Goal: Task Accomplishment & Management: Complete application form

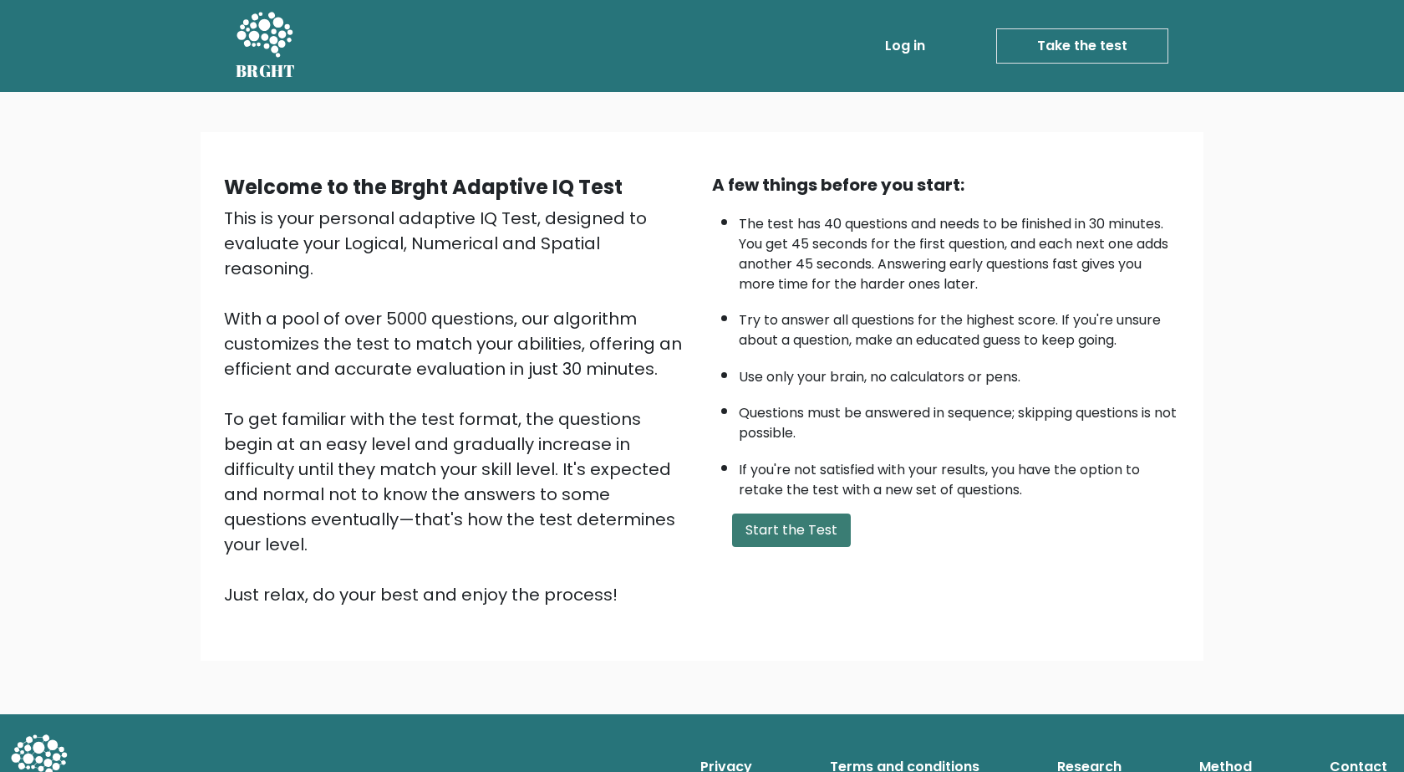
click at [813, 533] on button "Start the Test" at bounding box center [791, 529] width 119 height 33
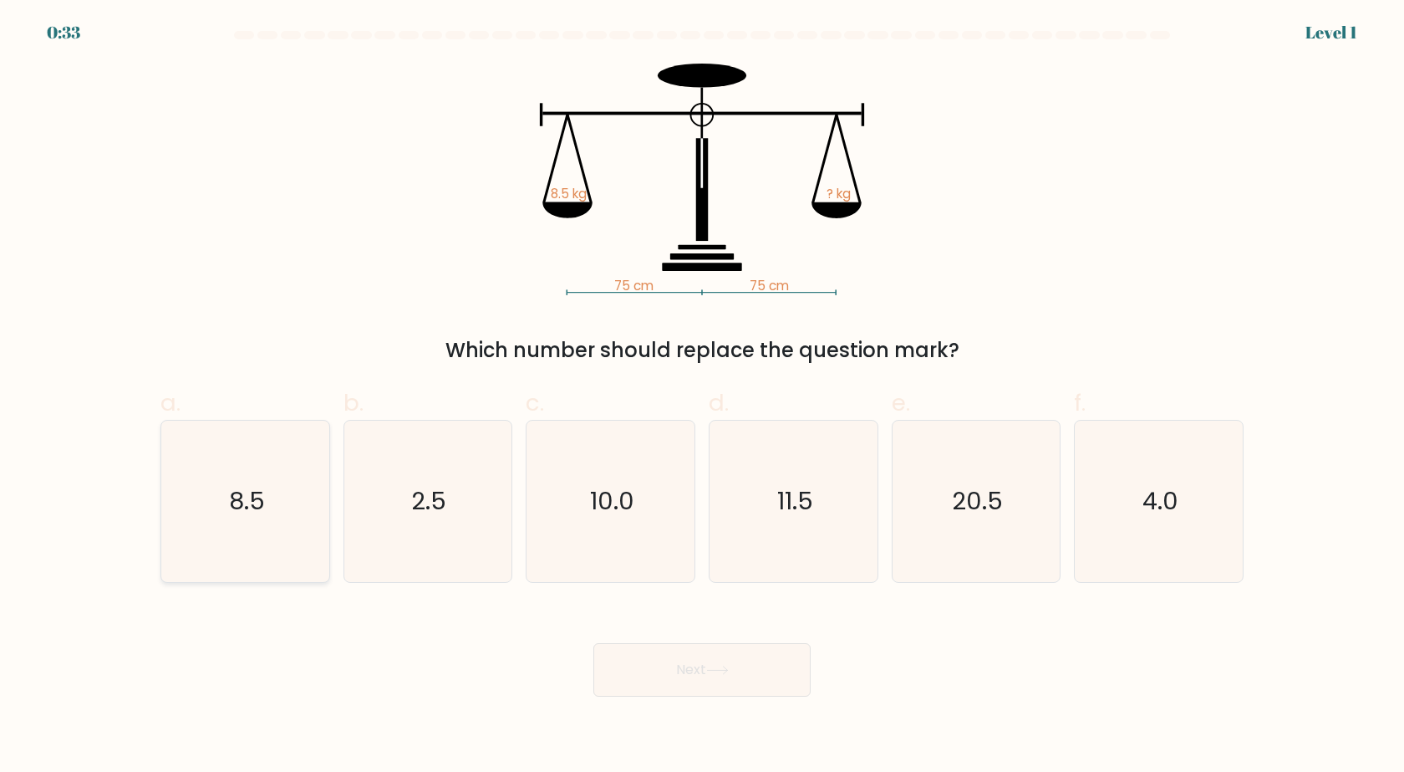
click at [293, 464] on icon "8.5" at bounding box center [245, 501] width 161 height 161
click at [702, 397] on input "a. 8.5" at bounding box center [702, 391] width 1 height 11
radio input "true"
click at [663, 677] on button "Next" at bounding box center [702, 670] width 217 height 54
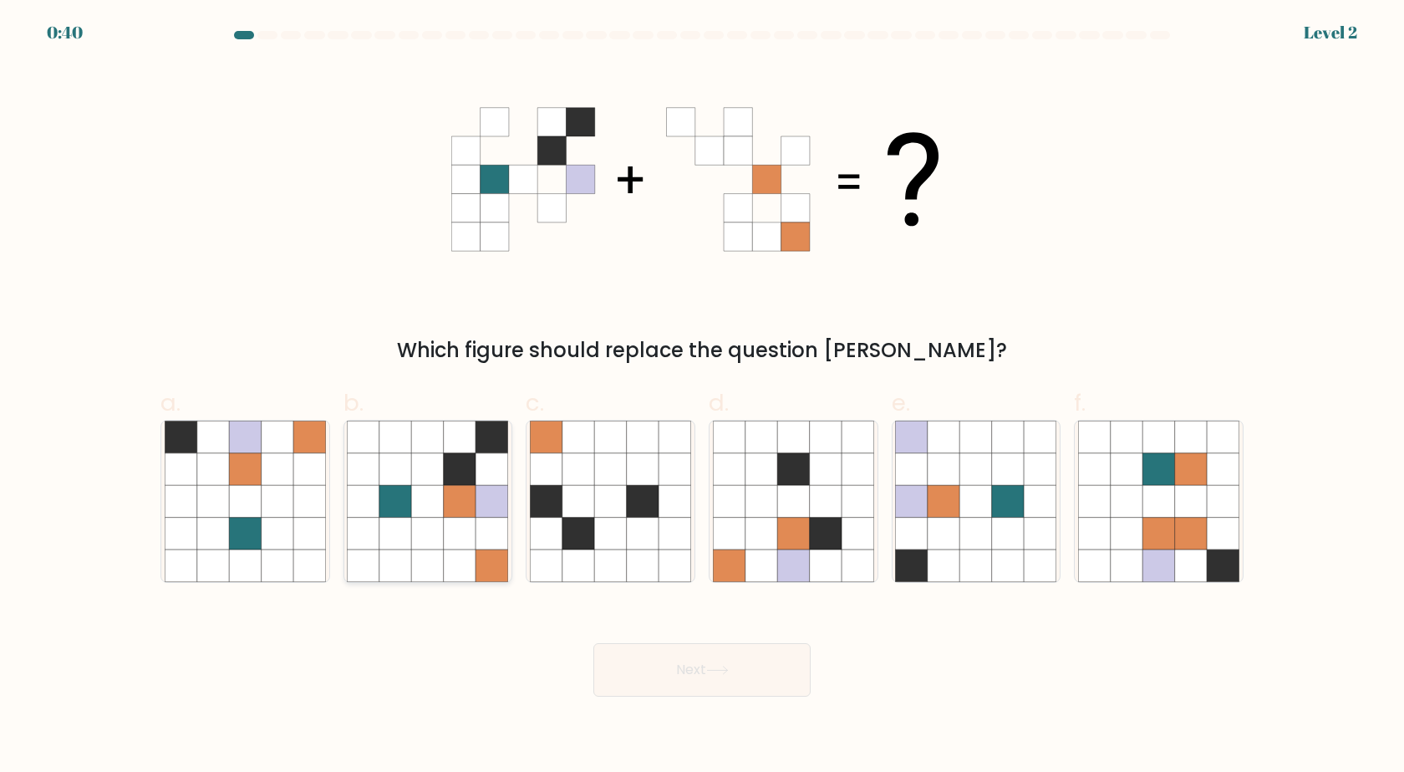
click at [477, 500] on icon at bounding box center [493, 501] width 32 height 32
click at [702, 397] on input "b." at bounding box center [702, 391] width 1 height 11
radio input "true"
click at [698, 671] on button "Next" at bounding box center [702, 670] width 217 height 54
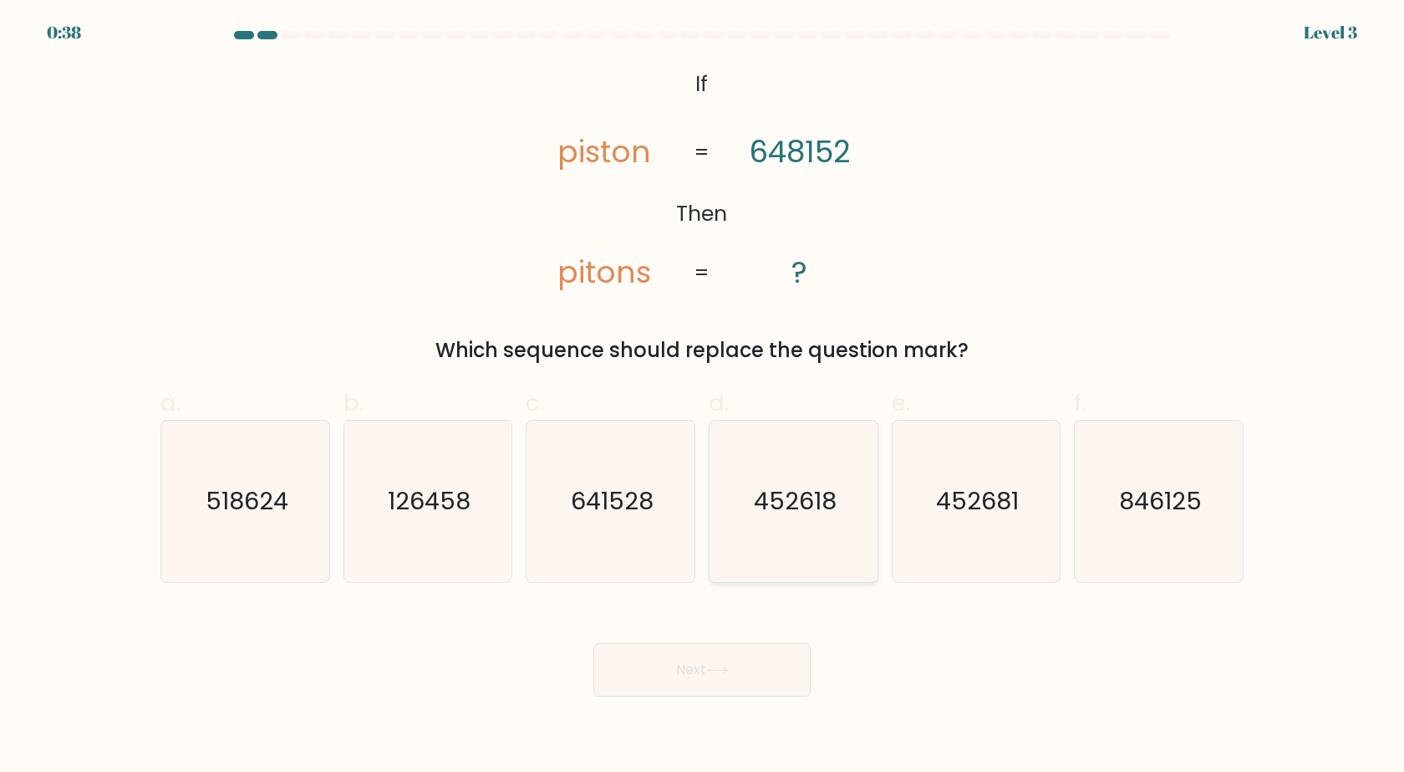
click at [809, 461] on icon "452618" at bounding box center [793, 501] width 161 height 161
click at [703, 397] on input "d. 452618" at bounding box center [702, 391] width 1 height 11
radio input "true"
click at [727, 660] on button "Next" at bounding box center [702, 670] width 217 height 54
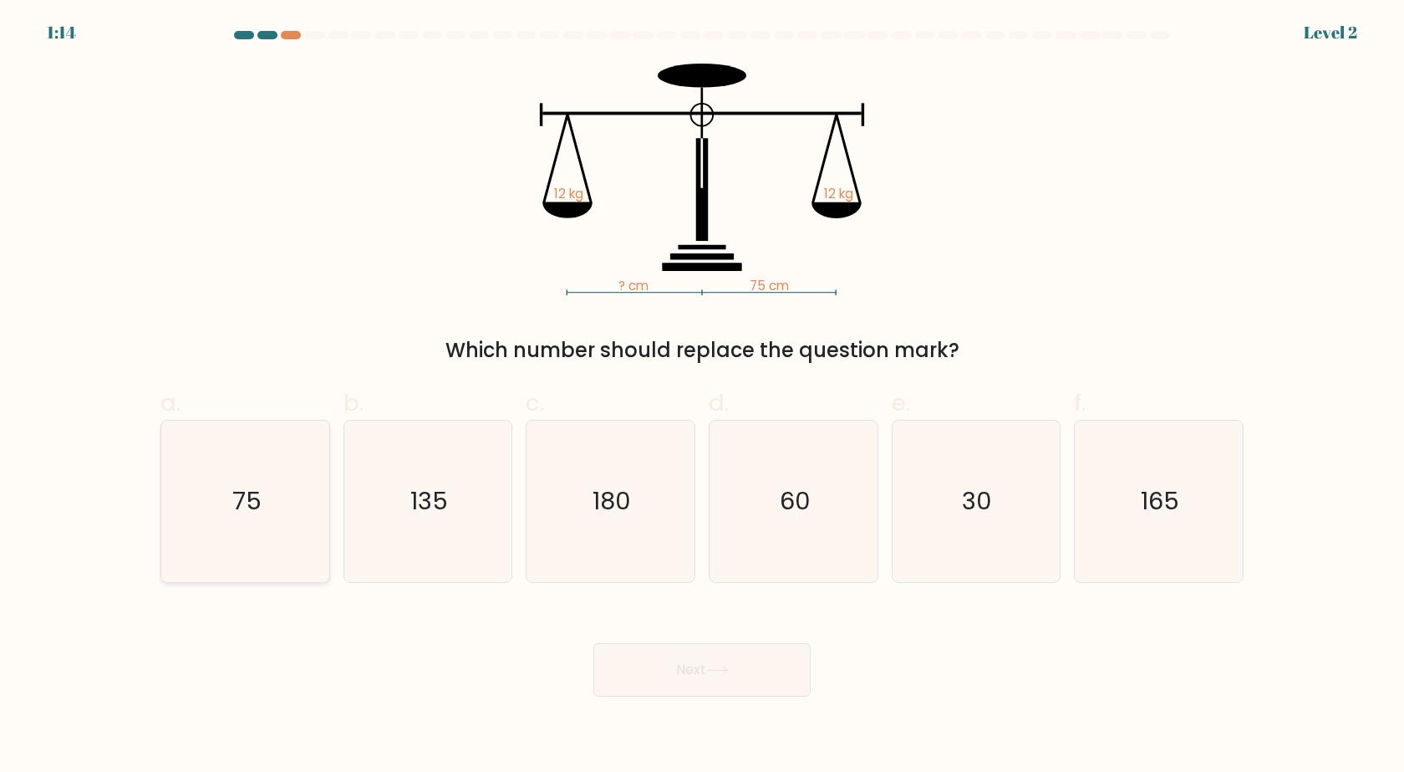
click at [259, 472] on icon "75" at bounding box center [245, 501] width 161 height 161
click at [702, 397] on input "a. 75" at bounding box center [702, 391] width 1 height 11
radio input "true"
click at [680, 665] on button "Next" at bounding box center [702, 670] width 217 height 54
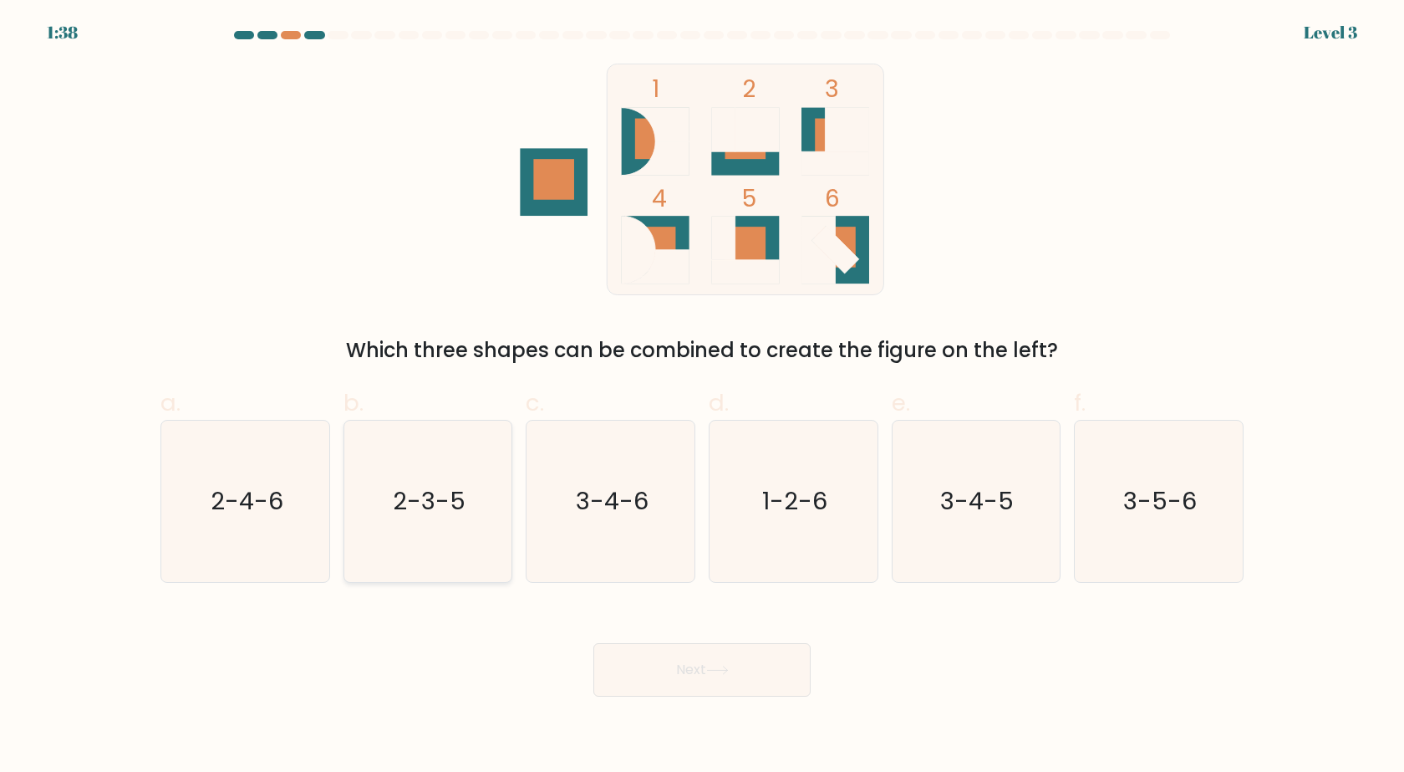
click at [469, 480] on icon "2-3-5" at bounding box center [427, 501] width 161 height 161
click at [702, 397] on input "b. 2-3-5" at bounding box center [702, 391] width 1 height 11
radio input "true"
click at [693, 697] on body "1:37 Level 3" at bounding box center [702, 386] width 1404 height 772
click at [708, 676] on button "Next" at bounding box center [702, 670] width 217 height 54
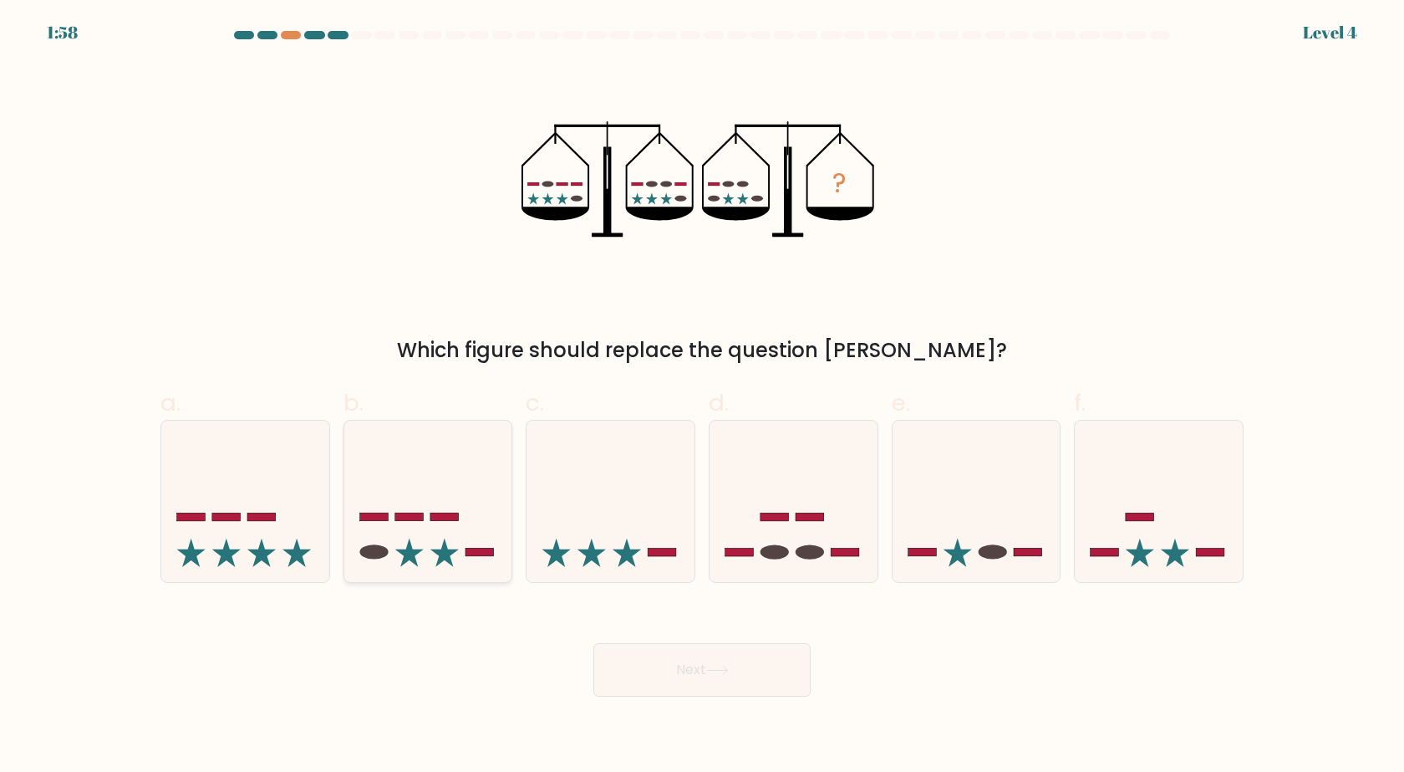
click at [405, 555] on icon at bounding box center [409, 552] width 28 height 28
click at [702, 397] on input "b." at bounding box center [702, 391] width 1 height 11
radio input "true"
click at [699, 662] on button "Next" at bounding box center [702, 670] width 217 height 54
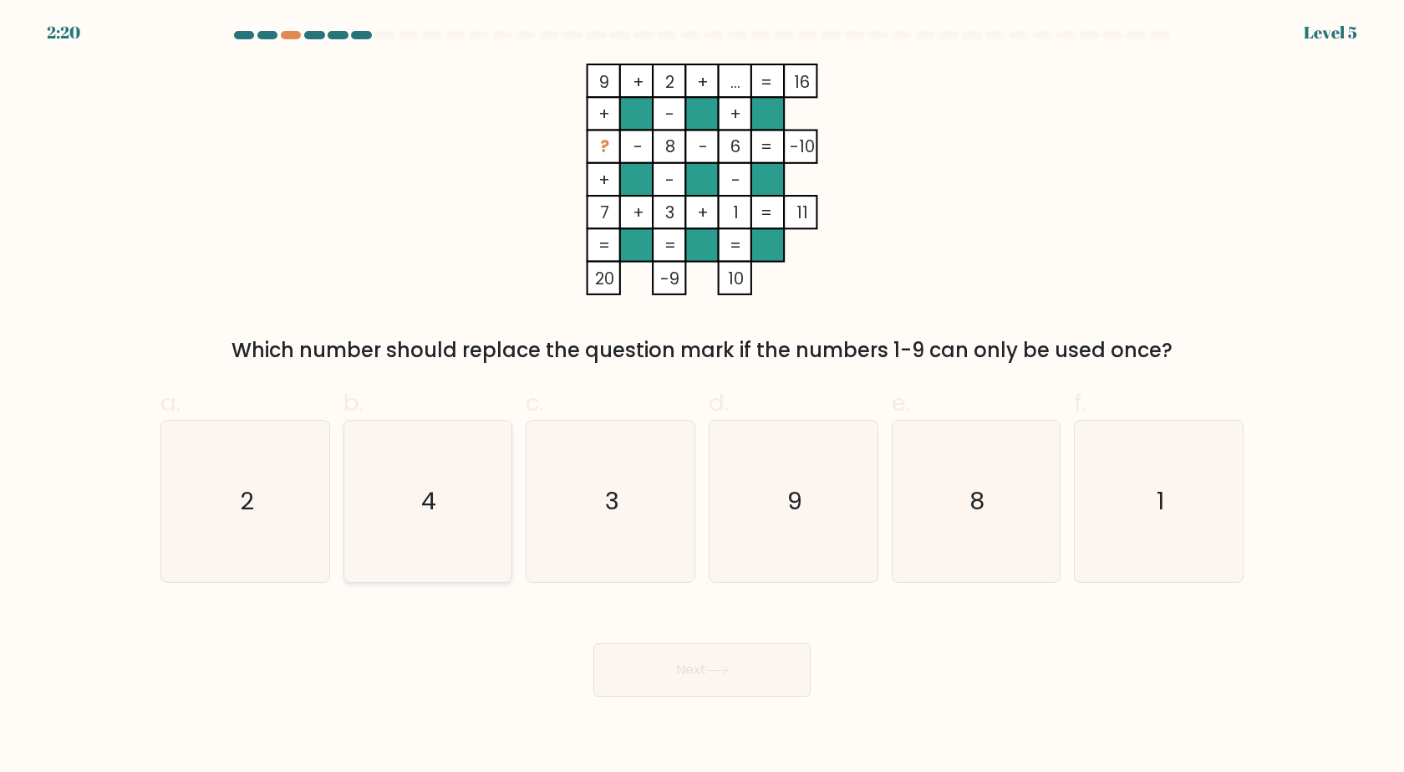
click at [455, 446] on icon "4" at bounding box center [427, 501] width 161 height 161
click at [702, 397] on input "b. 4" at bounding box center [702, 391] width 1 height 11
radio input "true"
click at [681, 678] on button "Next" at bounding box center [702, 670] width 217 height 54
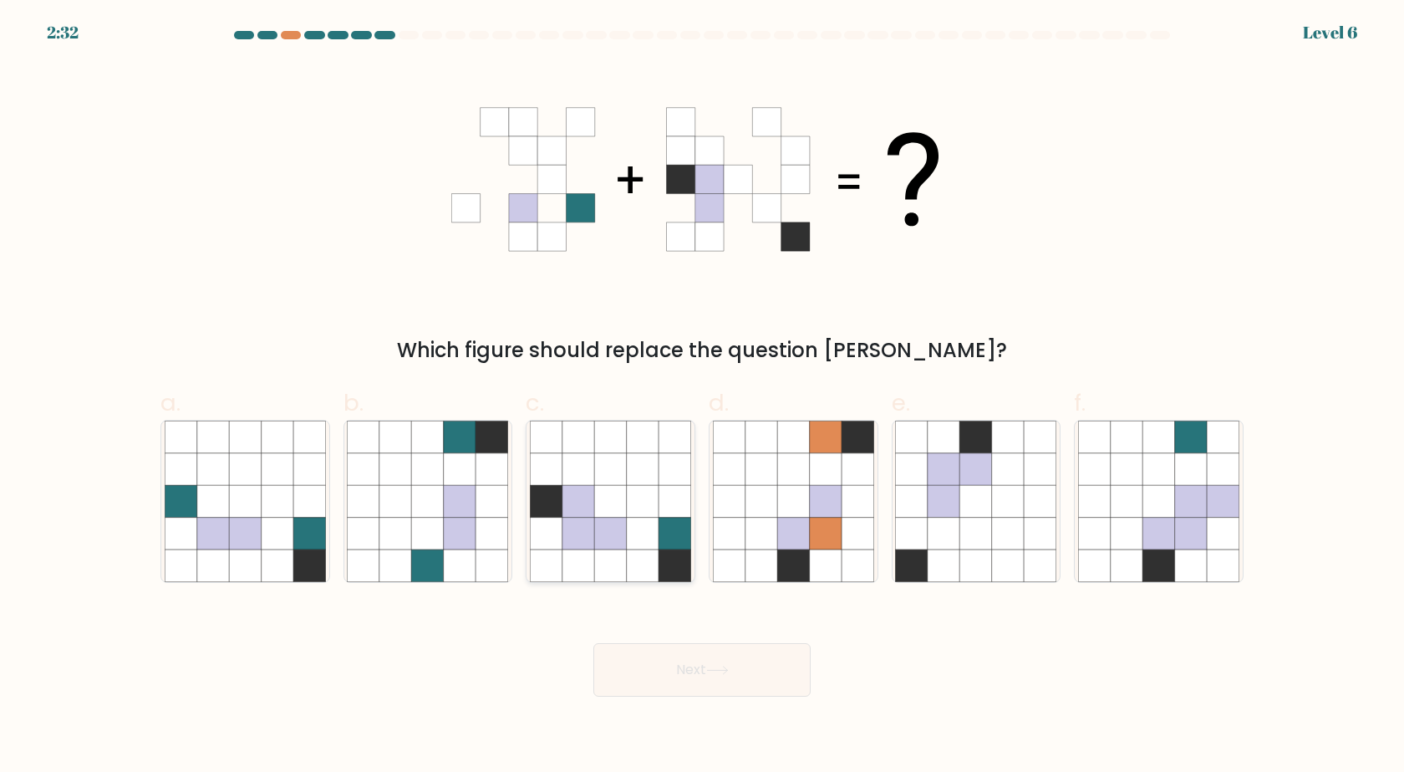
click at [628, 493] on icon at bounding box center [643, 501] width 32 height 32
click at [702, 397] on input "c." at bounding box center [702, 391] width 1 height 11
radio input "true"
click at [721, 663] on button "Next" at bounding box center [702, 670] width 217 height 54
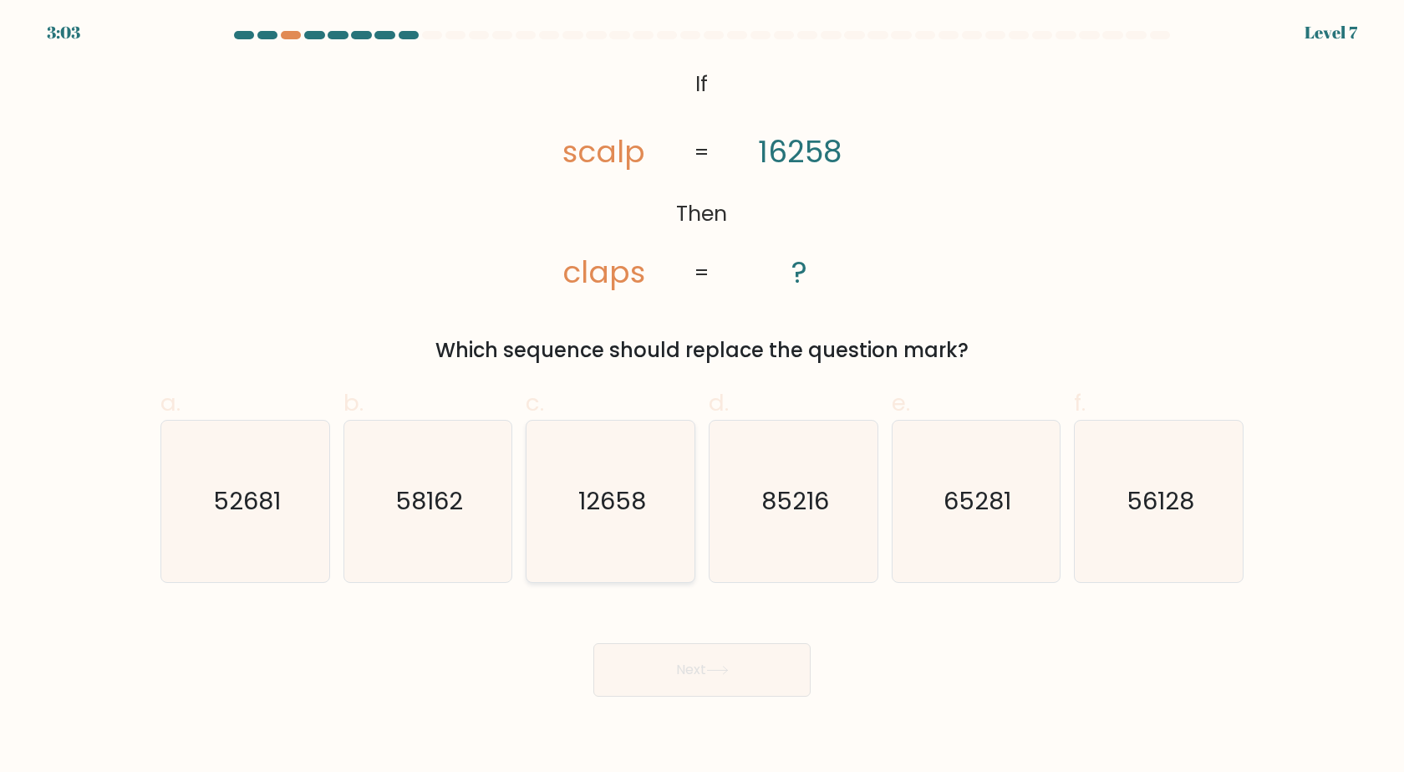
click at [652, 466] on icon "12658" at bounding box center [610, 501] width 161 height 161
click at [702, 397] on input "c. 12658" at bounding box center [702, 391] width 1 height 11
radio input "true"
click at [1022, 449] on icon "65281" at bounding box center [975, 501] width 161 height 161
click at [703, 397] on input "e. 65281" at bounding box center [702, 391] width 1 height 11
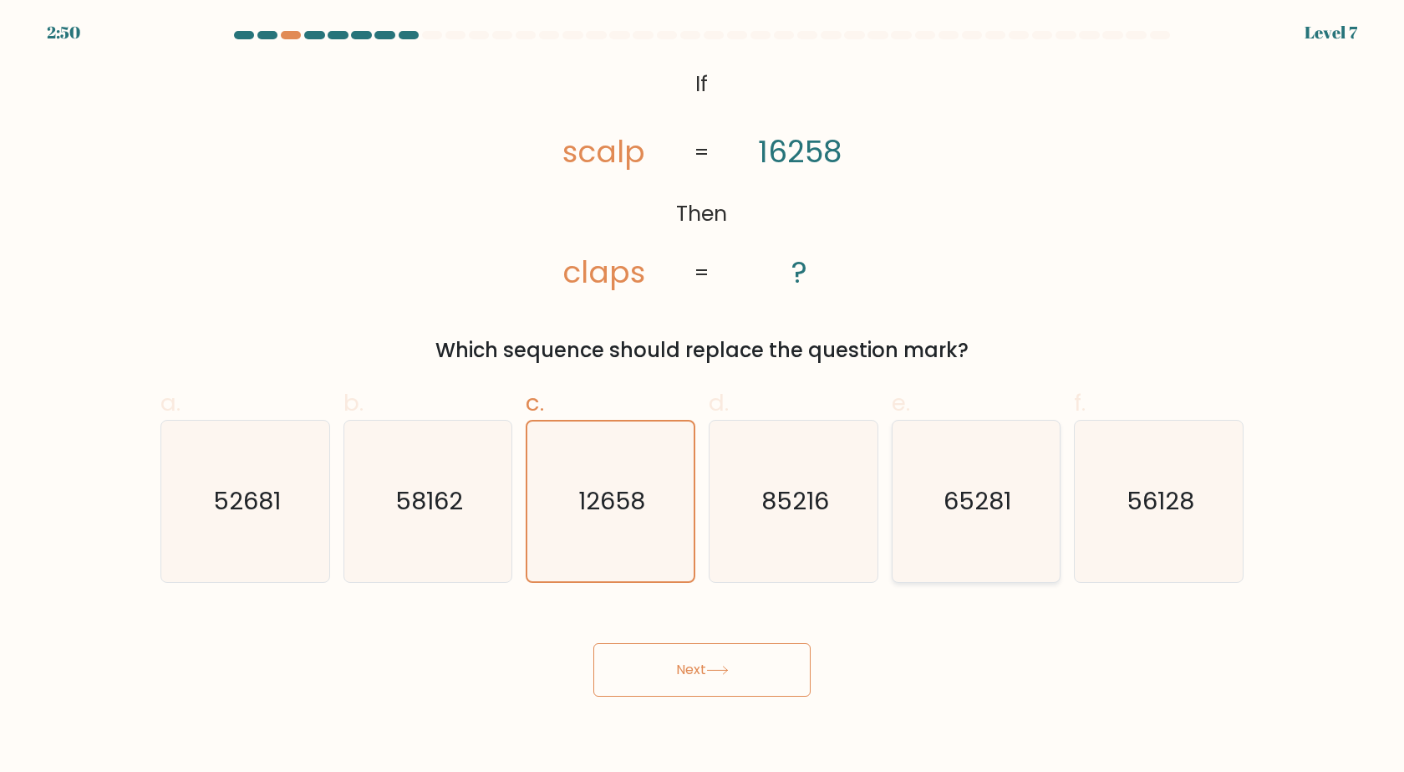
radio input "true"
click at [706, 653] on button "Next" at bounding box center [702, 670] width 217 height 54
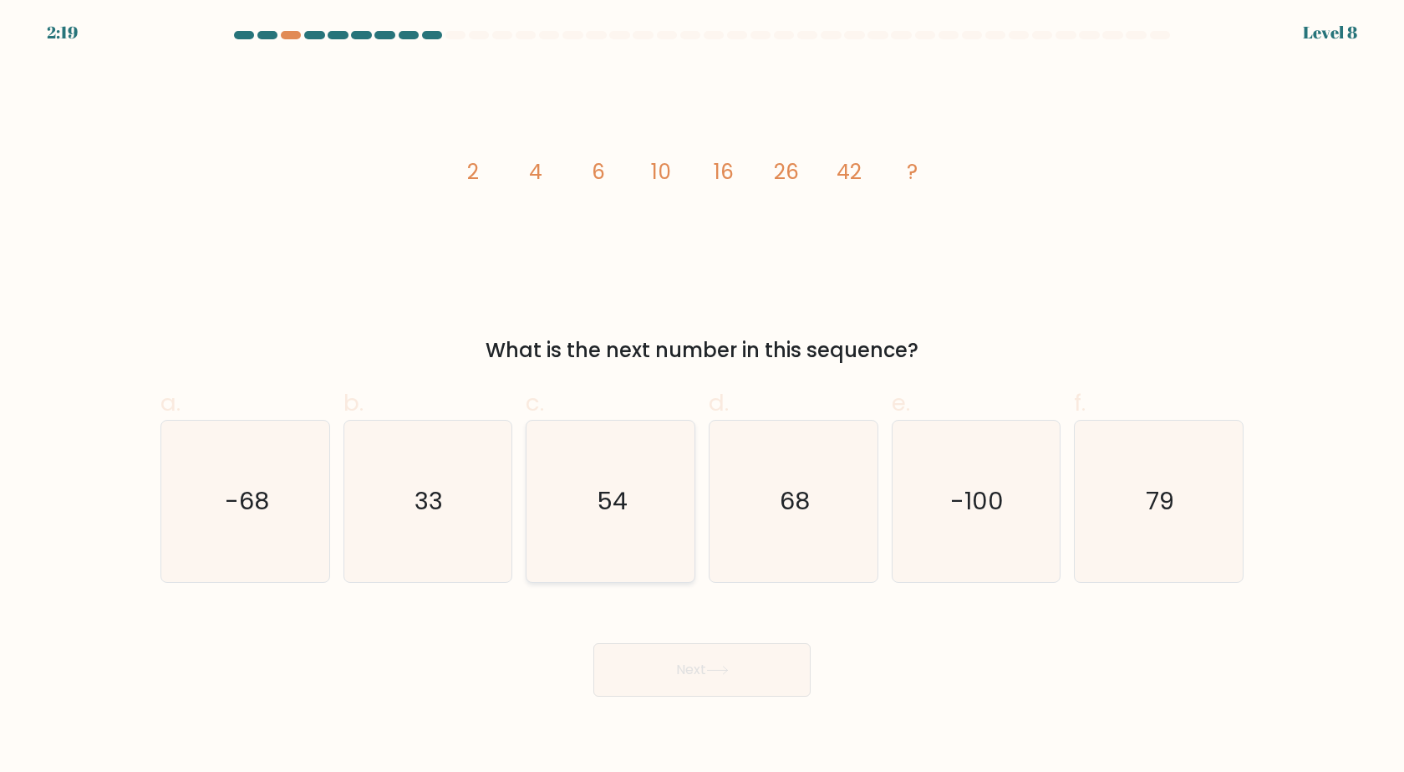
click at [607, 463] on icon "54" at bounding box center [610, 501] width 161 height 161
click at [702, 397] on input "c. 54" at bounding box center [702, 391] width 1 height 11
radio input "true"
click at [705, 672] on button "Next" at bounding box center [702, 670] width 217 height 54
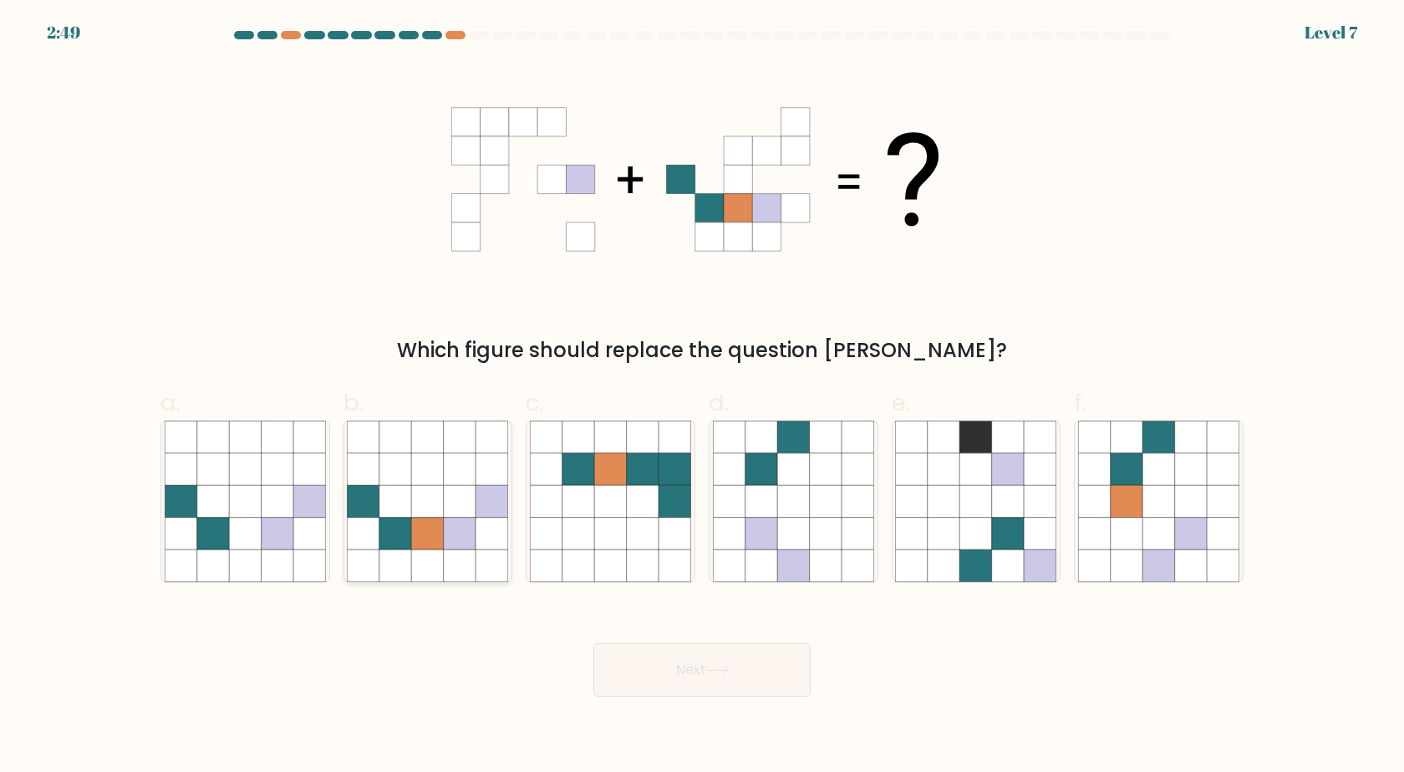
click at [442, 498] on icon at bounding box center [428, 501] width 32 height 32
click at [702, 397] on input "b." at bounding box center [702, 391] width 1 height 11
radio input "true"
click at [756, 661] on button "Next" at bounding box center [702, 670] width 217 height 54
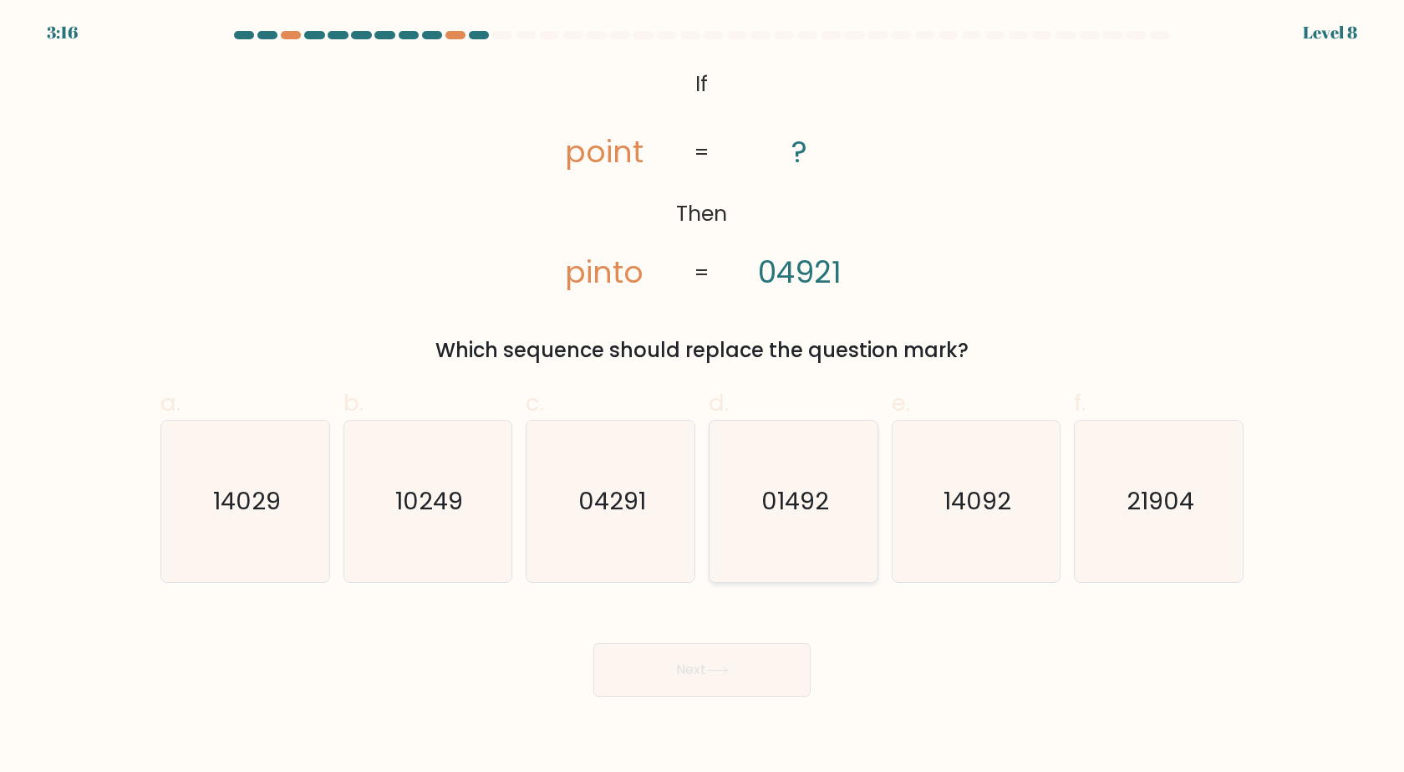
click at [781, 491] on text "01492" at bounding box center [796, 501] width 68 height 33
click at [703, 397] on input "d. 01492" at bounding box center [702, 391] width 1 height 11
radio input "true"
click at [751, 680] on button "Next" at bounding box center [702, 670] width 217 height 54
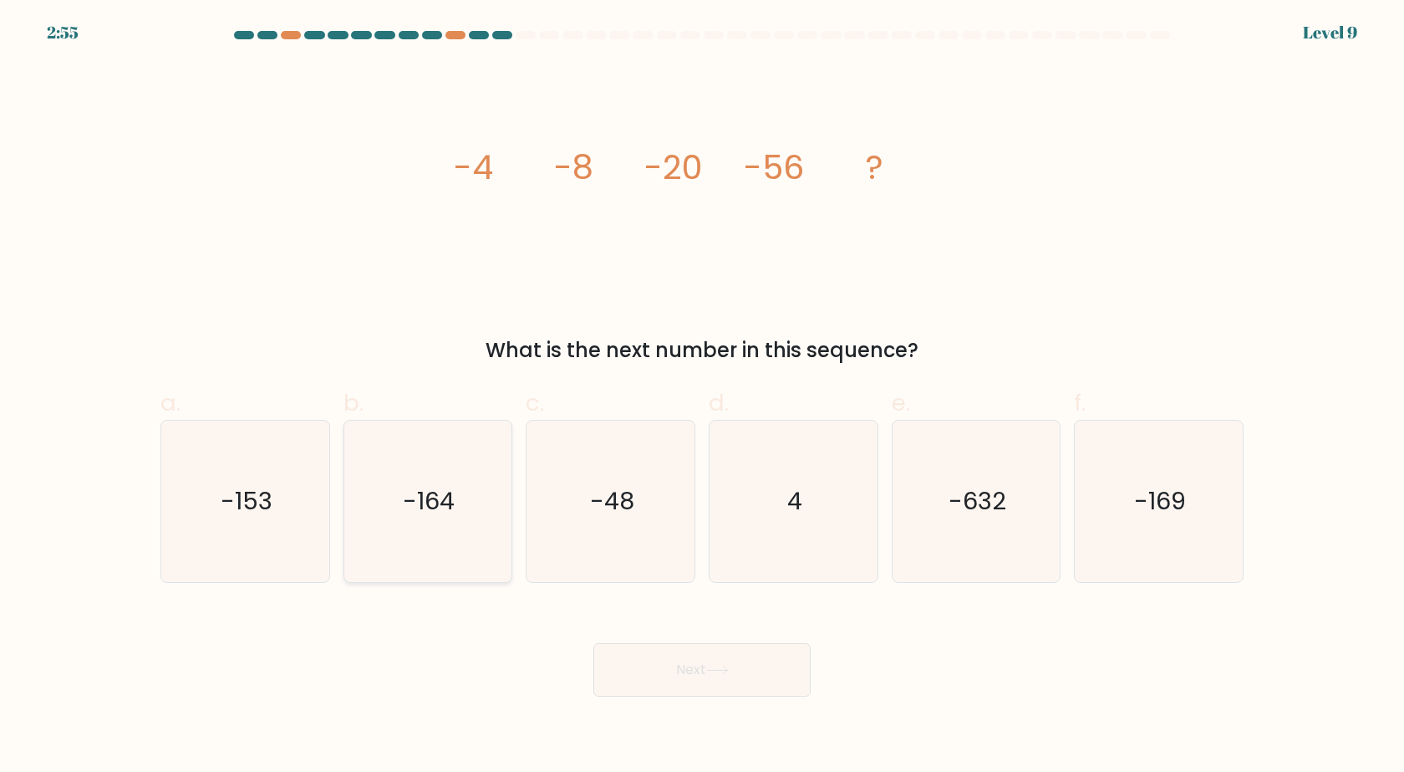
click at [415, 461] on icon "-164" at bounding box center [427, 501] width 161 height 161
click at [702, 397] on input "b. -164" at bounding box center [702, 391] width 1 height 11
radio input "true"
click at [670, 677] on button "Next" at bounding box center [702, 670] width 217 height 54
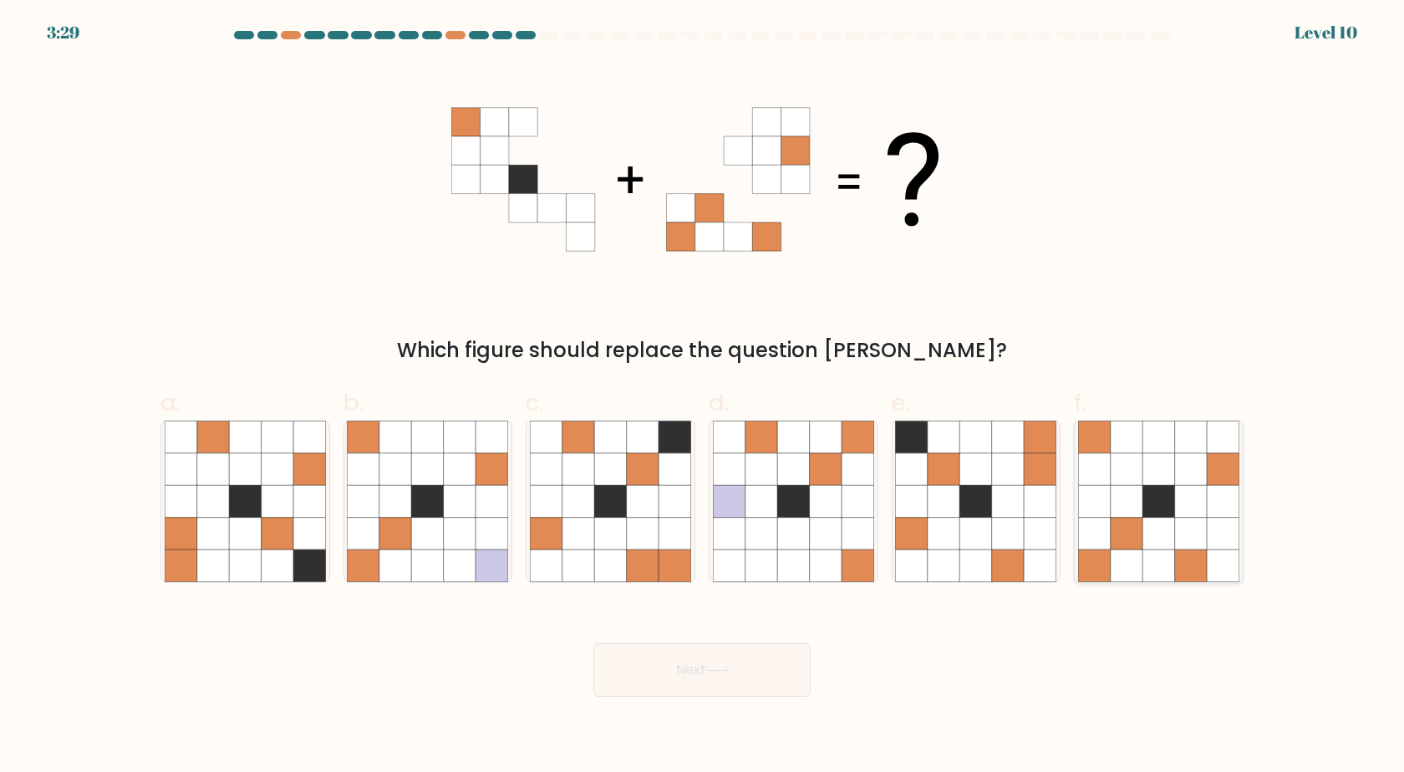
click at [1190, 466] on icon at bounding box center [1191, 469] width 32 height 32
click at [703, 397] on input "f." at bounding box center [702, 391] width 1 height 11
radio input "true"
click at [735, 660] on button "Next" at bounding box center [702, 670] width 217 height 54
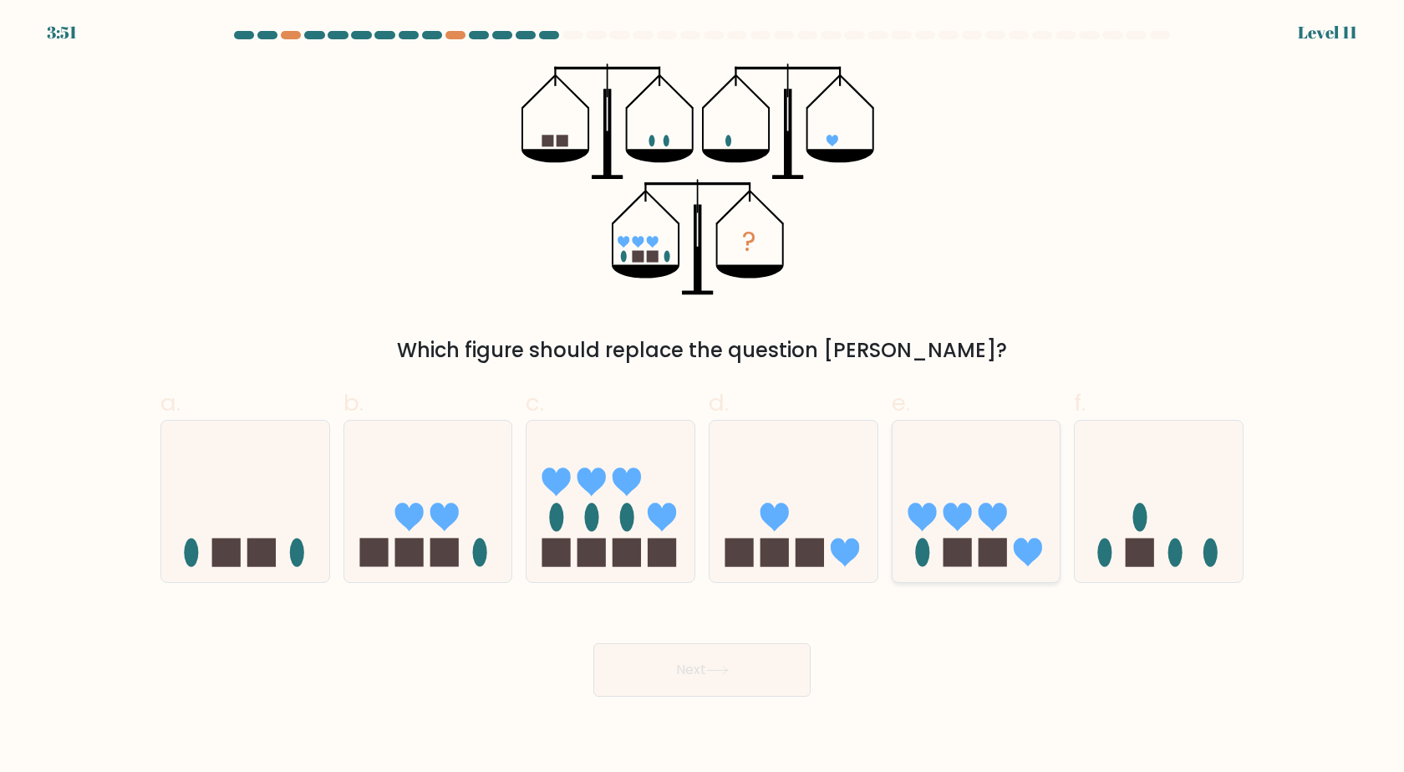
click at [979, 513] on icon at bounding box center [993, 516] width 28 height 28
click at [703, 397] on input "e." at bounding box center [702, 391] width 1 height 11
radio input "true"
click at [737, 678] on button "Next" at bounding box center [702, 670] width 217 height 54
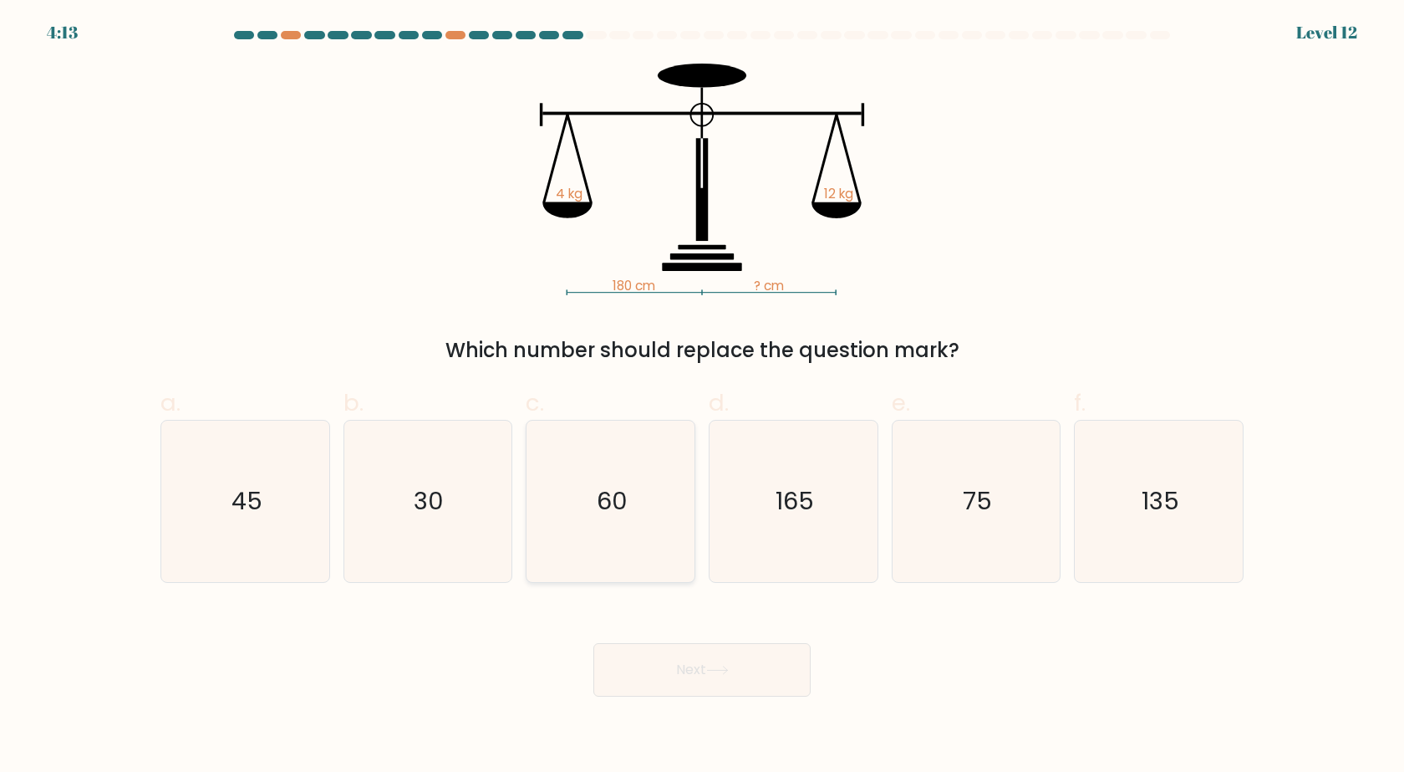
click at [640, 482] on icon "60" at bounding box center [610, 501] width 161 height 161
click at [702, 397] on input "c. 60" at bounding box center [702, 391] width 1 height 11
radio input "true"
click at [697, 660] on button "Next" at bounding box center [702, 670] width 217 height 54
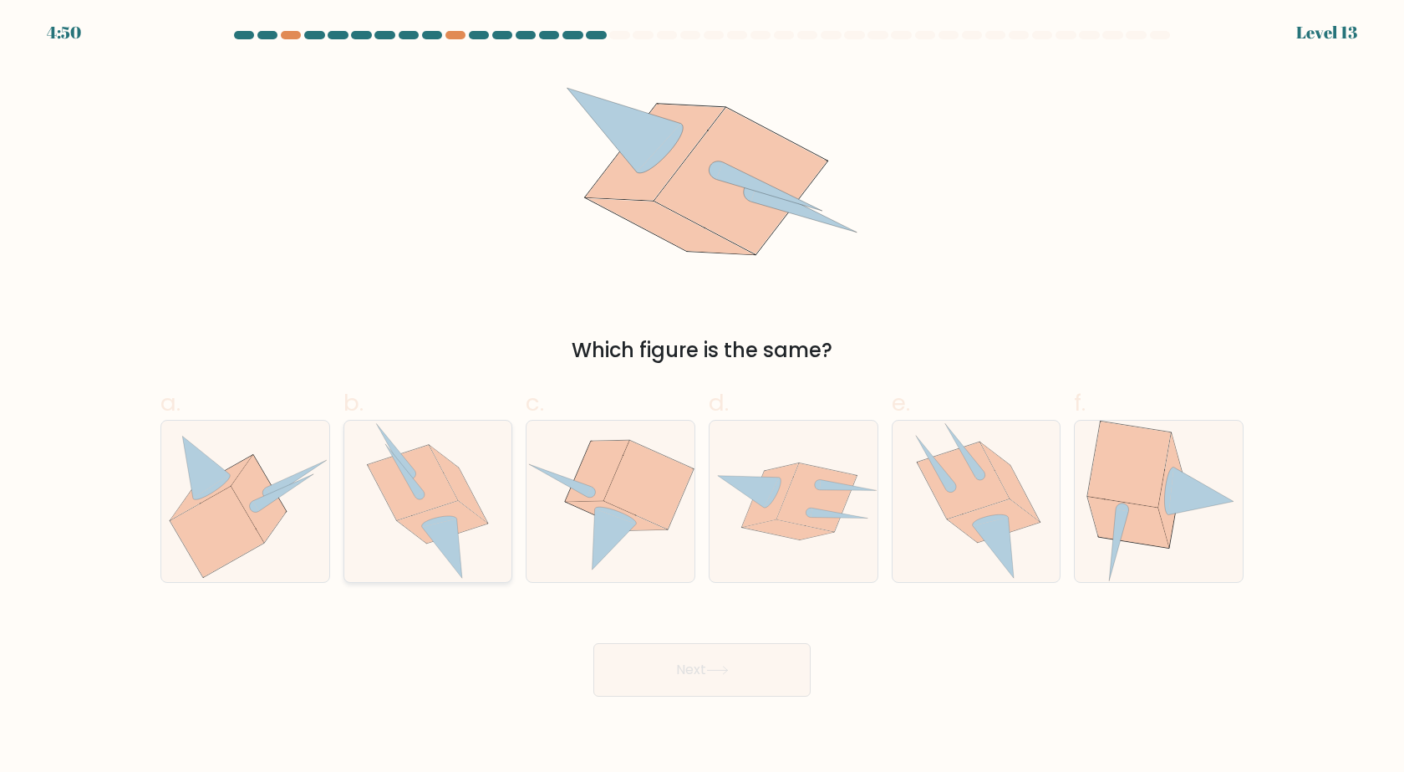
click at [461, 492] on icon at bounding box center [459, 484] width 58 height 77
click at [702, 397] on input "b." at bounding box center [702, 391] width 1 height 11
radio input "true"
click at [683, 670] on button "Next" at bounding box center [702, 670] width 217 height 54
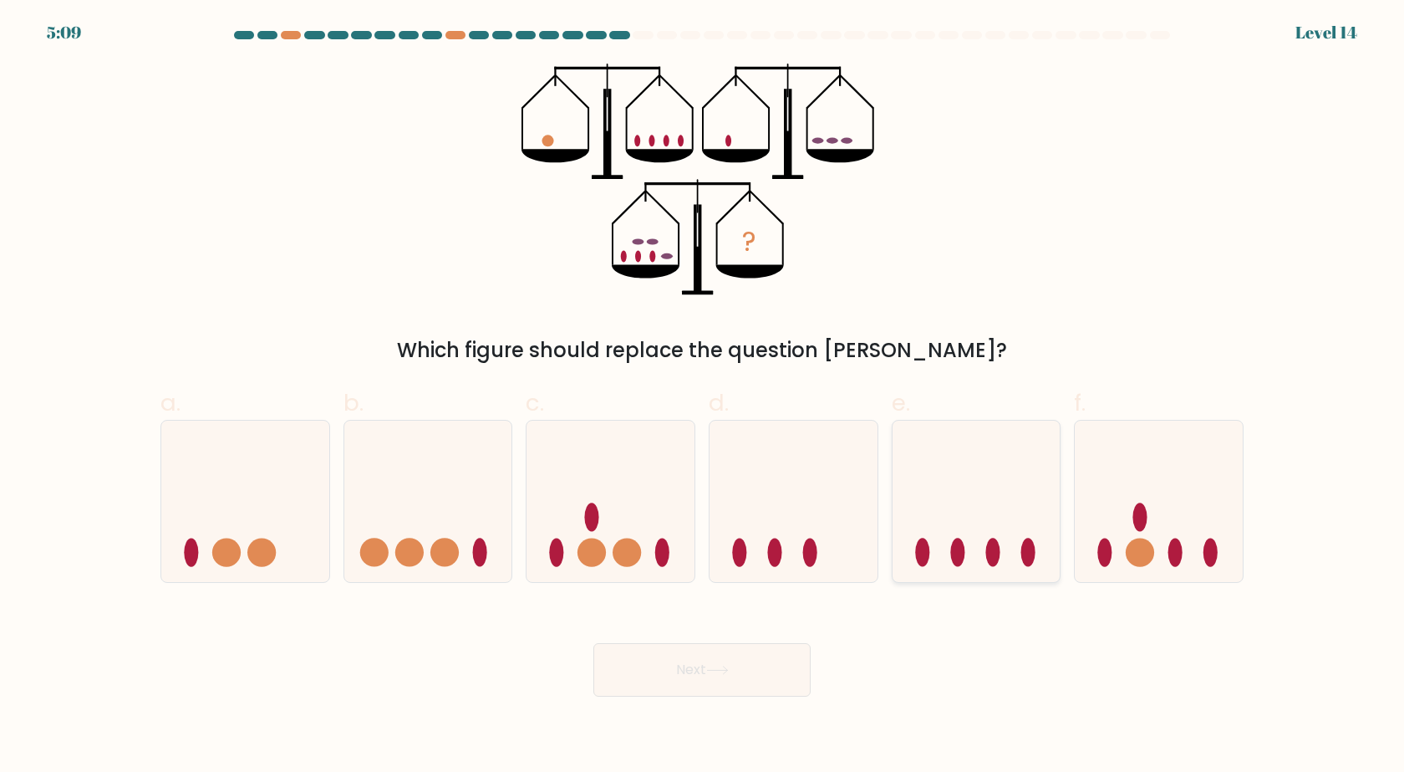
click at [1003, 488] on icon at bounding box center [977, 501] width 168 height 139
click at [703, 397] on input "e." at bounding box center [702, 391] width 1 height 11
radio input "true"
click at [735, 665] on button "Next" at bounding box center [702, 670] width 217 height 54
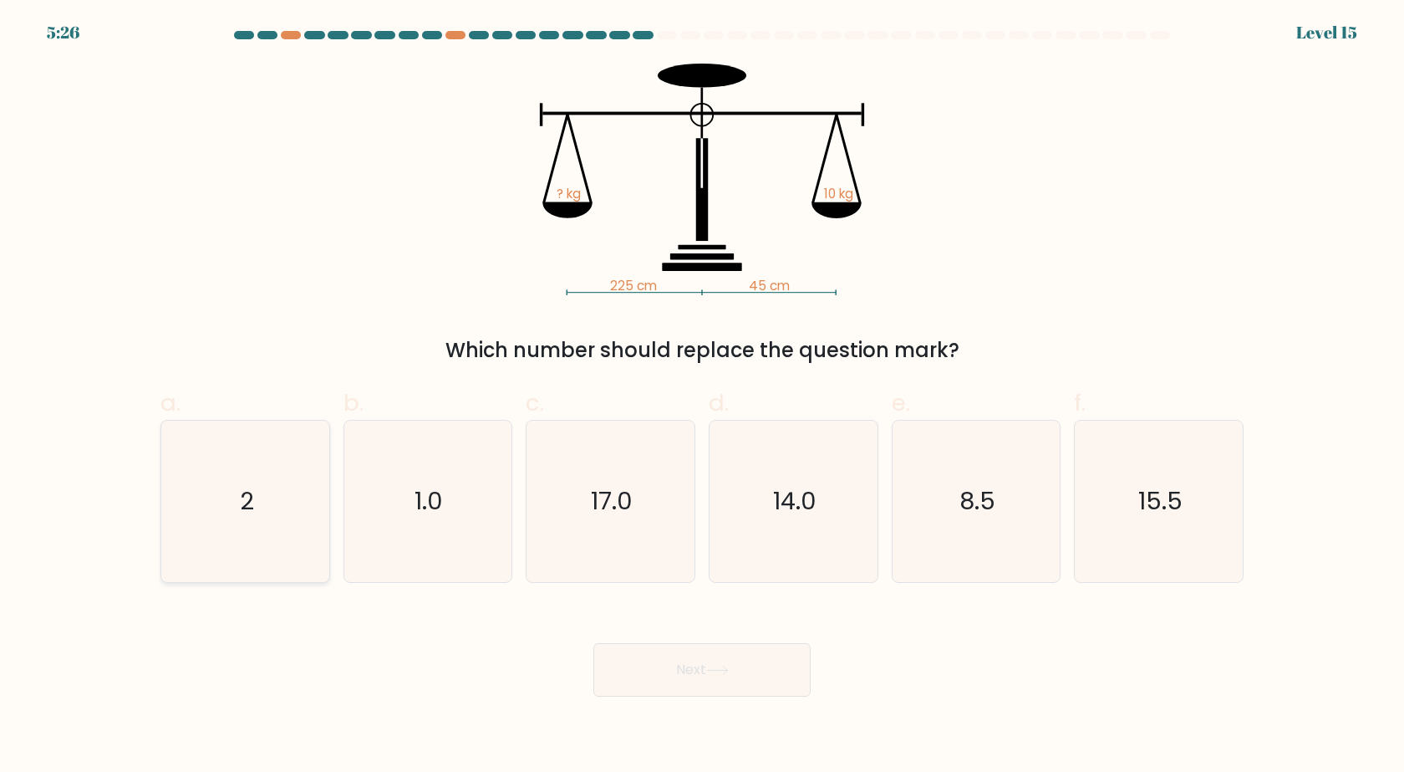
click at [269, 446] on icon "2" at bounding box center [245, 501] width 161 height 161
click at [702, 397] on input "a. 2" at bounding box center [702, 391] width 1 height 11
radio input "true"
click at [701, 676] on button "Next" at bounding box center [702, 670] width 217 height 54
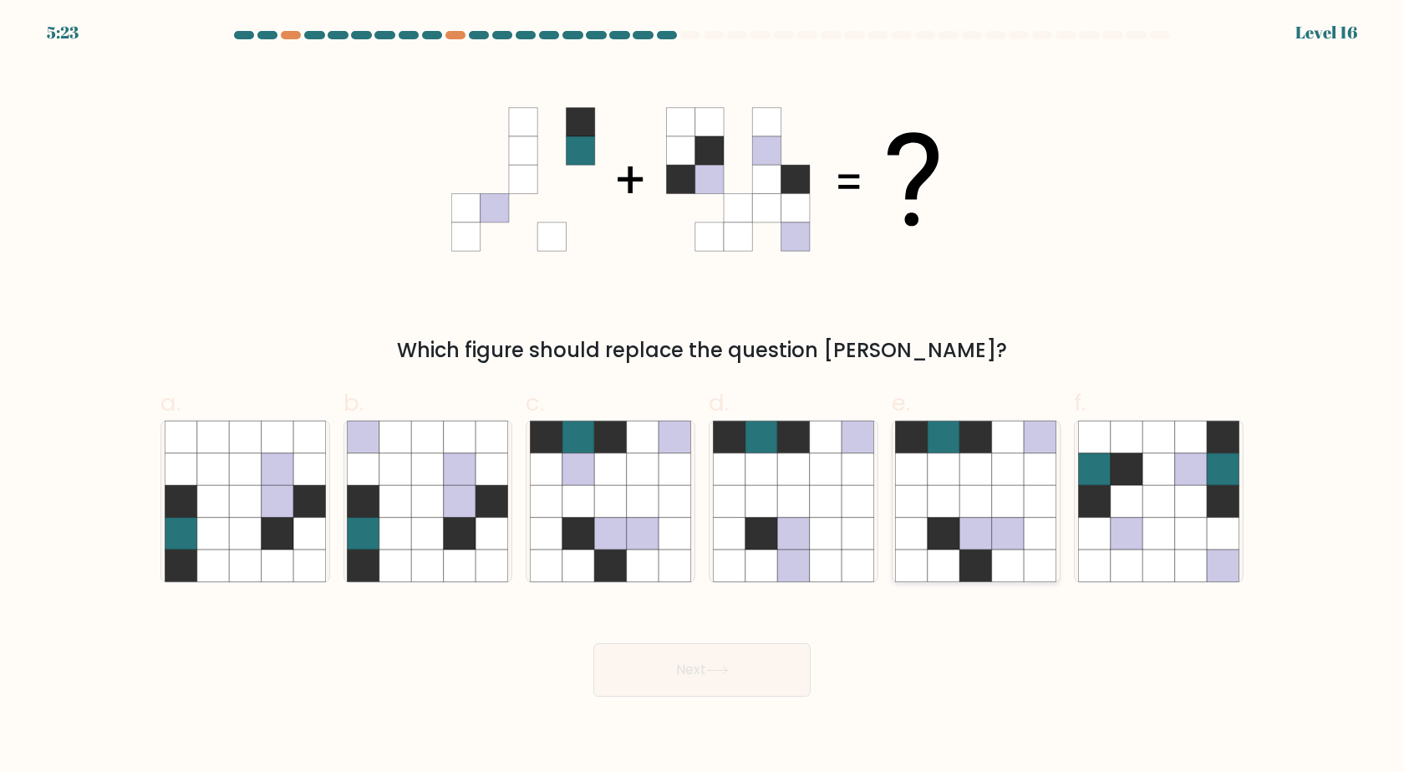
click at [949, 544] on icon at bounding box center [944, 533] width 32 height 32
click at [703, 397] on input "e." at bounding box center [702, 391] width 1 height 11
radio input "true"
click at [732, 676] on button "Next" at bounding box center [702, 670] width 217 height 54
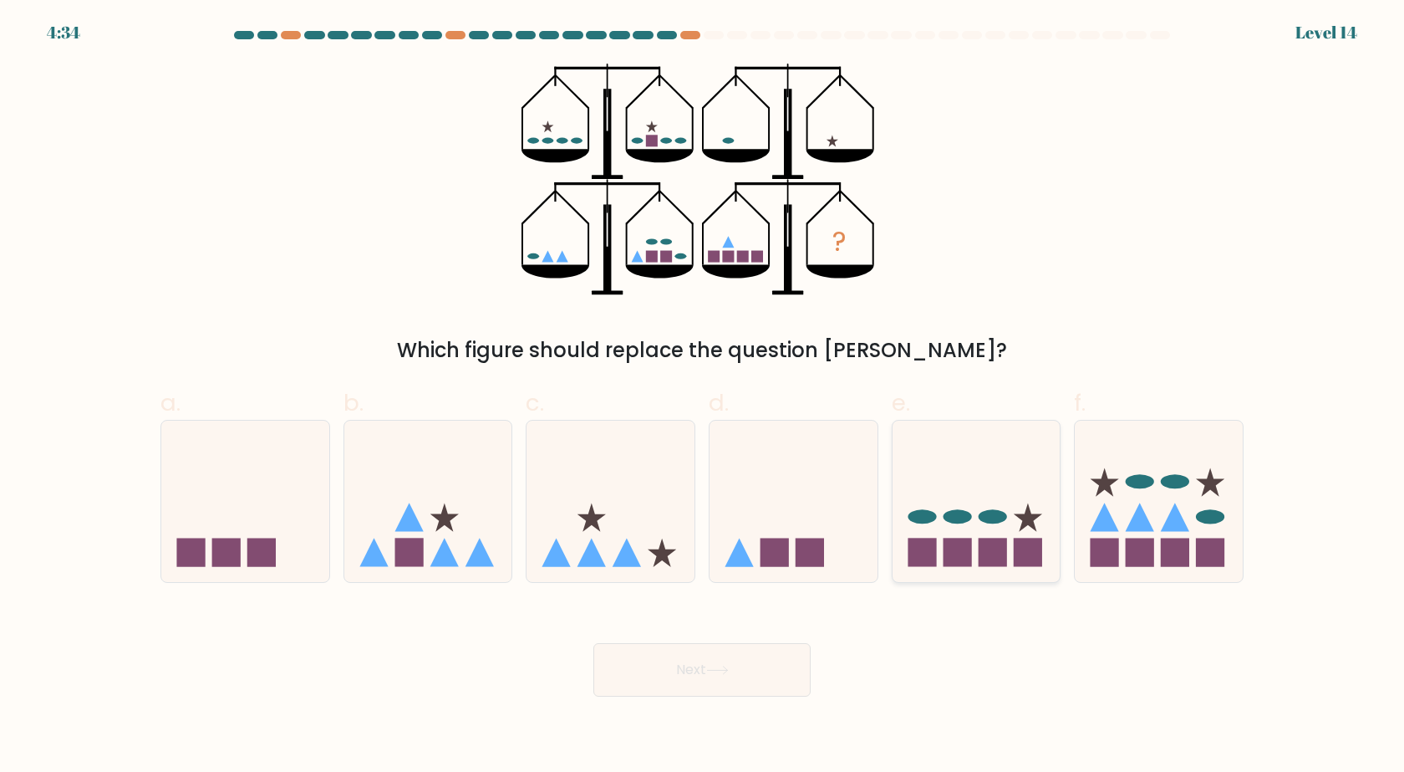
click at [944, 554] on rect at bounding box center [957, 552] width 28 height 28
click at [703, 397] on input "e." at bounding box center [702, 391] width 1 height 11
radio input "true"
click at [747, 660] on button "Next" at bounding box center [702, 670] width 217 height 54
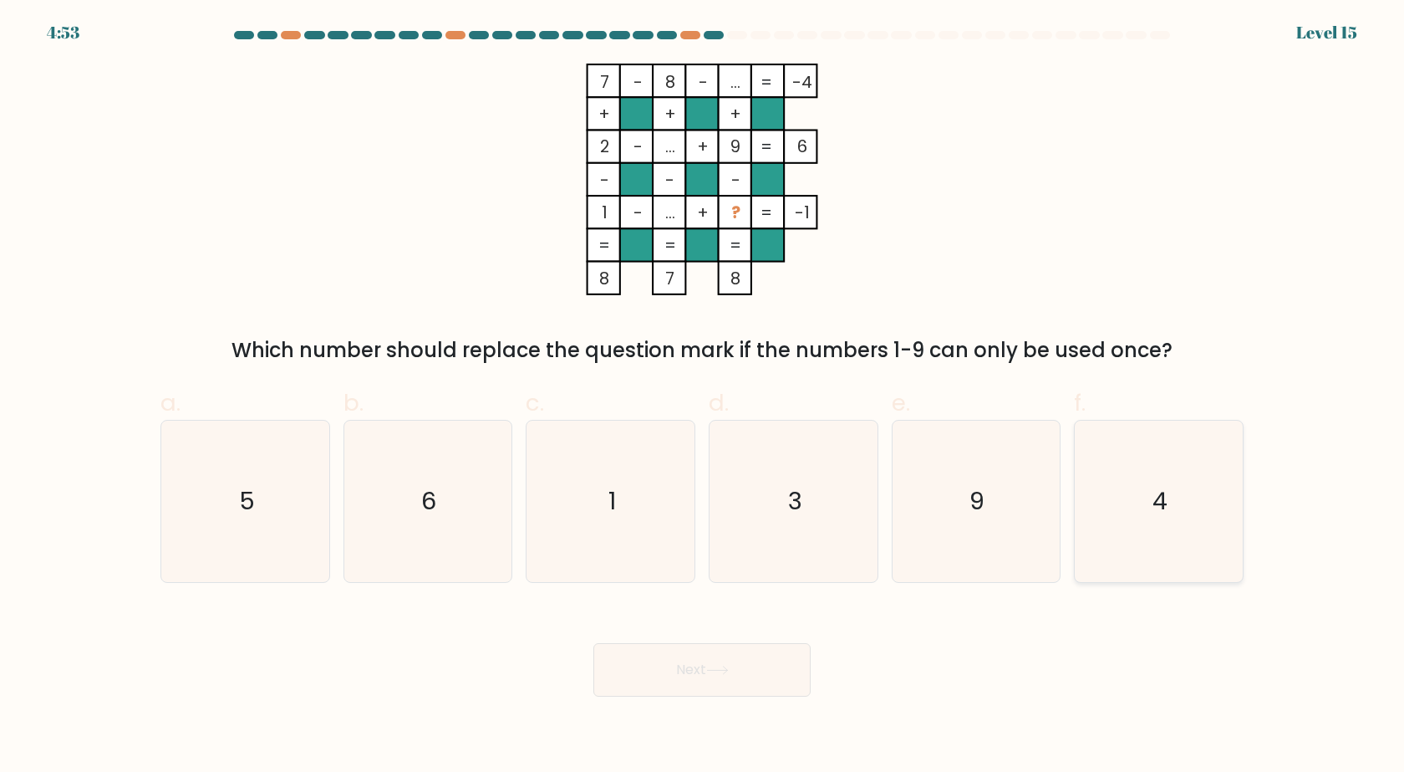
click at [1195, 509] on icon "4" at bounding box center [1158, 501] width 161 height 161
click at [703, 397] on input "f. 4" at bounding box center [702, 391] width 1 height 11
radio input "true"
click at [706, 672] on button "Next" at bounding box center [702, 670] width 217 height 54
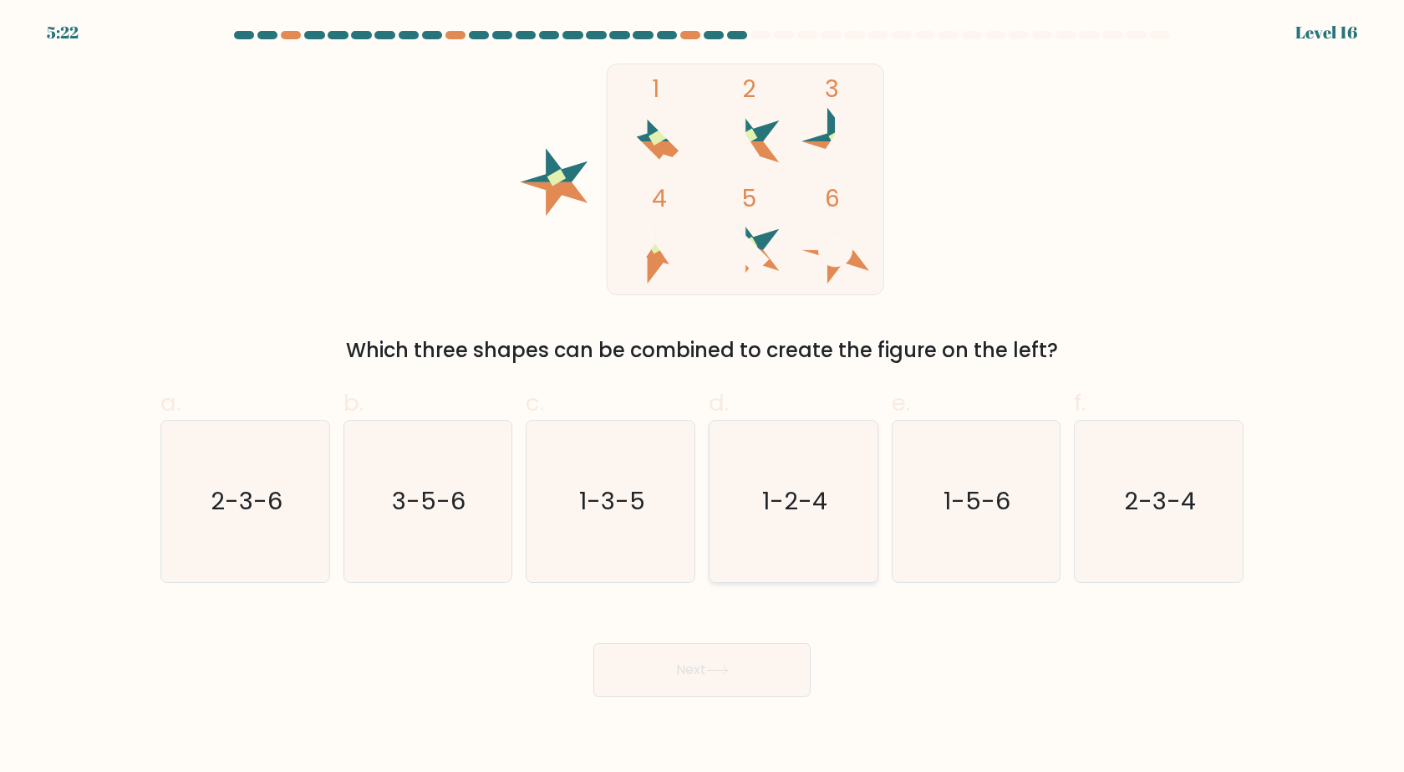
click at [852, 525] on icon "1-2-4" at bounding box center [793, 501] width 161 height 161
click at [703, 397] on input "d. 1-2-4" at bounding box center [702, 391] width 1 height 11
radio input "true"
click at [735, 696] on body "5:22 Level 16" at bounding box center [702, 386] width 1404 height 772
click at [745, 676] on button "Next" at bounding box center [702, 670] width 217 height 54
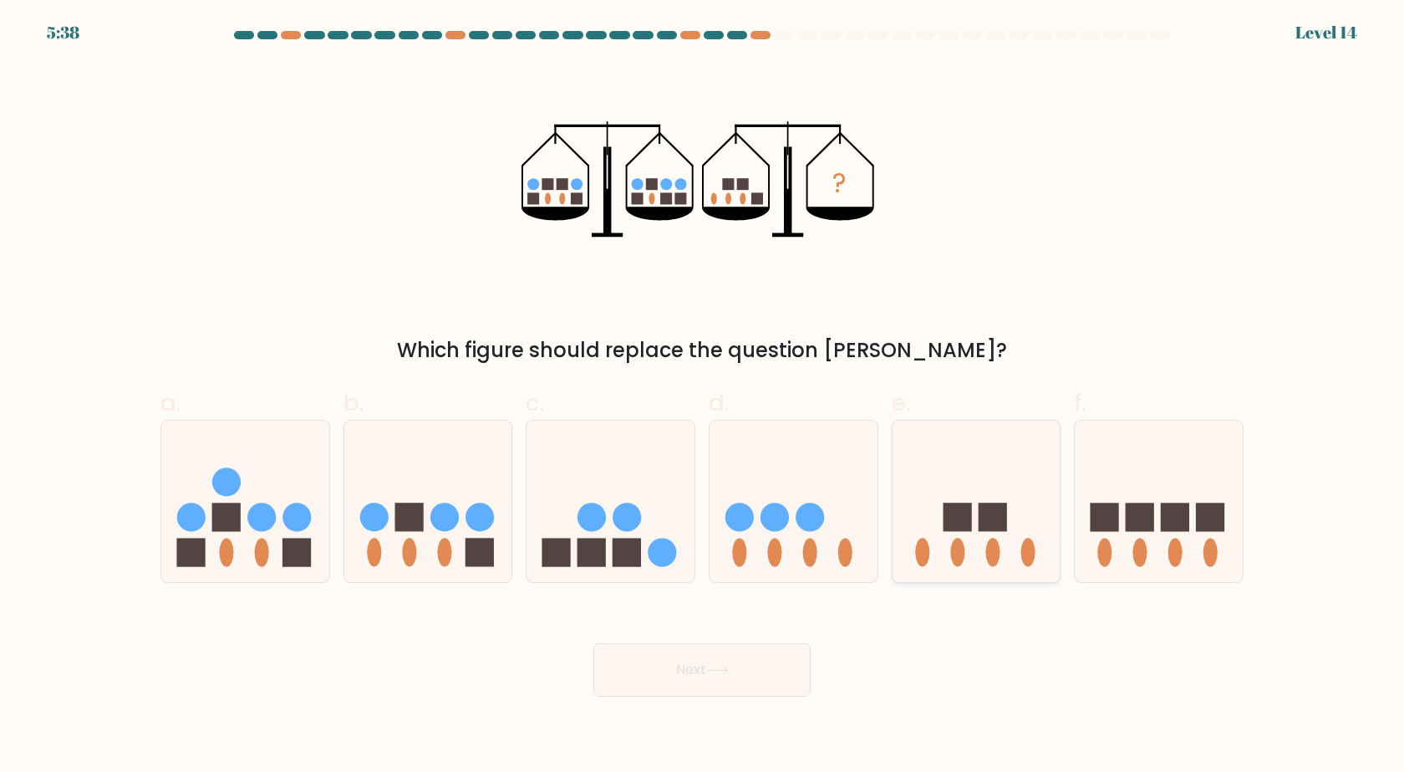
click at [991, 547] on ellipse at bounding box center [993, 552] width 14 height 28
click at [703, 397] on input "e." at bounding box center [702, 391] width 1 height 11
radio input "true"
click at [701, 672] on button "Next" at bounding box center [702, 670] width 217 height 54
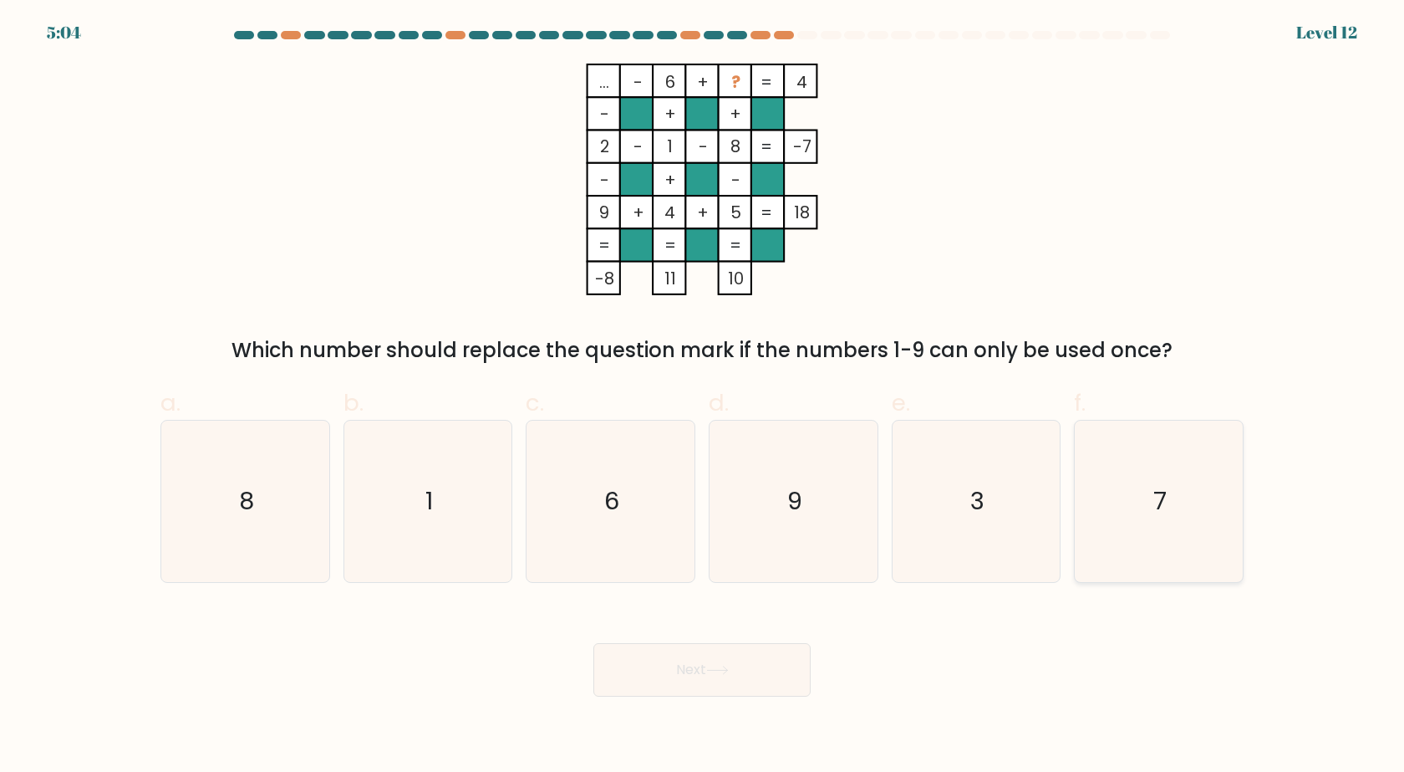
click at [1197, 507] on icon "7" at bounding box center [1158, 501] width 161 height 161
click at [703, 397] on input "f. 7" at bounding box center [702, 391] width 1 height 11
radio input "true"
click at [722, 675] on icon at bounding box center [717, 669] width 23 height 9
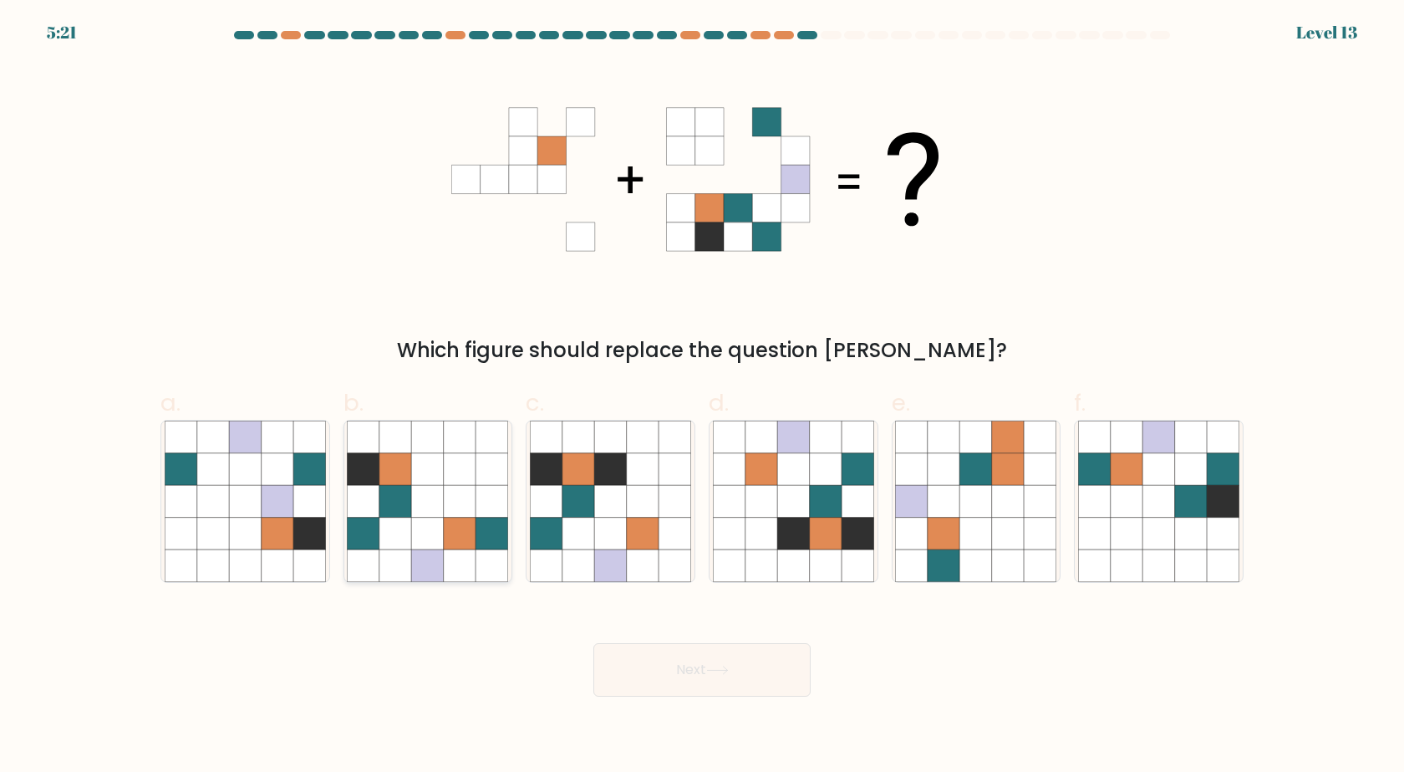
click at [388, 534] on icon at bounding box center [396, 533] width 32 height 32
click at [702, 397] on input "b." at bounding box center [702, 391] width 1 height 11
radio input "true"
click at [716, 685] on button "Next" at bounding box center [702, 670] width 217 height 54
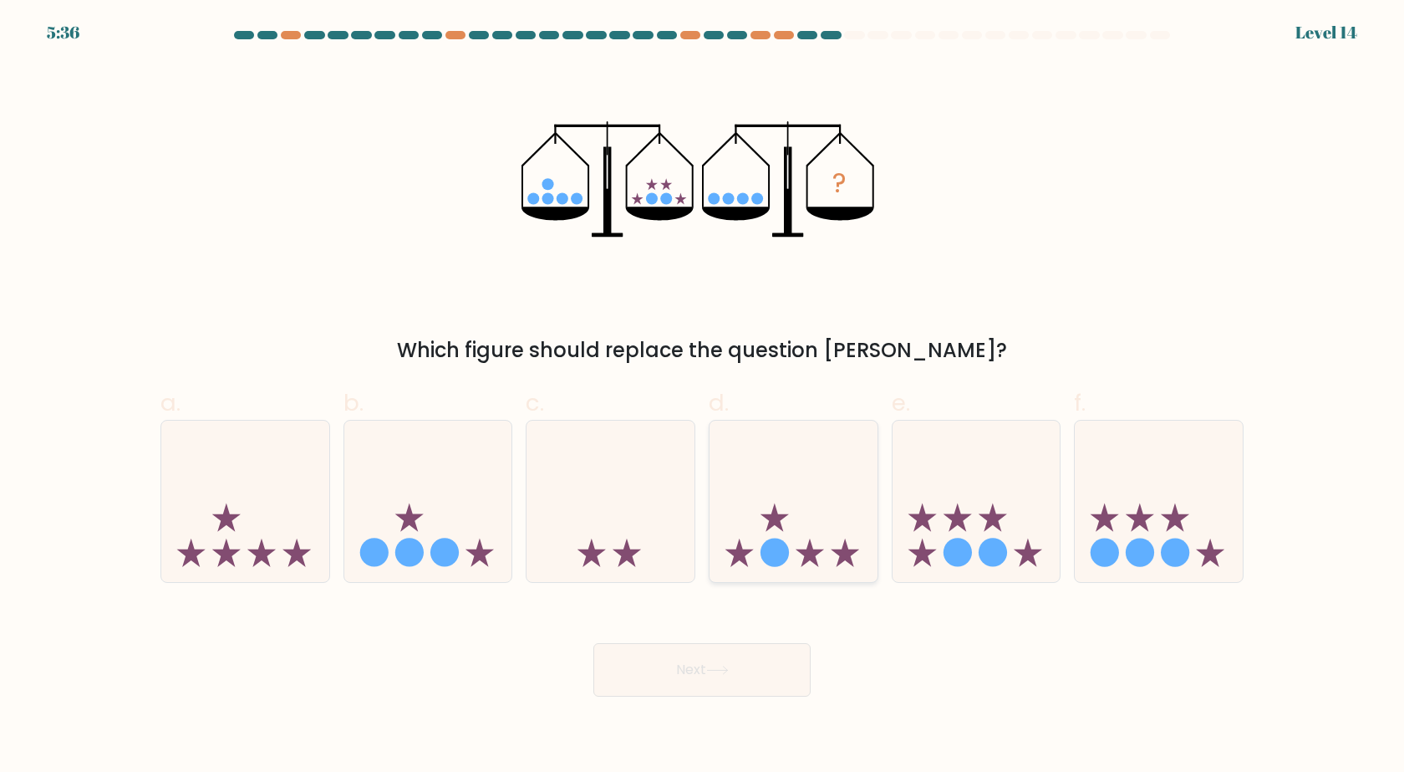
click at [775, 518] on icon at bounding box center [775, 516] width 28 height 28
click at [703, 397] on input "d." at bounding box center [702, 391] width 1 height 11
radio input "true"
click at [726, 647] on button "Next" at bounding box center [702, 670] width 217 height 54
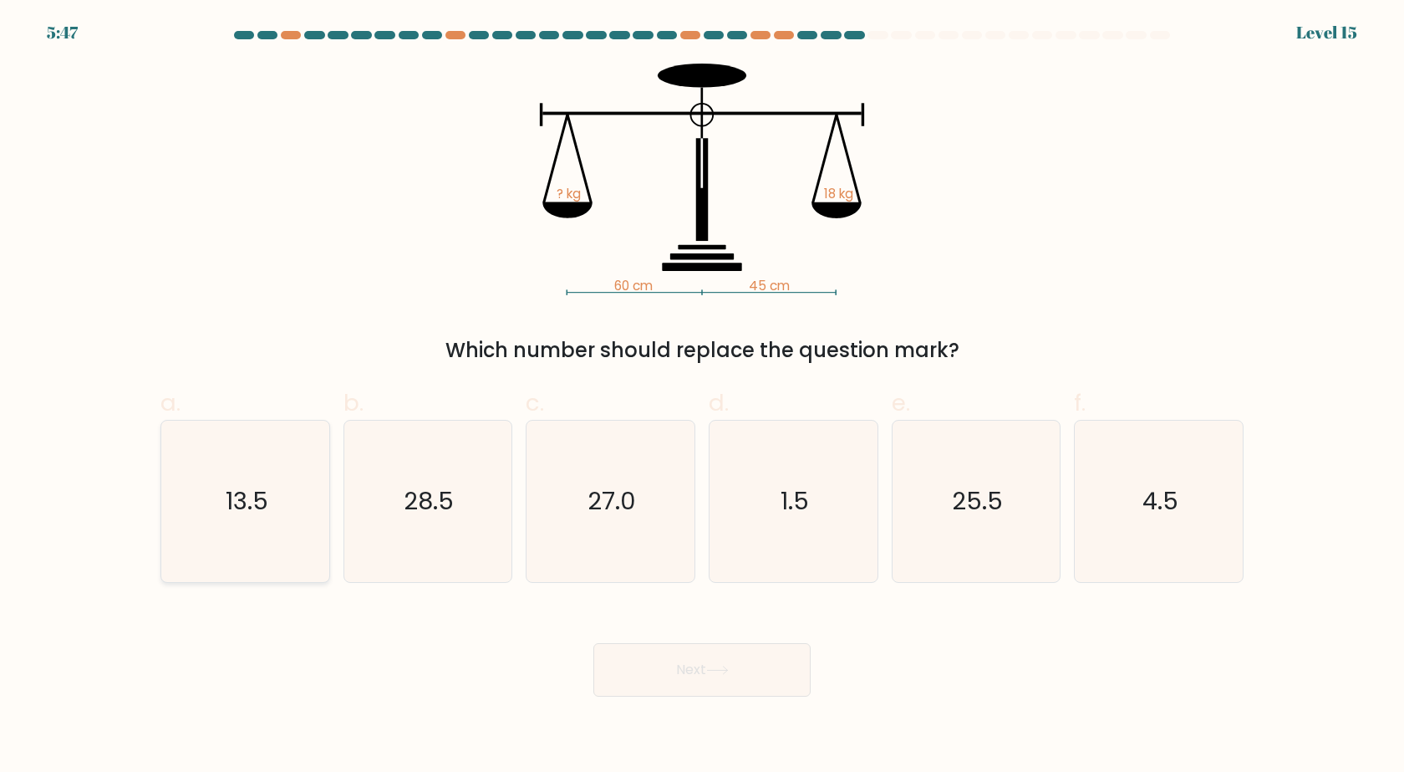
click at [284, 482] on icon "13.5" at bounding box center [245, 501] width 161 height 161
click at [702, 397] on input "a. 13.5" at bounding box center [702, 391] width 1 height 11
radio input "true"
click at [670, 684] on button "Next" at bounding box center [702, 670] width 217 height 54
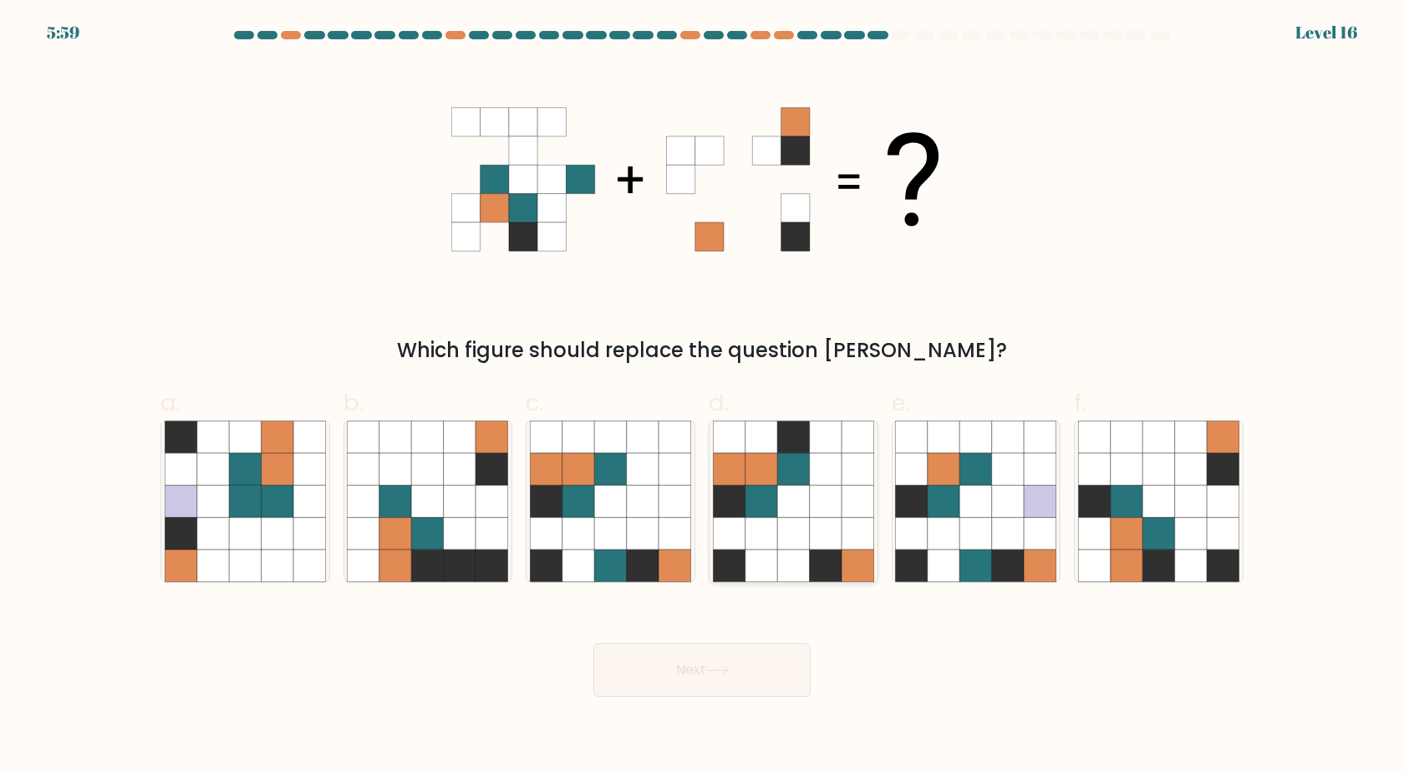
click at [790, 519] on icon at bounding box center [793, 533] width 32 height 32
click at [703, 397] on input "d." at bounding box center [702, 391] width 1 height 11
radio input "true"
click at [726, 669] on icon at bounding box center [717, 669] width 23 height 9
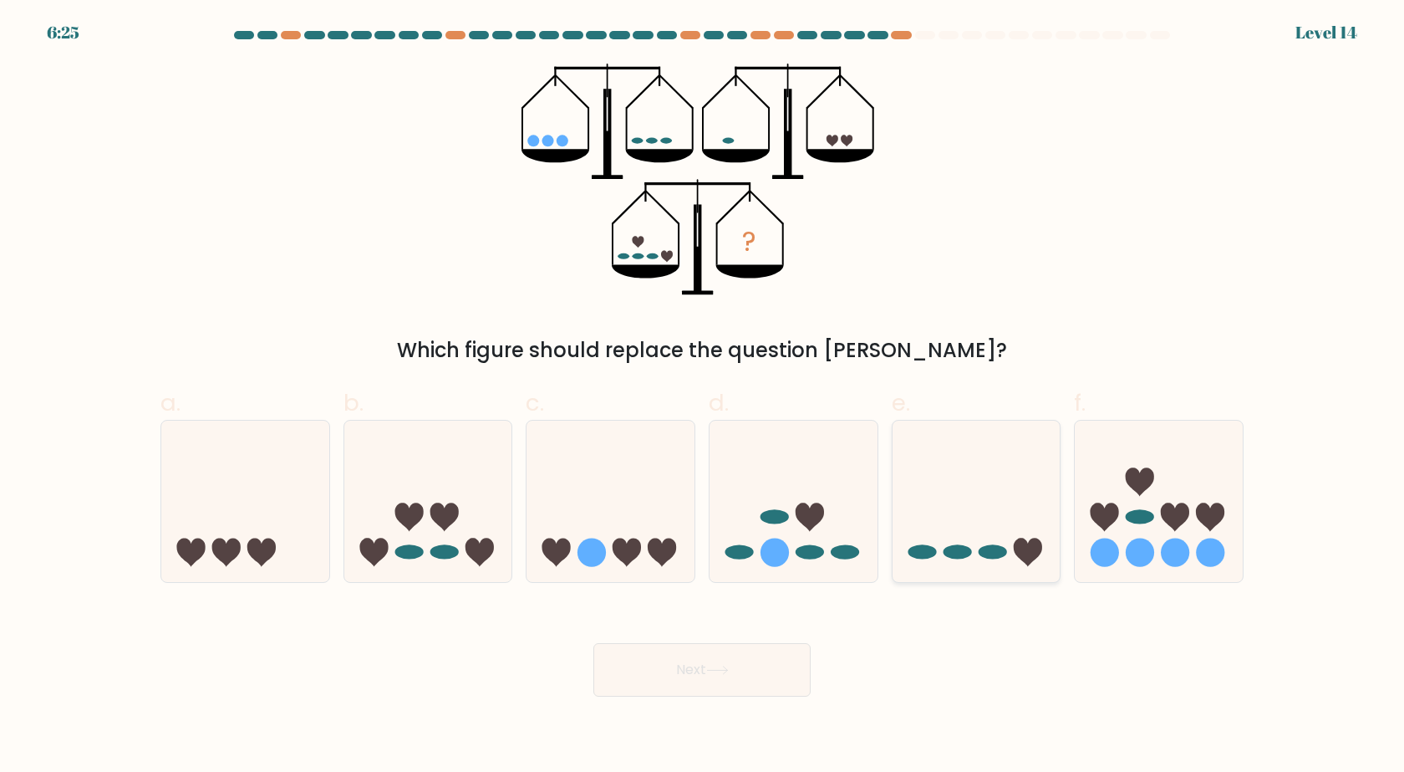
click at [976, 534] on icon at bounding box center [977, 501] width 168 height 139
click at [703, 397] on input "e." at bounding box center [702, 391] width 1 height 11
radio input "true"
click at [756, 680] on button "Next" at bounding box center [702, 670] width 217 height 54
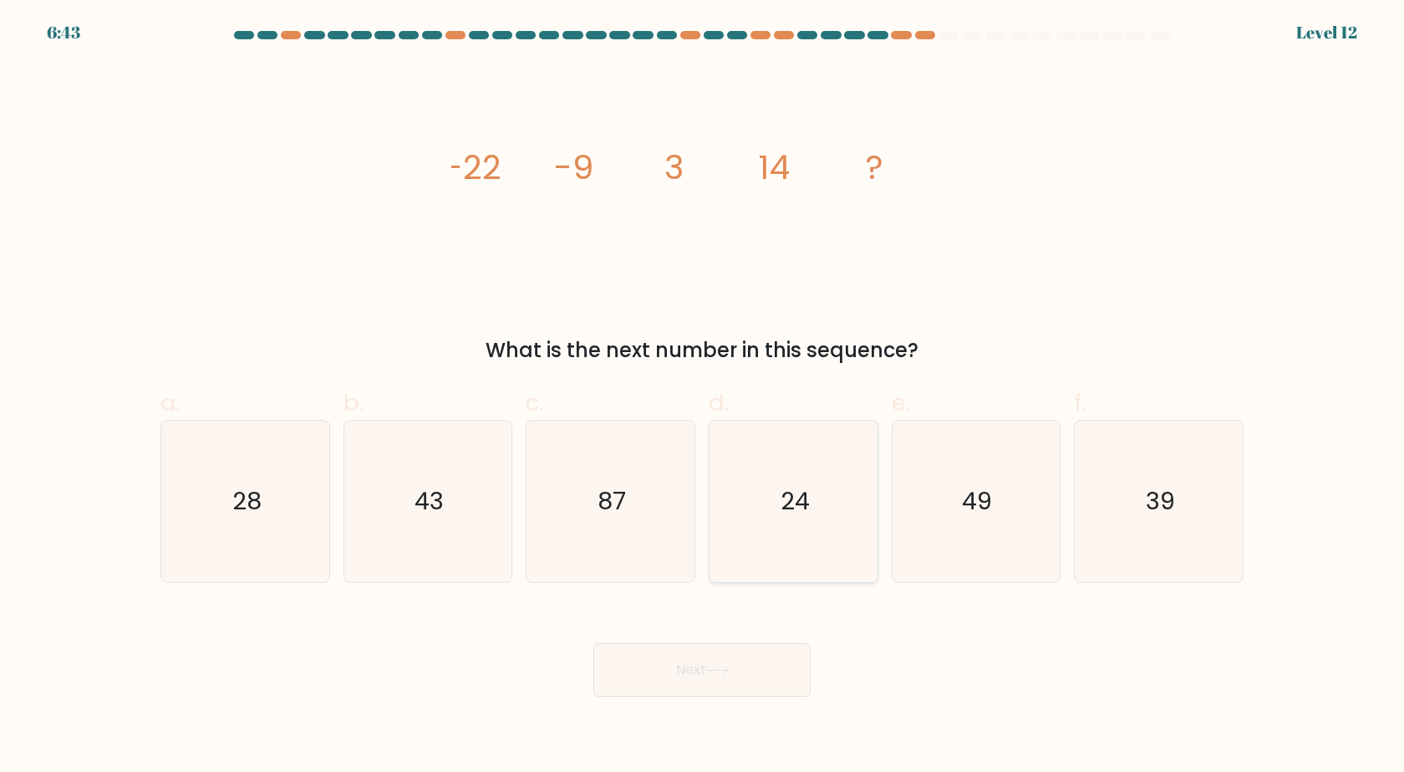
click at [774, 500] on icon "24" at bounding box center [793, 501] width 161 height 161
click at [703, 397] on input "d. 24" at bounding box center [702, 391] width 1 height 11
radio input "true"
click at [721, 650] on button "Next" at bounding box center [702, 670] width 217 height 54
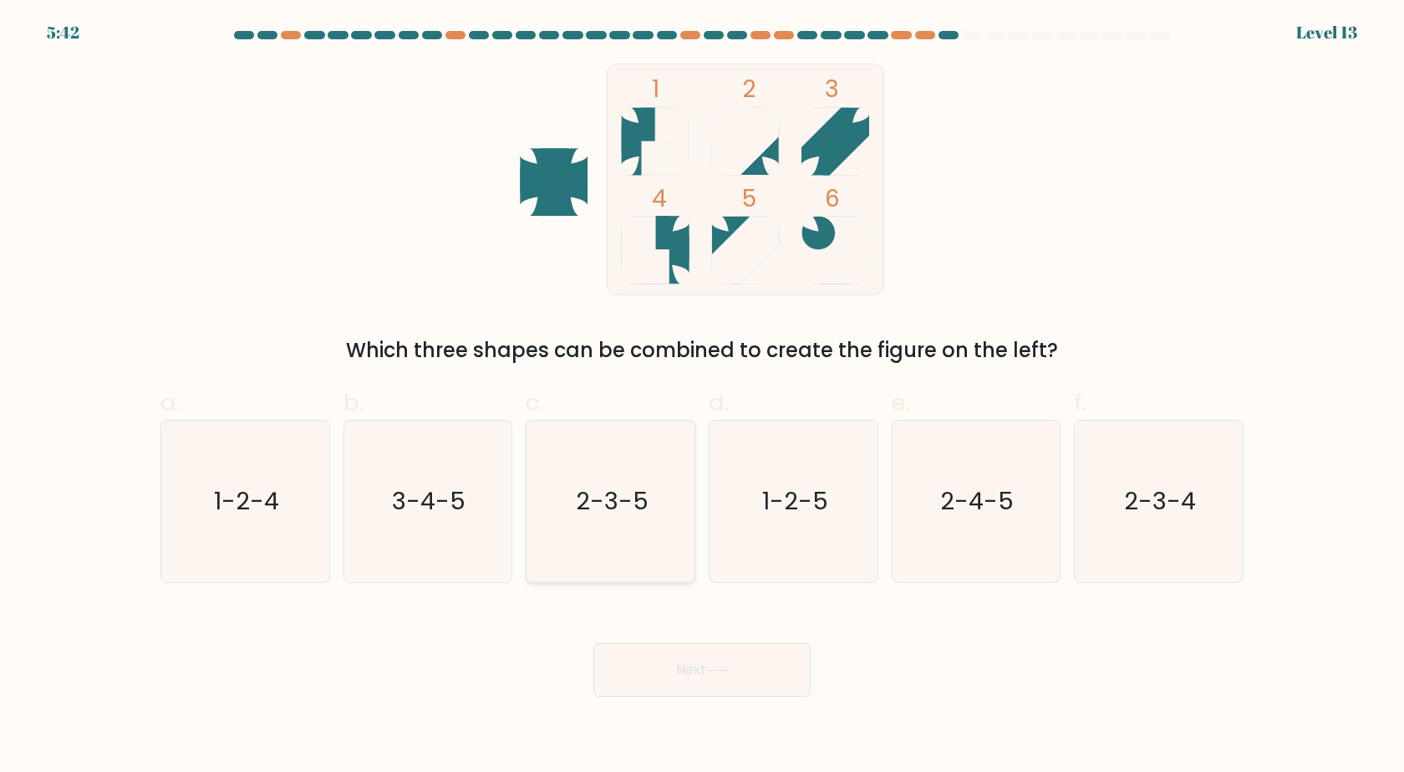
click at [612, 501] on text "2-3-5" at bounding box center [612, 501] width 73 height 33
click at [702, 397] on input "c. 2-3-5" at bounding box center [702, 391] width 1 height 11
radio input "true"
click at [665, 659] on button "Next" at bounding box center [702, 670] width 217 height 54
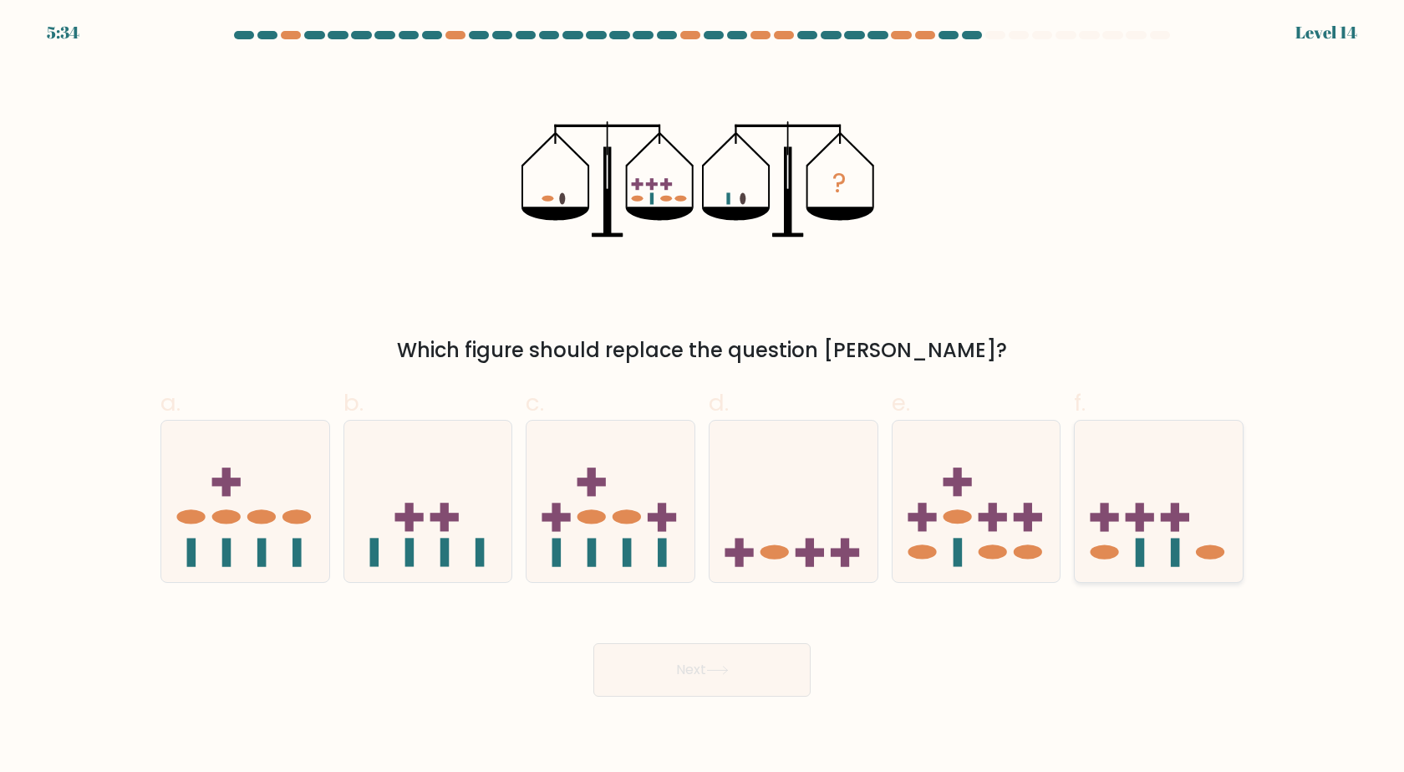
click at [1157, 519] on icon at bounding box center [1159, 501] width 168 height 139
click at [703, 397] on input "f." at bounding box center [702, 391] width 1 height 11
radio input "true"
click at [665, 667] on button "Next" at bounding box center [702, 670] width 217 height 54
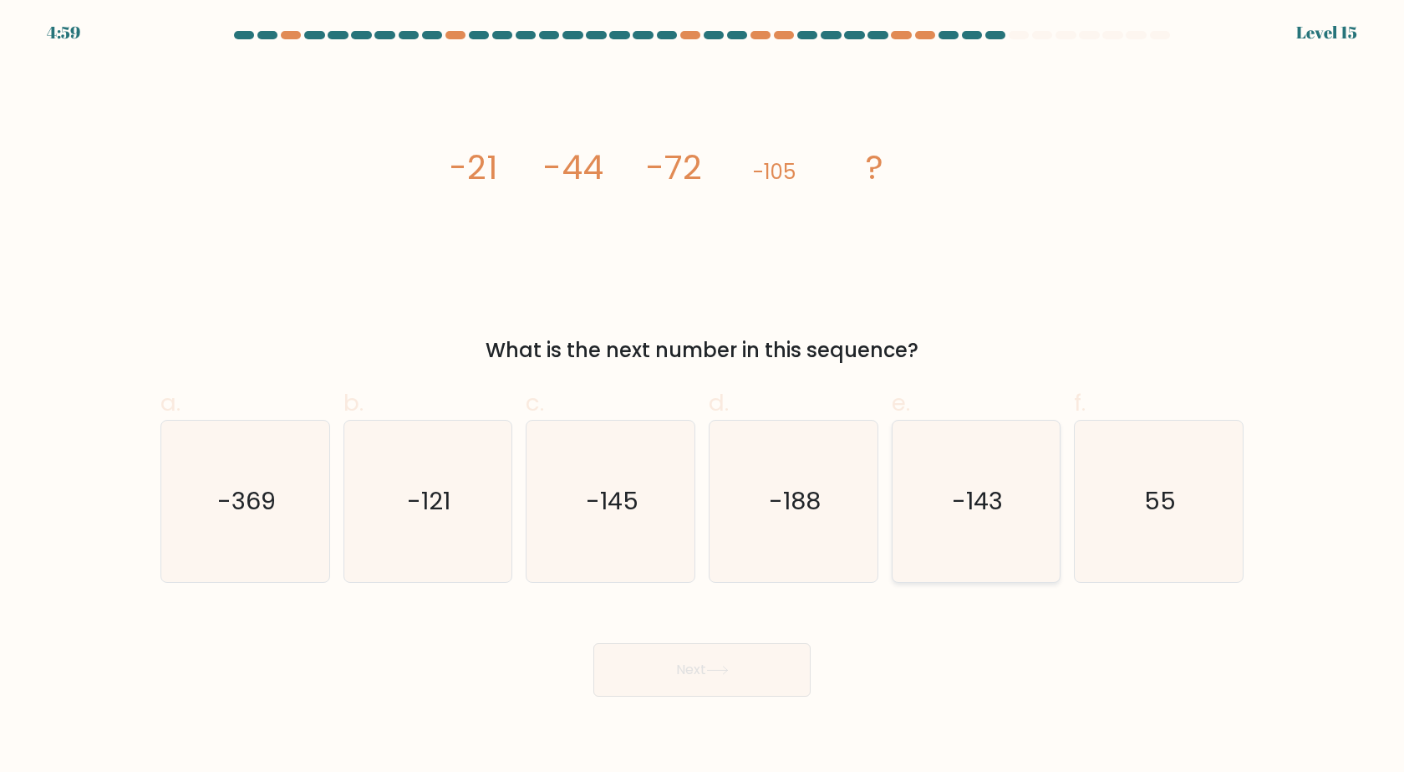
click at [979, 492] on text "-143" at bounding box center [977, 501] width 51 height 33
click at [703, 397] on input "e. -143" at bounding box center [702, 391] width 1 height 11
radio input "true"
click at [756, 662] on button "Next" at bounding box center [702, 670] width 217 height 54
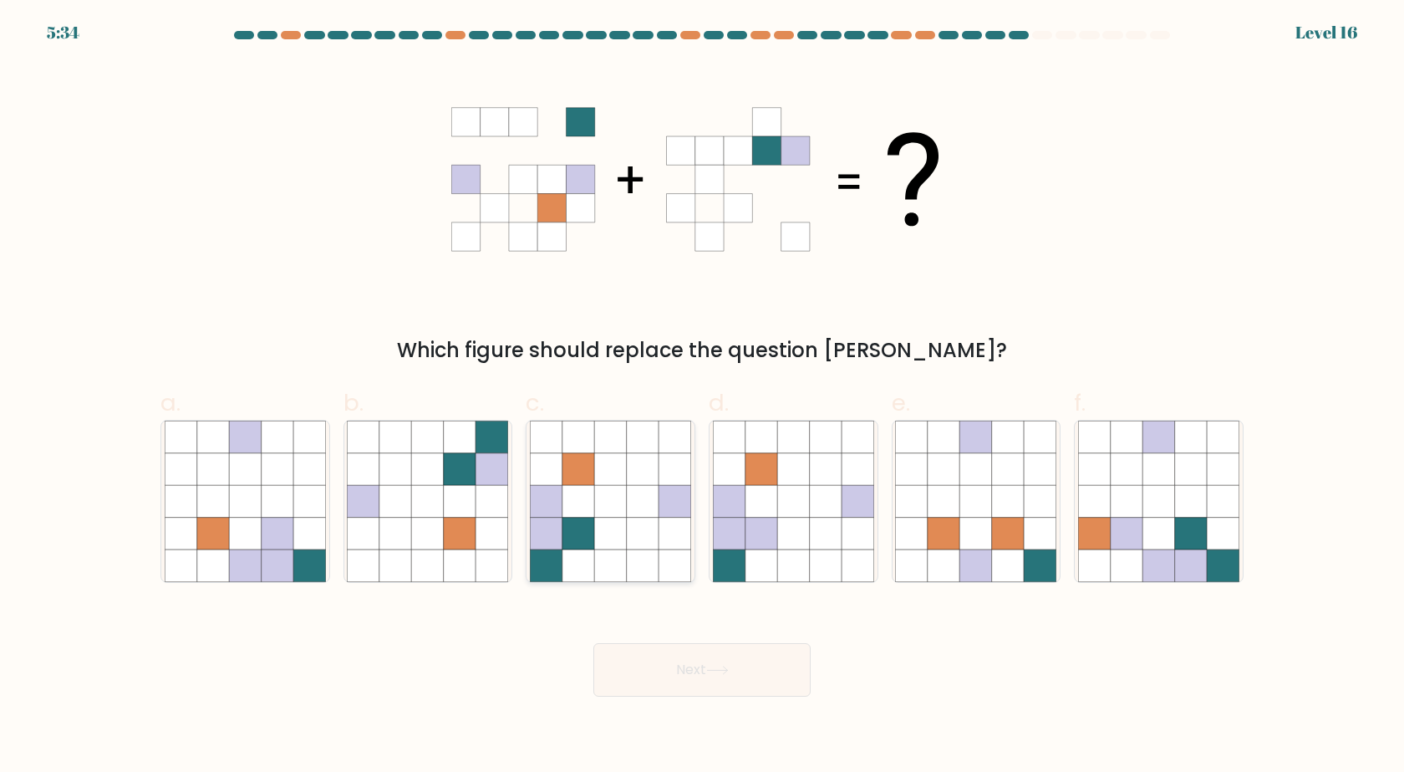
click at [640, 502] on icon at bounding box center [643, 501] width 32 height 32
click at [702, 397] on input "c." at bounding box center [702, 391] width 1 height 11
radio input "true"
click at [721, 669] on icon at bounding box center [717, 669] width 23 height 9
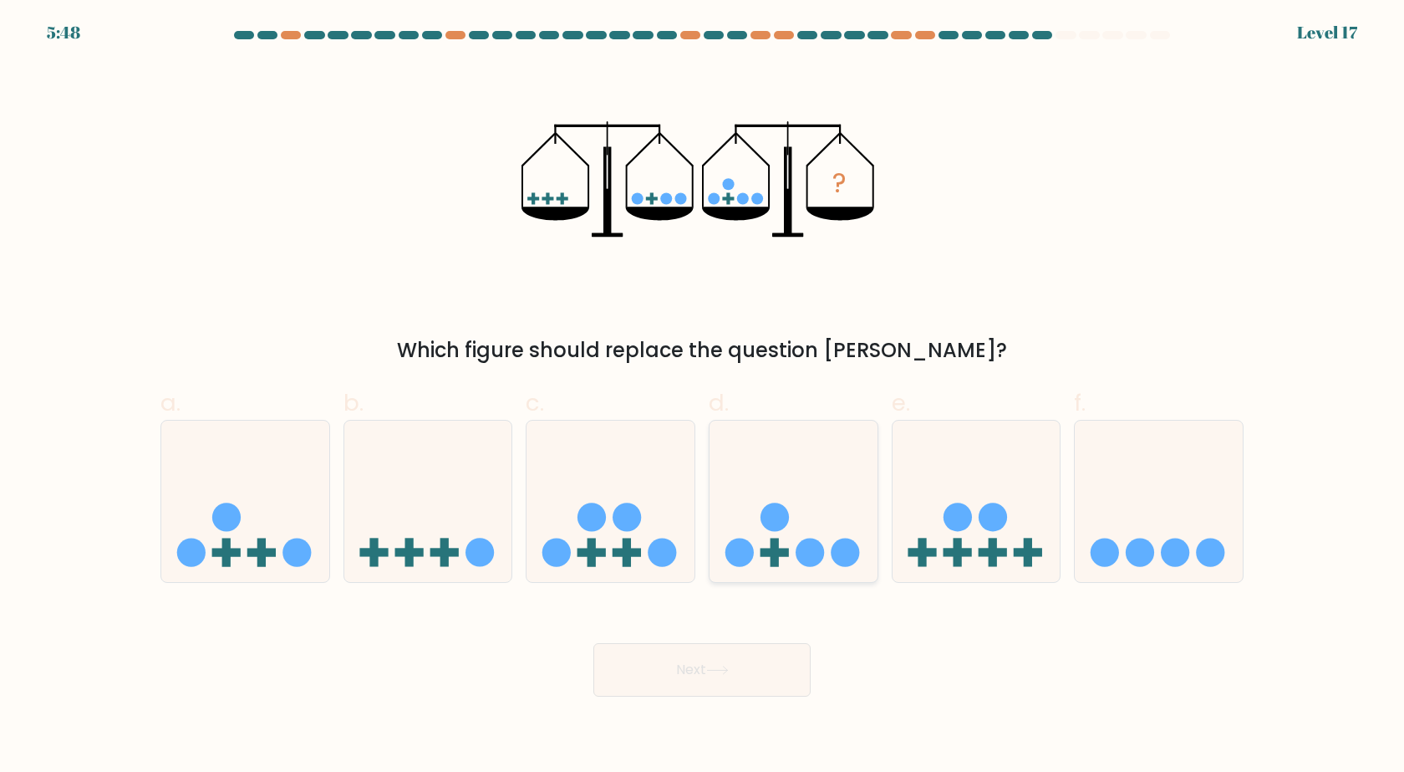
click at [772, 467] on icon at bounding box center [794, 501] width 168 height 139
click at [703, 397] on input "d." at bounding box center [702, 391] width 1 height 11
radio input "true"
click at [716, 663] on button "Next" at bounding box center [702, 670] width 217 height 54
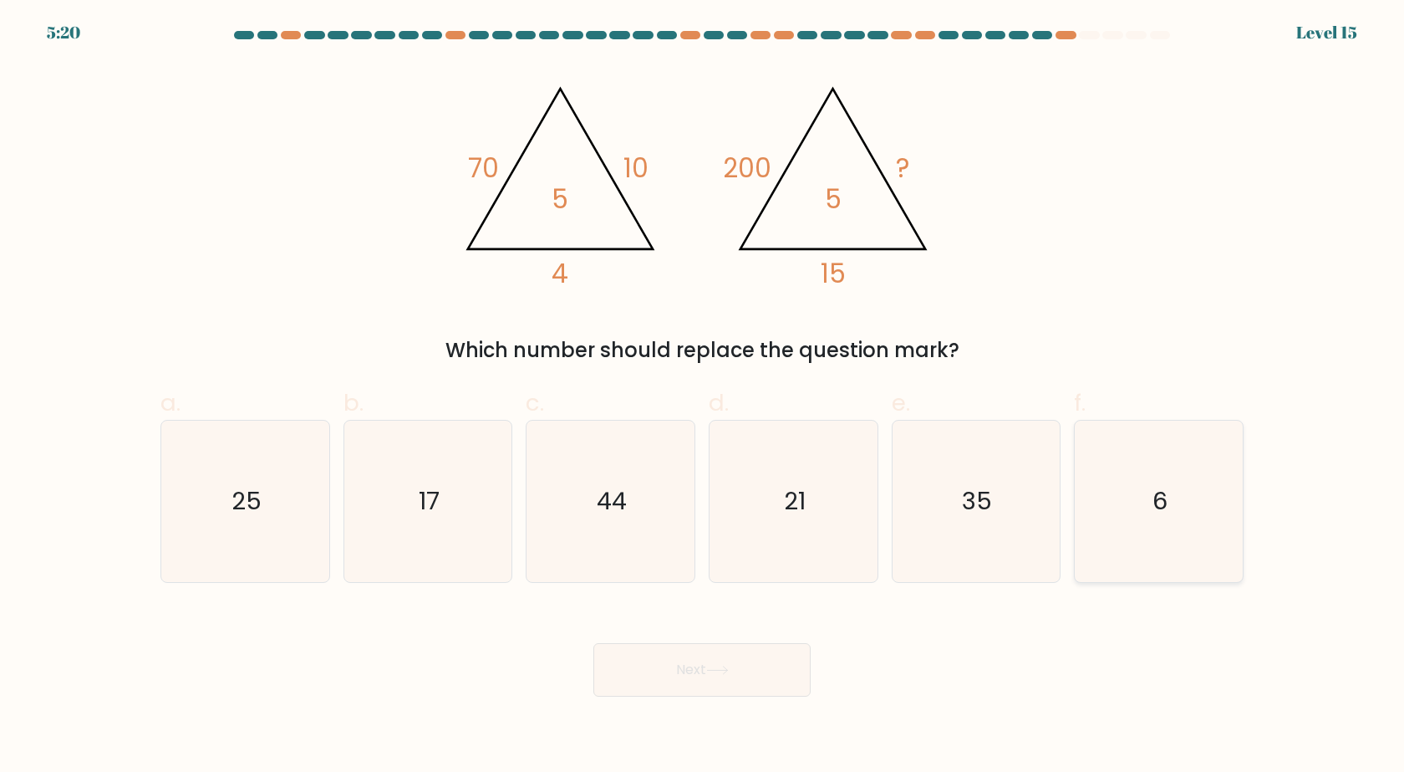
click at [1133, 522] on icon "6" at bounding box center [1158, 501] width 161 height 161
click at [703, 397] on input "f. 6" at bounding box center [702, 391] width 1 height 11
radio input "true"
click at [749, 674] on button "Next" at bounding box center [702, 670] width 217 height 54
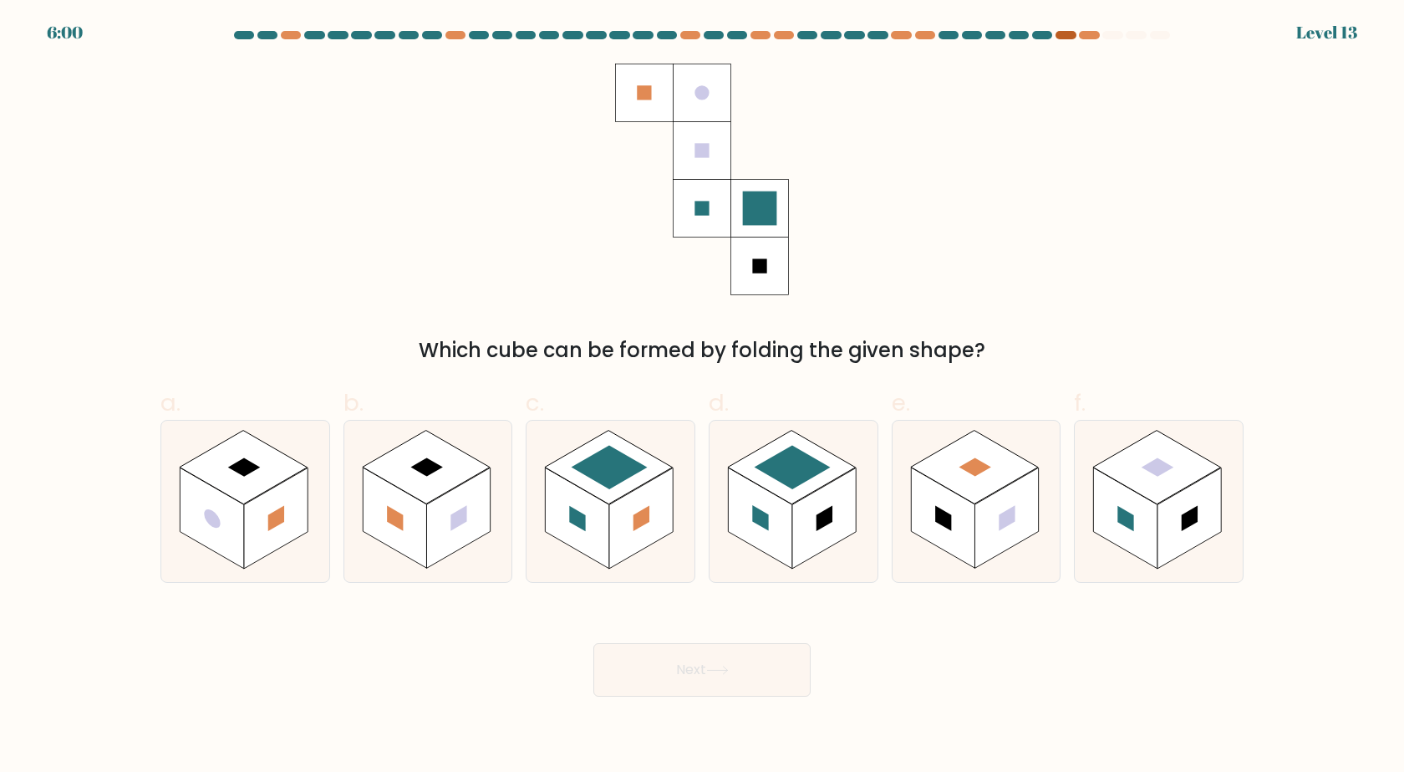
click at [1068, 35] on div at bounding box center [1066, 35] width 20 height 8
click at [784, 471] on rect at bounding box center [793, 467] width 76 height 43
click at [703, 397] on input "d." at bounding box center [702, 391] width 1 height 11
radio input "true"
click at [707, 669] on button "Next" at bounding box center [702, 670] width 217 height 54
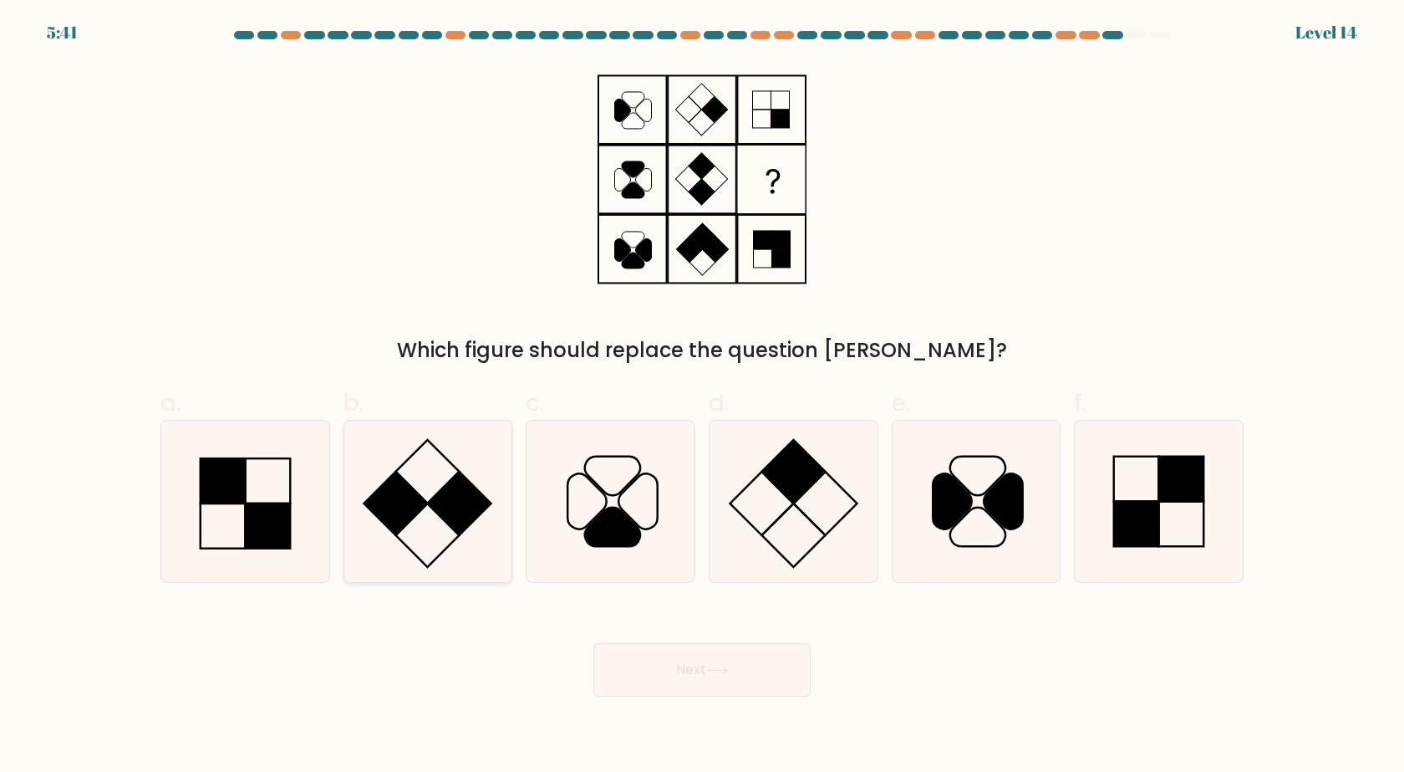
click at [430, 518] on icon at bounding box center [427, 501] width 161 height 161
click at [702, 397] on input "b." at bounding box center [702, 391] width 1 height 11
radio input "true"
click at [729, 671] on icon at bounding box center [717, 669] width 23 height 9
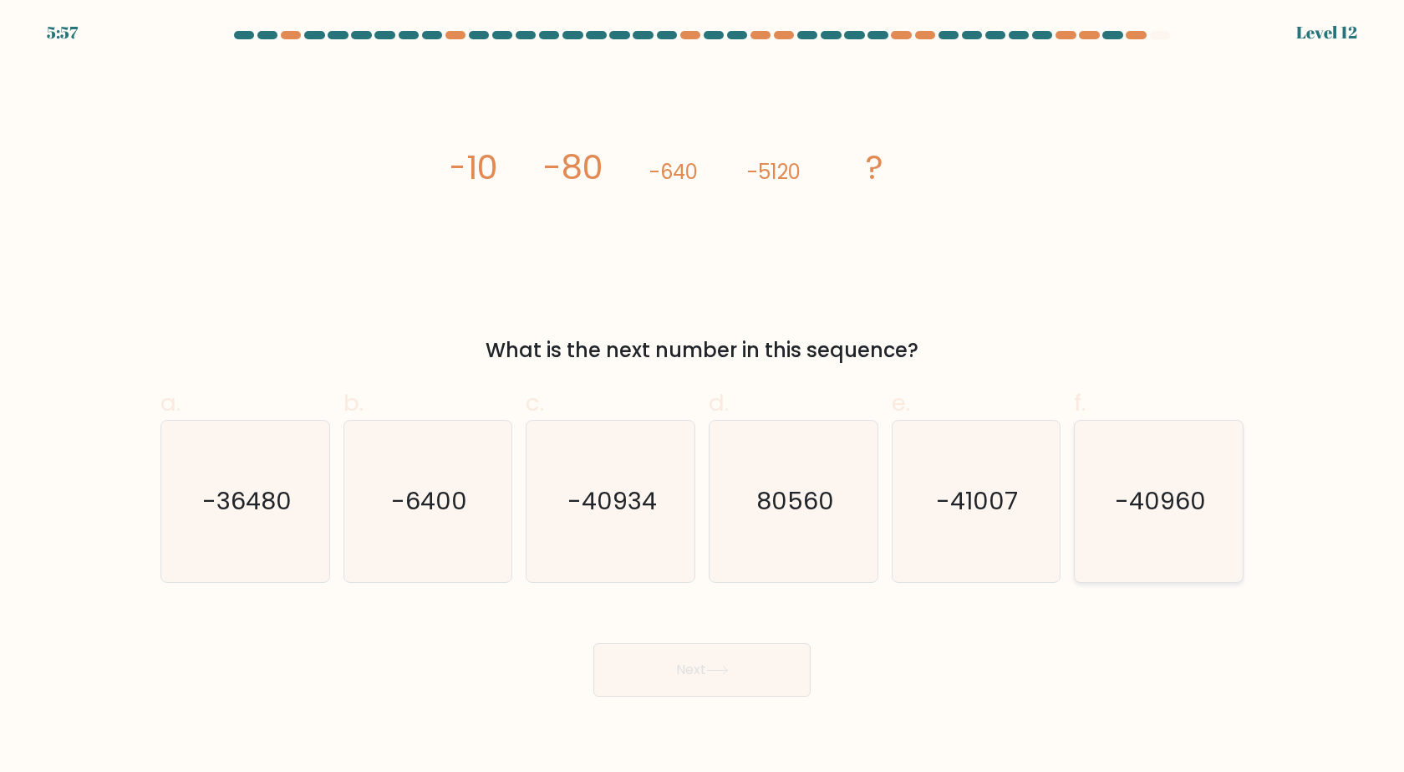
click at [1160, 514] on text "-40960" at bounding box center [1160, 501] width 91 height 33
click at [703, 397] on input "f. -40960" at bounding box center [702, 391] width 1 height 11
radio input "true"
click at [735, 655] on button "Next" at bounding box center [702, 670] width 217 height 54
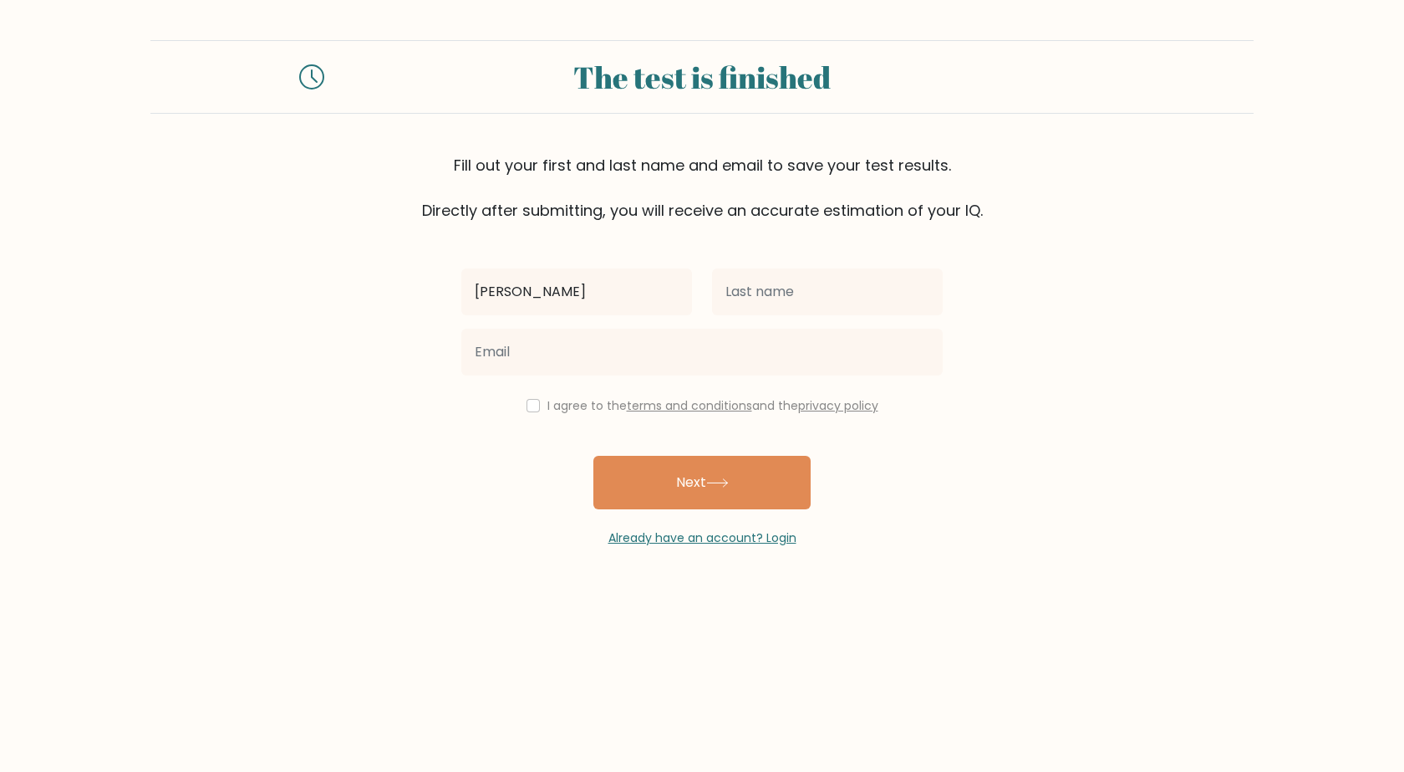
type input "[PERSON_NAME]"
type input "bos"
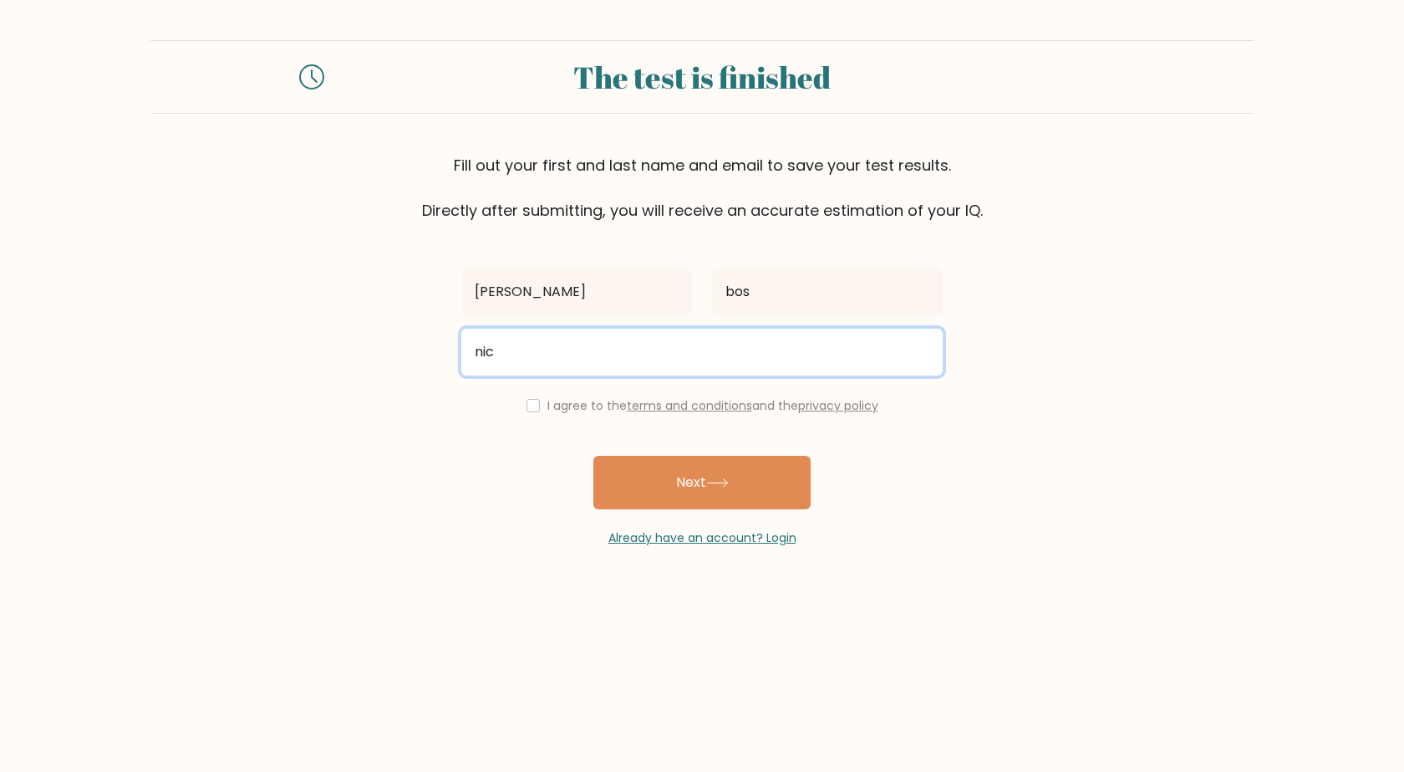
type input "nickbos8@xs4all.nl"
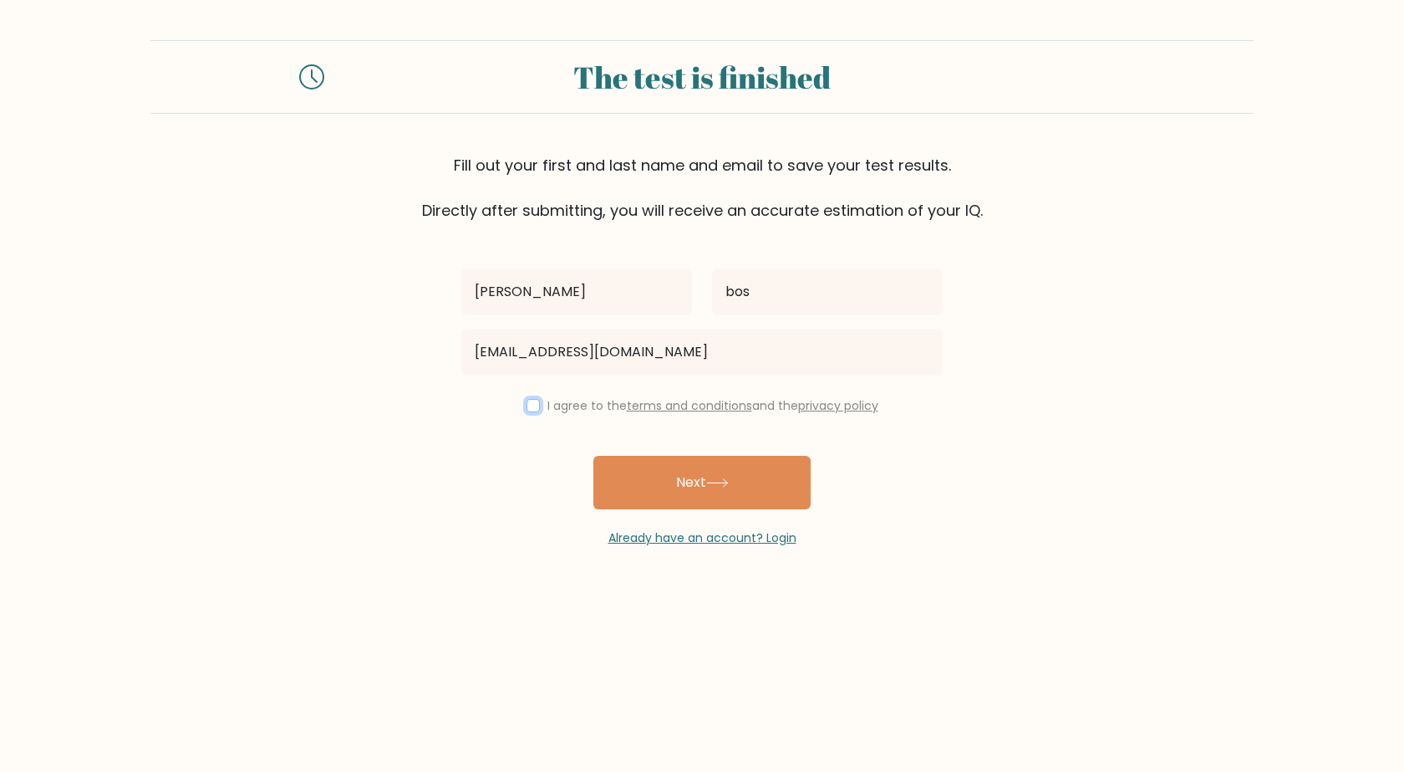
click at [528, 405] on input "checkbox" at bounding box center [533, 405] width 13 height 13
checkbox input "true"
click at [683, 500] on button "Next" at bounding box center [702, 483] width 217 height 54
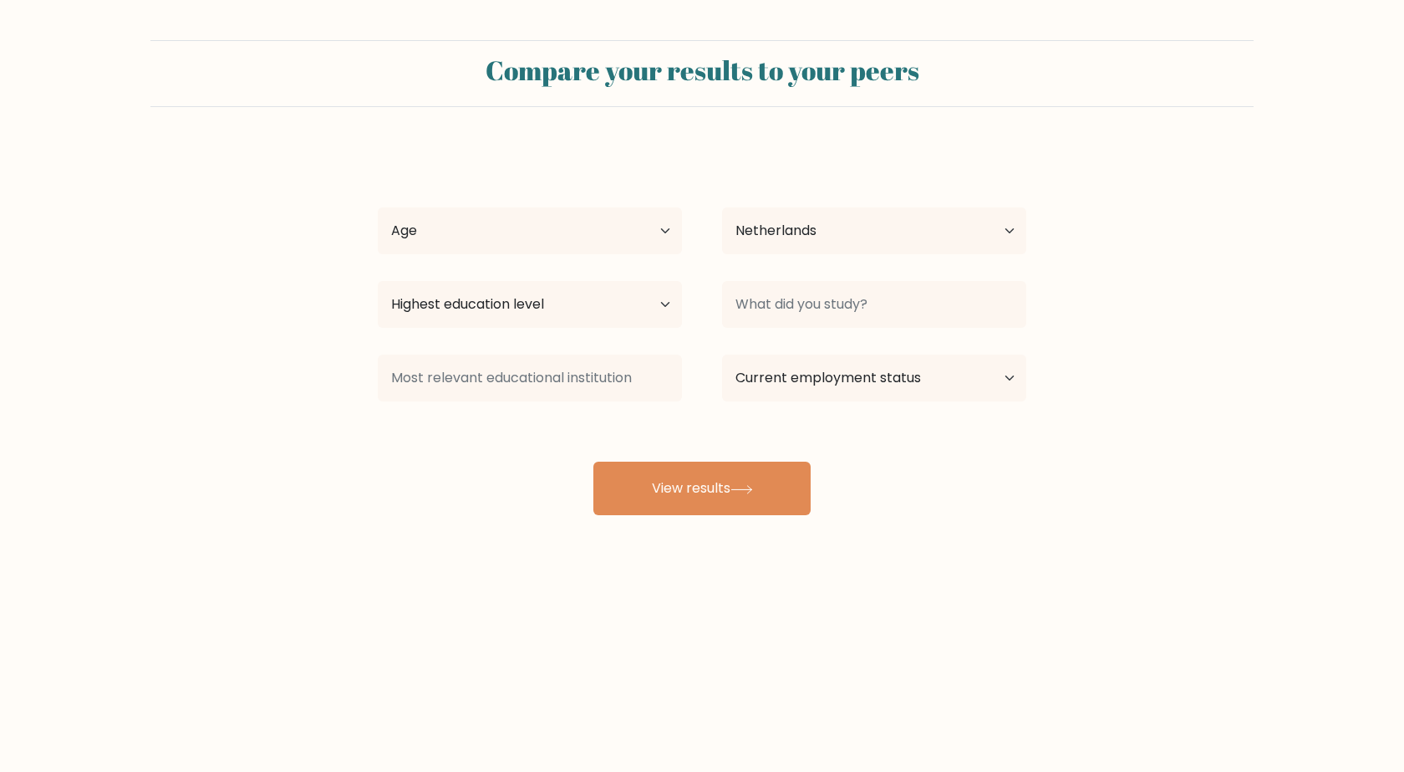
select select "NL"
click at [522, 216] on select "Age Under 18 years old 18-24 years old 25-34 years old 35-44 years old 45-54 ye…" at bounding box center [530, 230] width 304 height 47
select select "25_34"
click at [378, 207] on select "Age Under 18 years old 18-24 years old 25-34 years old 35-44 years old 45-54 ye…" at bounding box center [530, 230] width 304 height 47
click at [568, 316] on select "Highest education level No schooling Primary Lower Secondary Upper Secondary Oc…" at bounding box center [530, 304] width 304 height 47
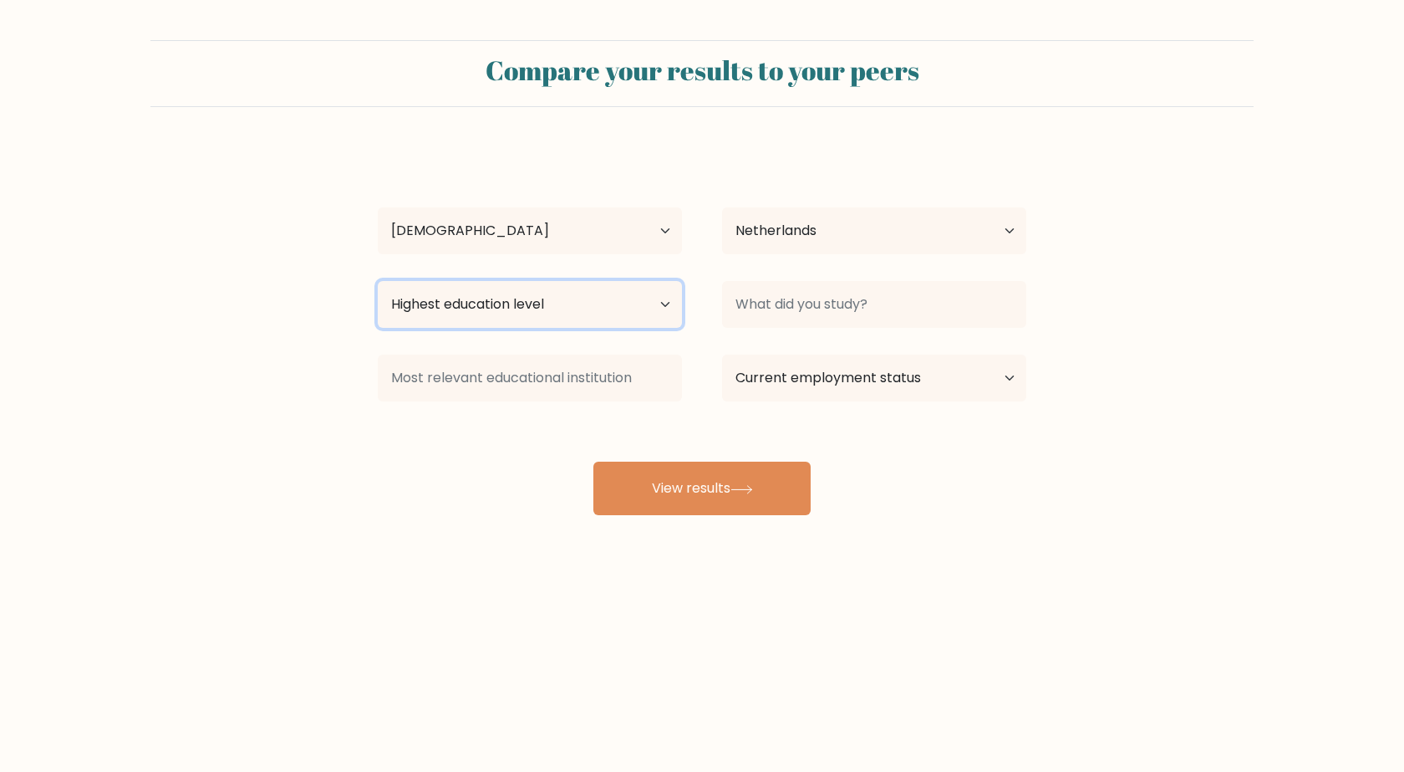
select select "bachelors_degree"
click at [378, 281] on select "Highest education level No schooling Primary Lower Secondary Upper Secondary Oc…" at bounding box center [530, 304] width 304 height 47
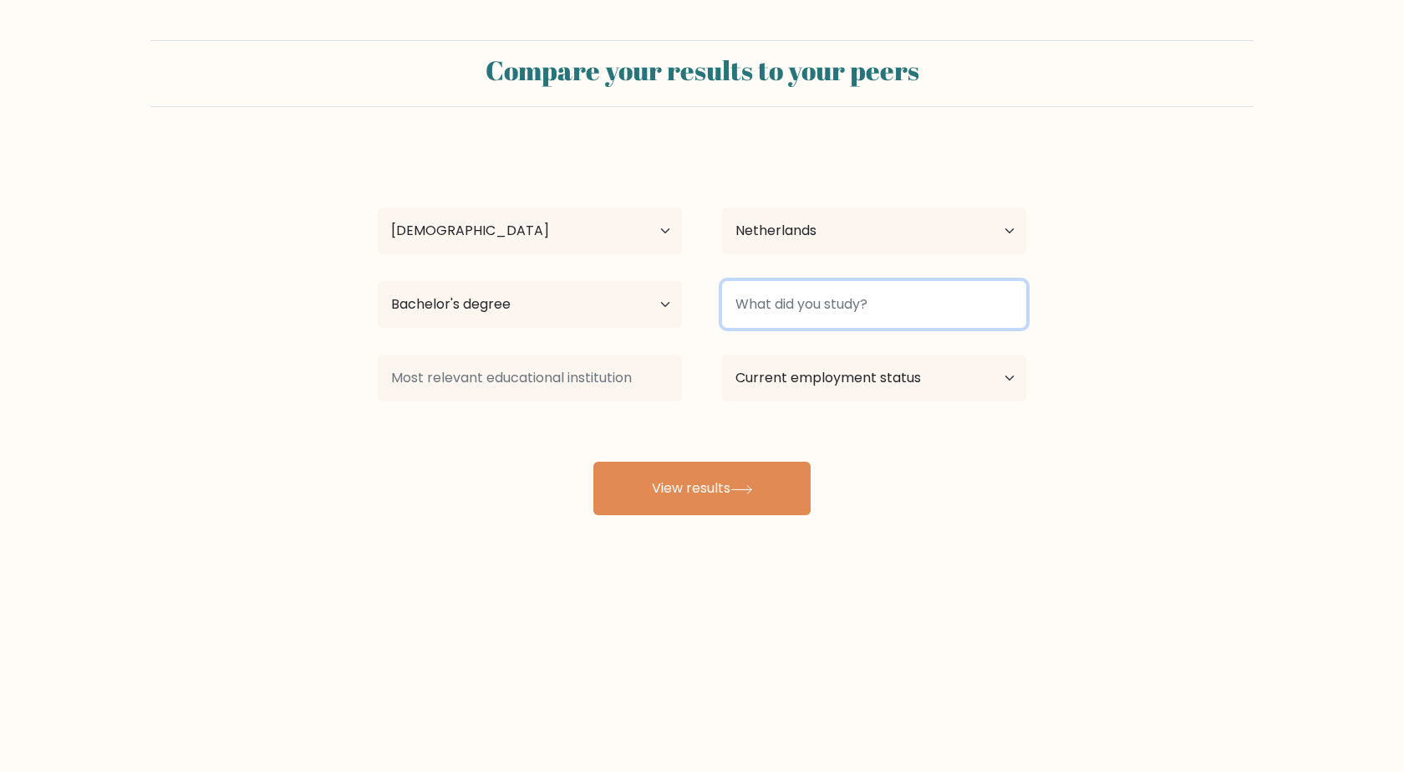
click at [827, 292] on input at bounding box center [874, 304] width 304 height 47
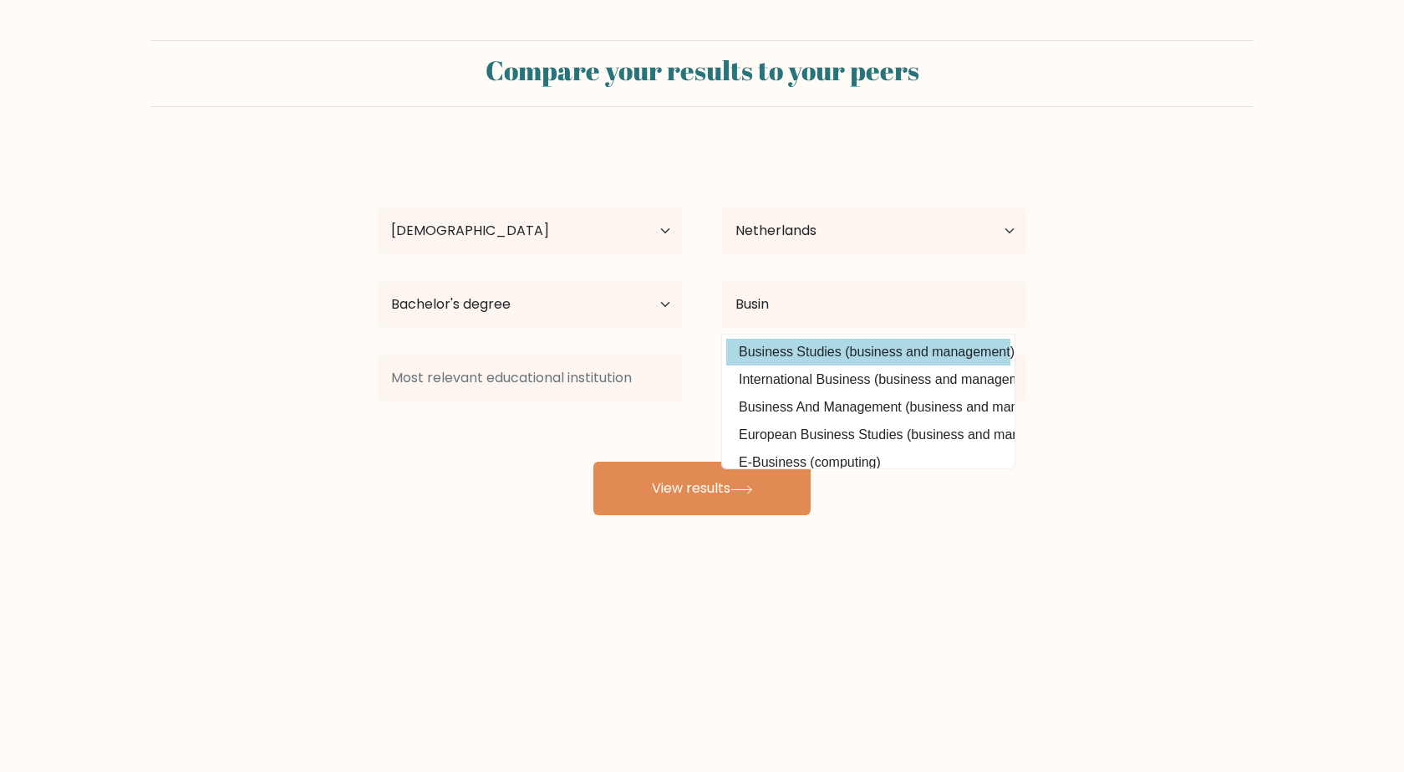
click at [844, 348] on option "Business Studies (business and management)" at bounding box center [868, 352] width 284 height 27
type input "Business Studies"
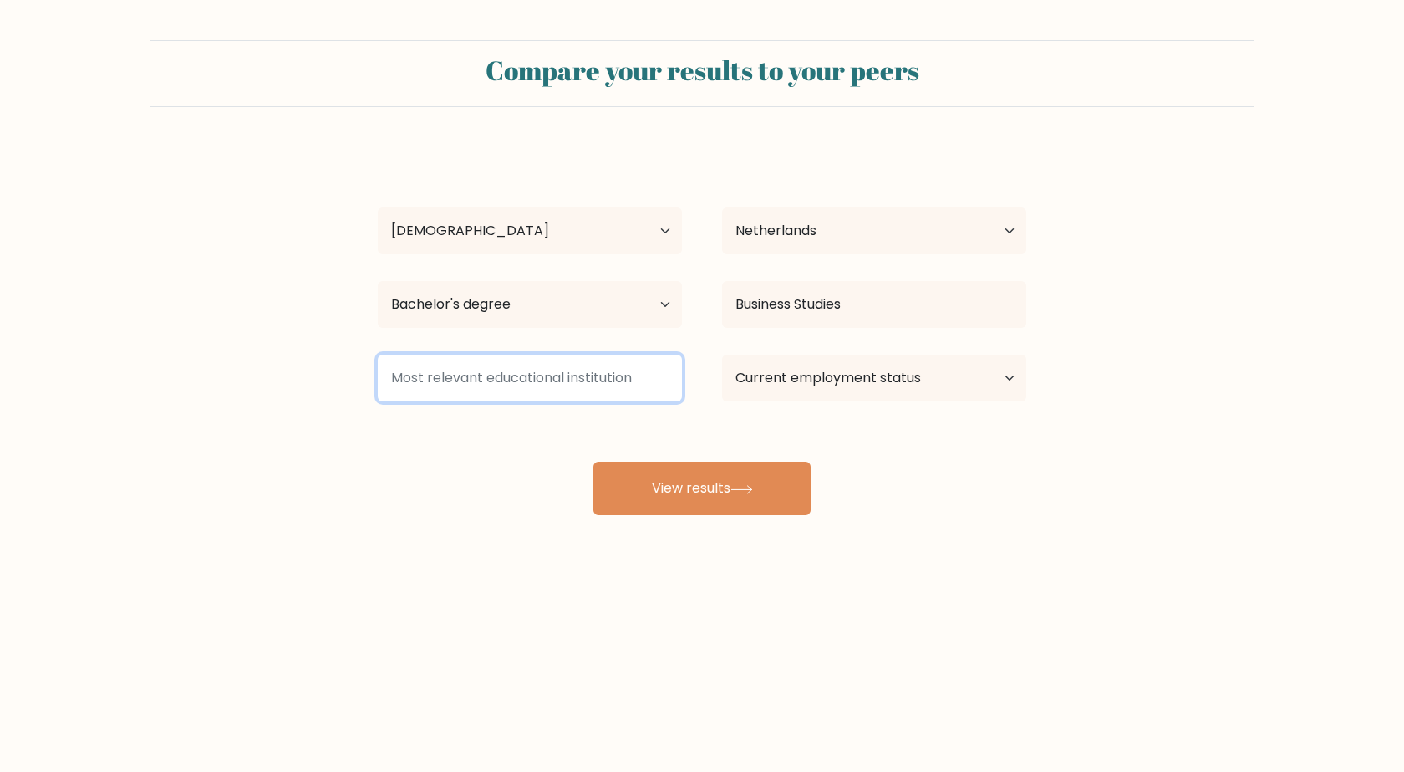
click at [595, 395] on input at bounding box center [530, 377] width 304 height 47
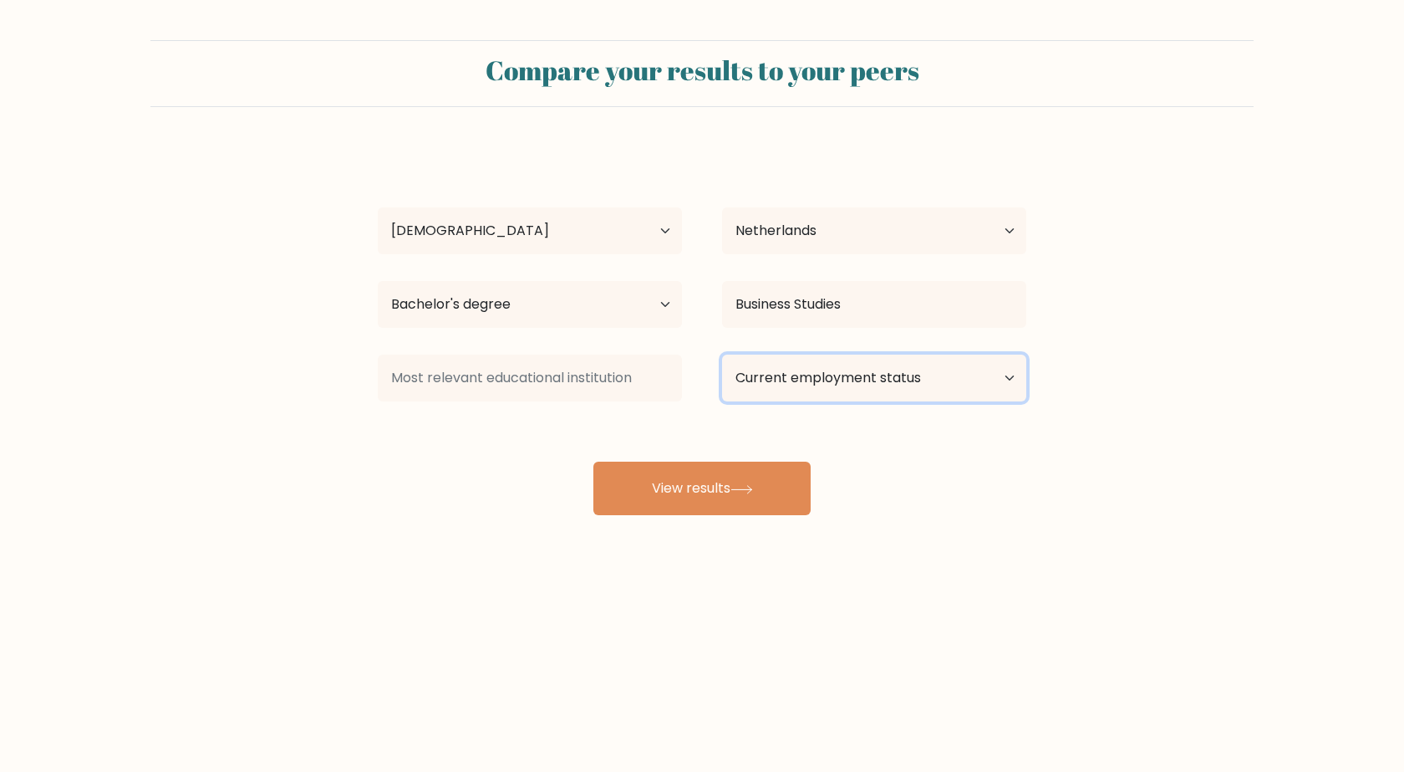
click at [820, 380] on select "Current employment status Employed Student Retired Other / prefer not to answer" at bounding box center [874, 377] width 304 height 47
select select "employed"
click at [722, 354] on select "Current employment status Employed Student Retired Other / prefer not to answer" at bounding box center [874, 377] width 304 height 47
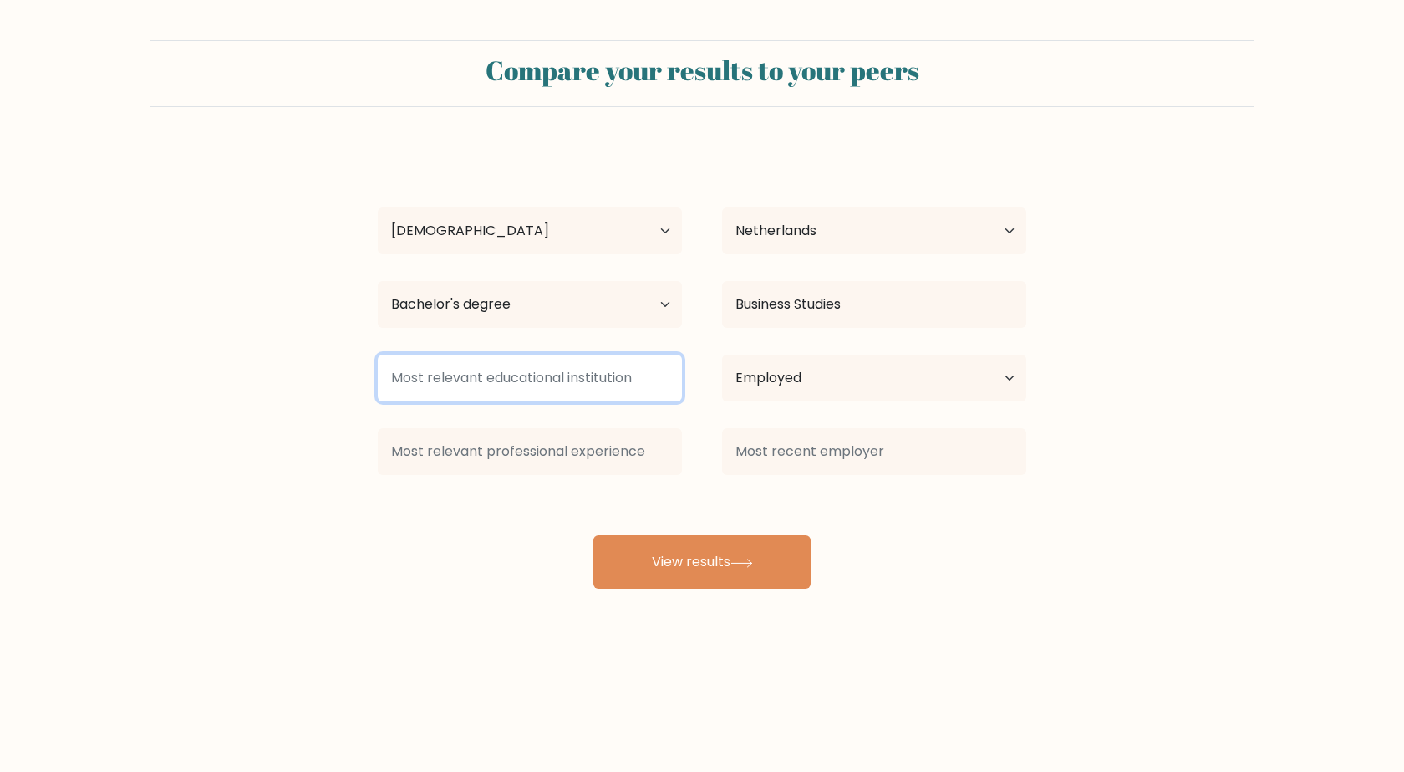
click at [580, 385] on input at bounding box center [530, 377] width 304 height 47
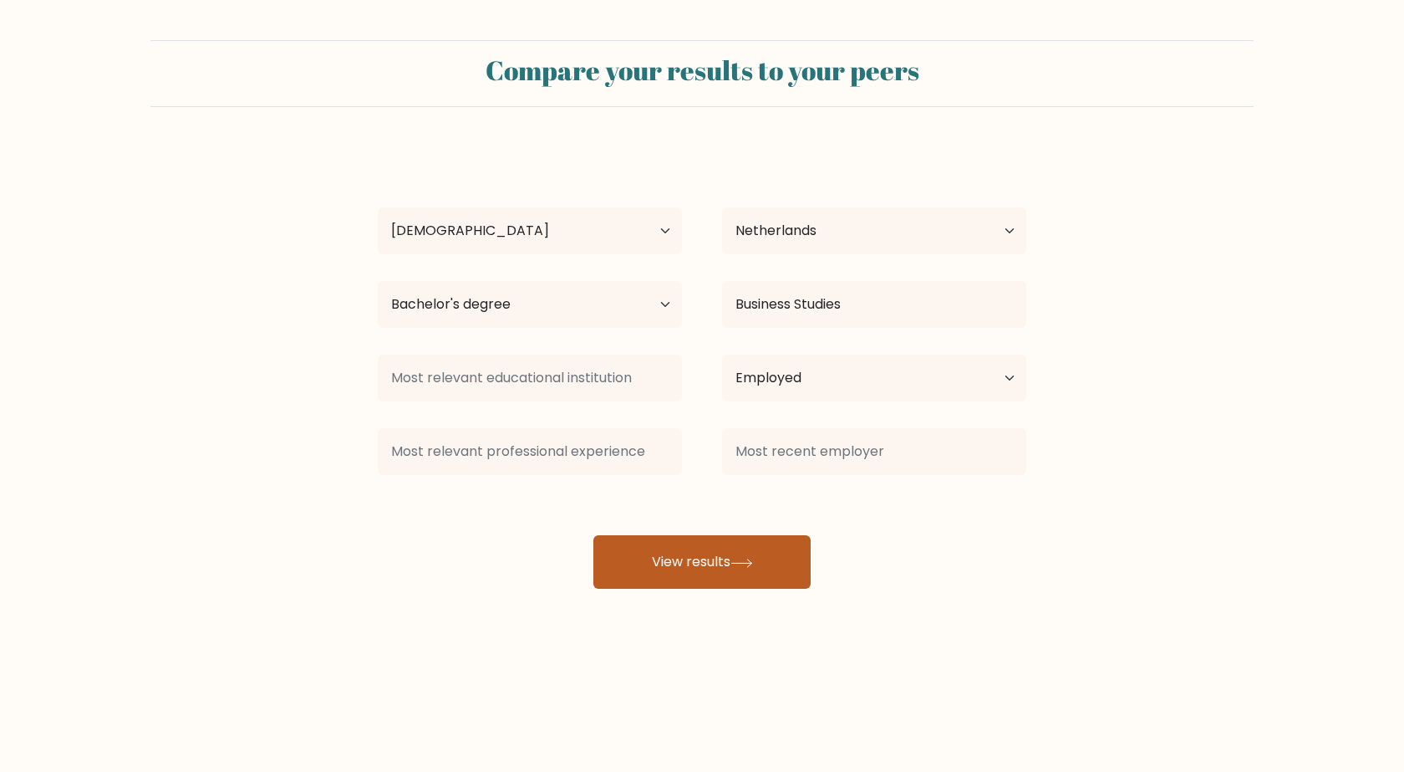
click at [699, 573] on button "View results" at bounding box center [702, 562] width 217 height 54
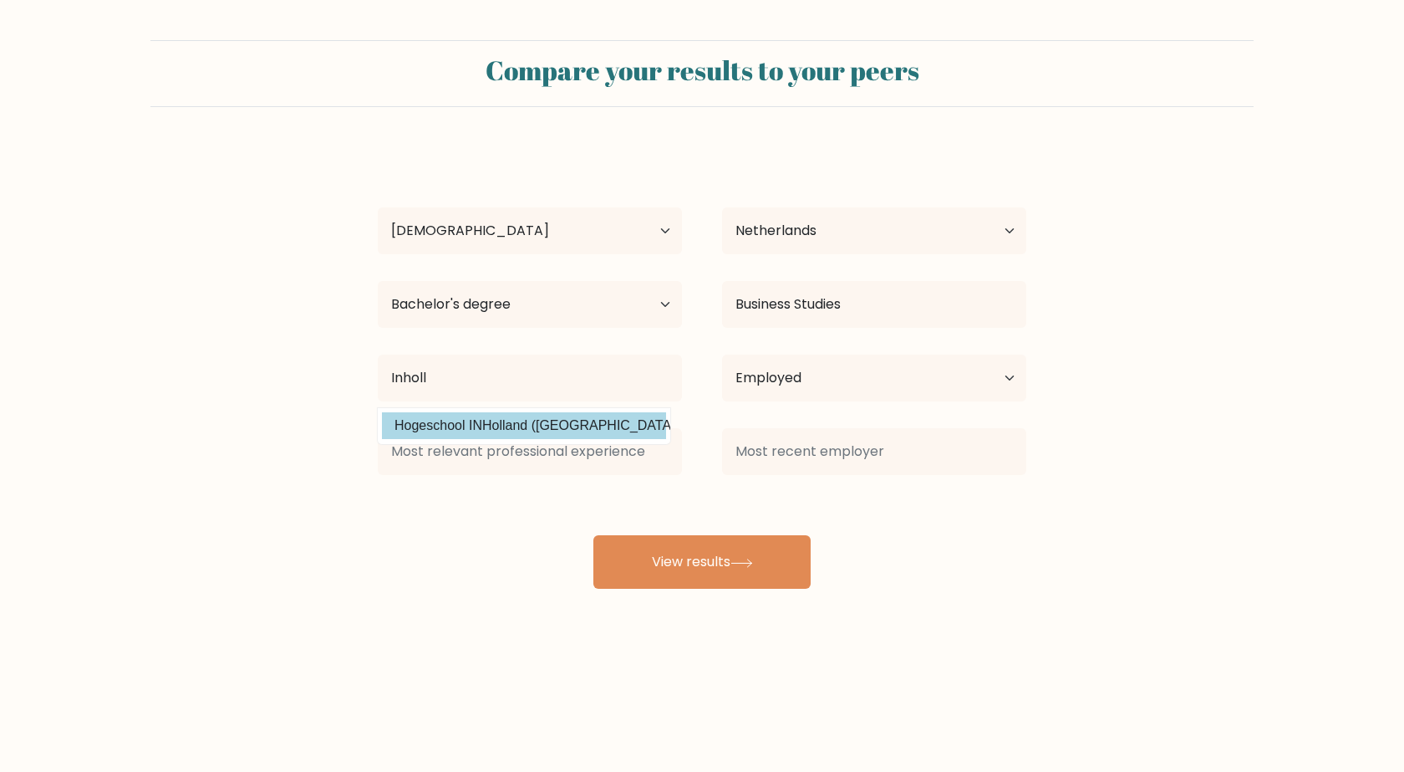
click at [599, 427] on option "Hogeschool INHolland (Netherlands)" at bounding box center [524, 425] width 284 height 27
type input "Hogeschool INHolland"
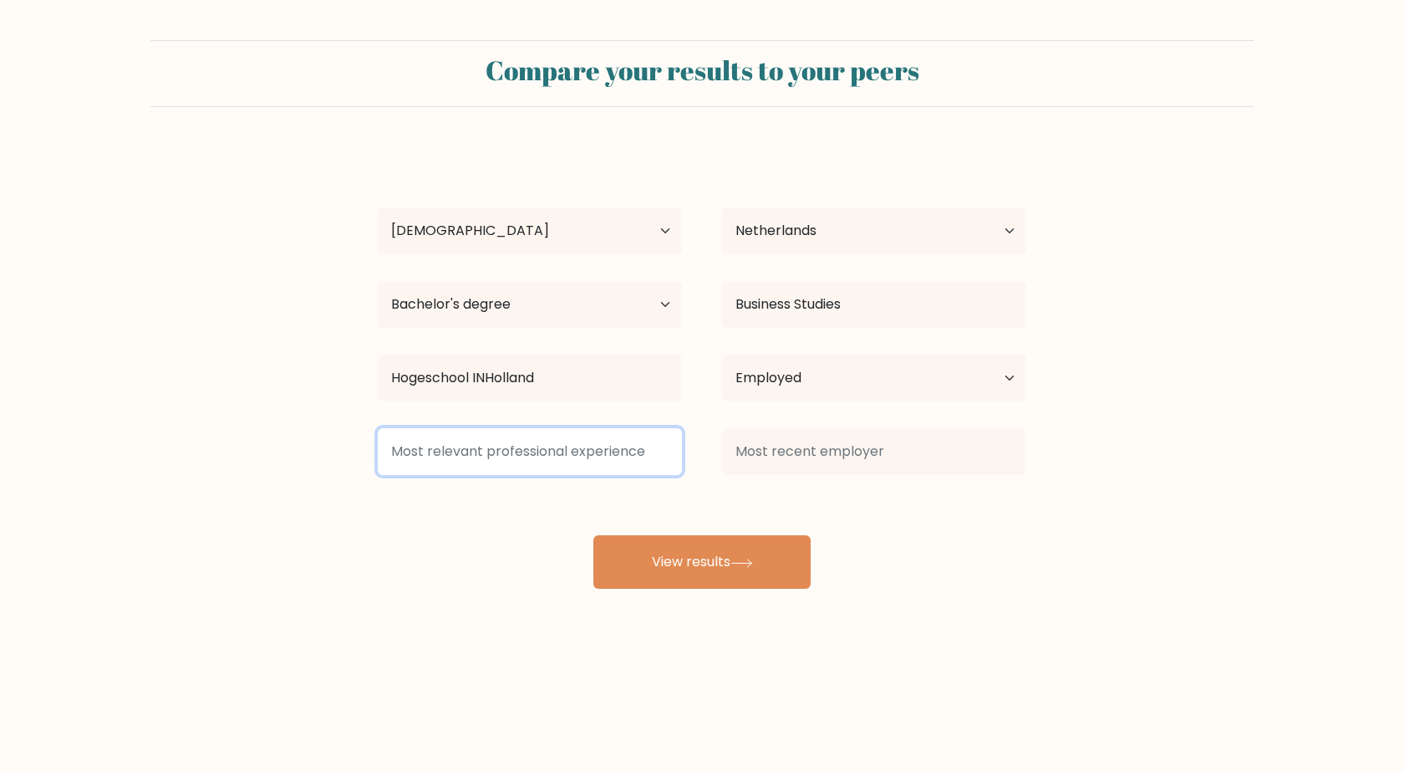
click at [571, 456] on input at bounding box center [530, 451] width 304 height 47
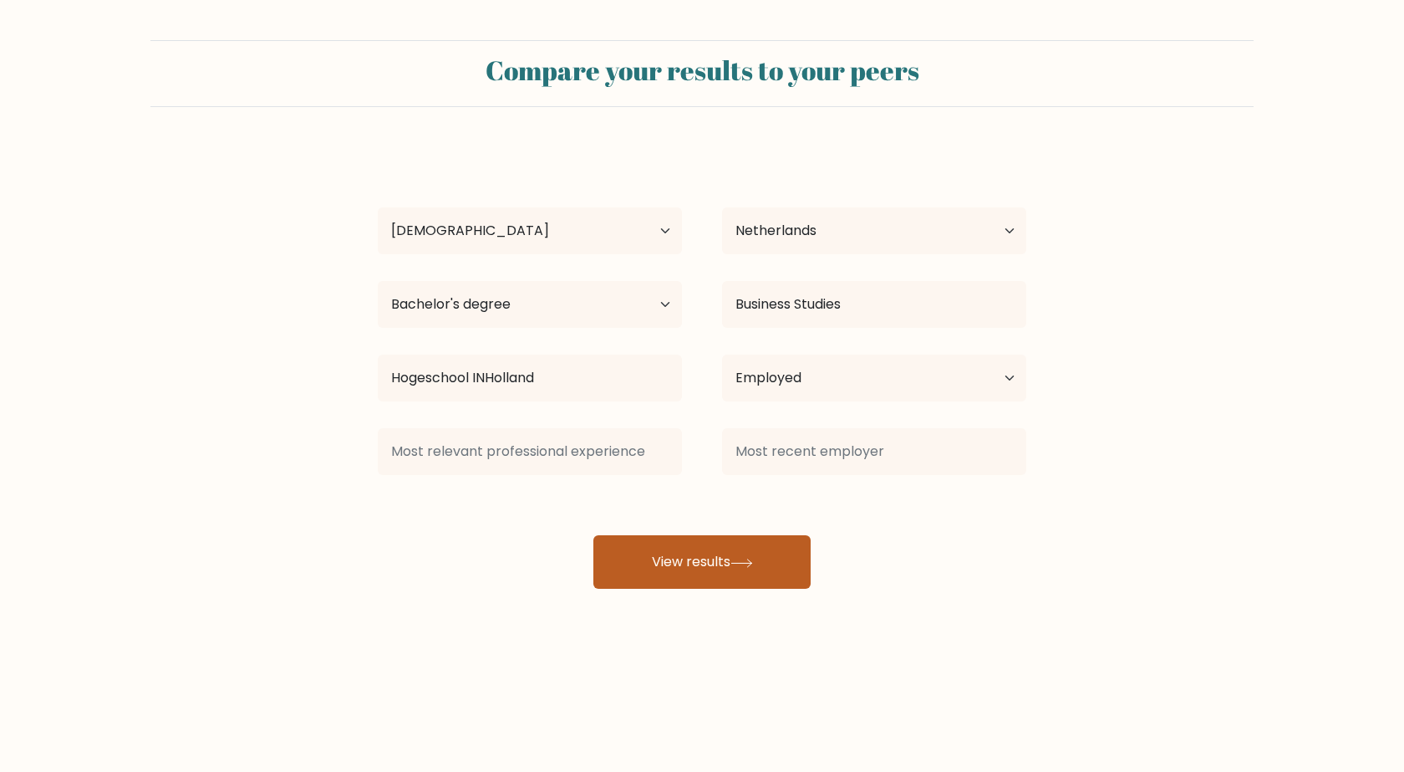
click at [689, 566] on button "View results" at bounding box center [702, 562] width 217 height 54
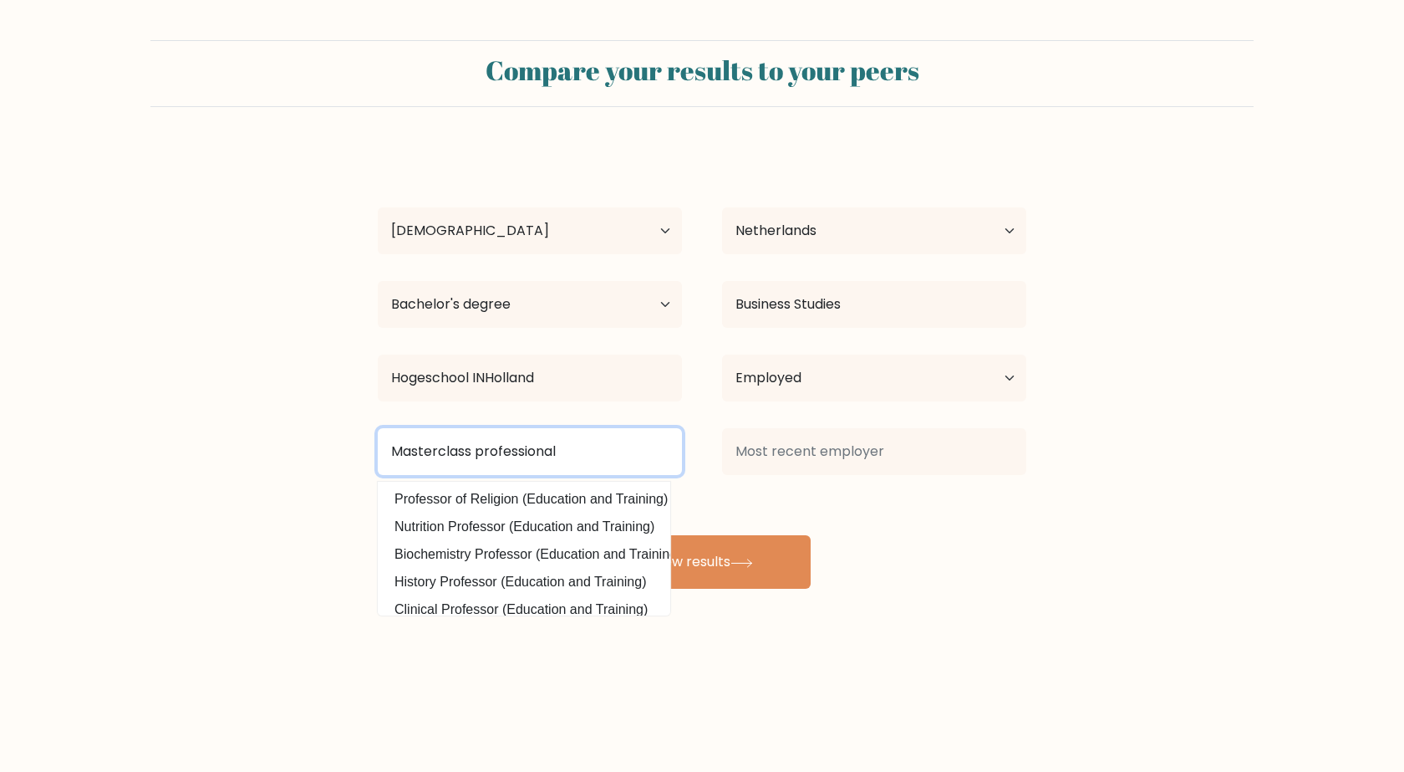
type input "Masterclass professional"
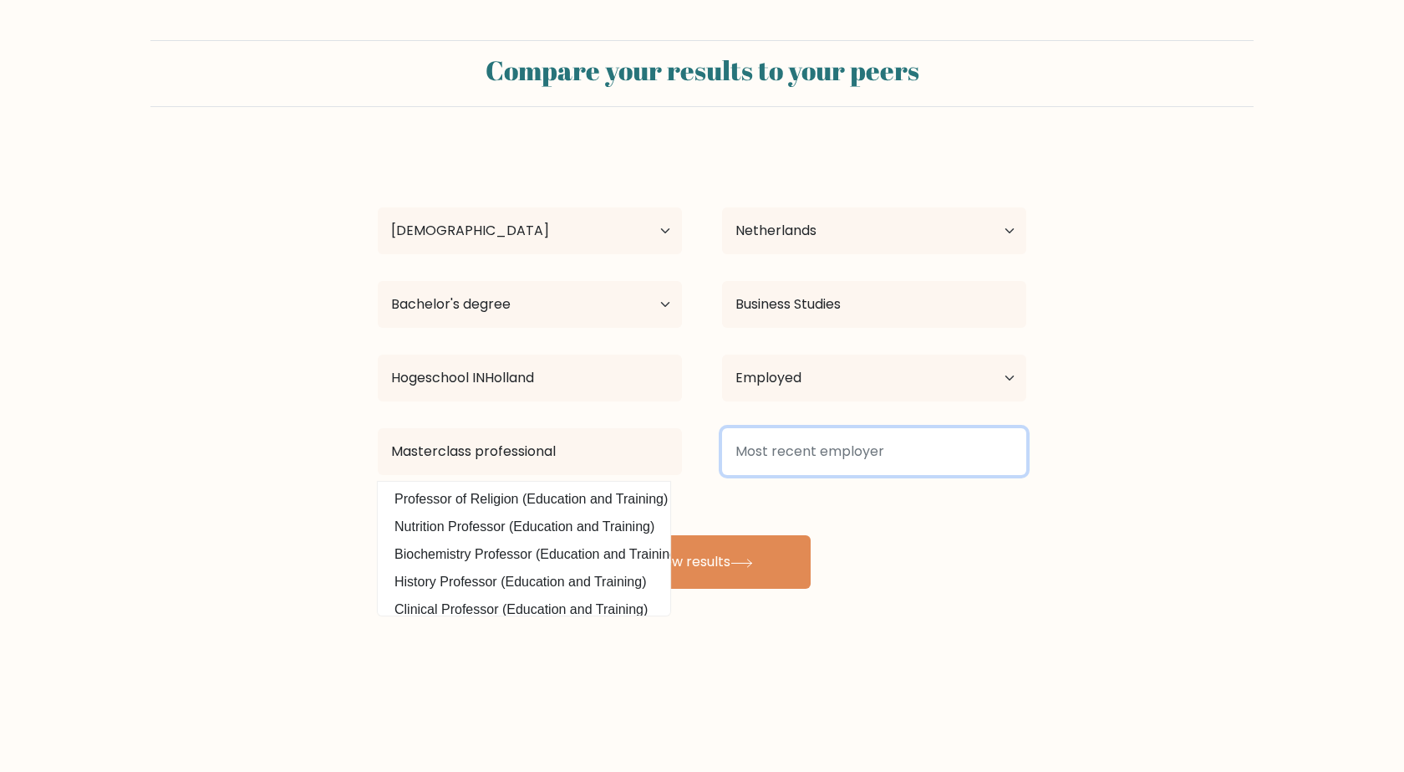
click at [910, 453] on input at bounding box center [874, 451] width 304 height 47
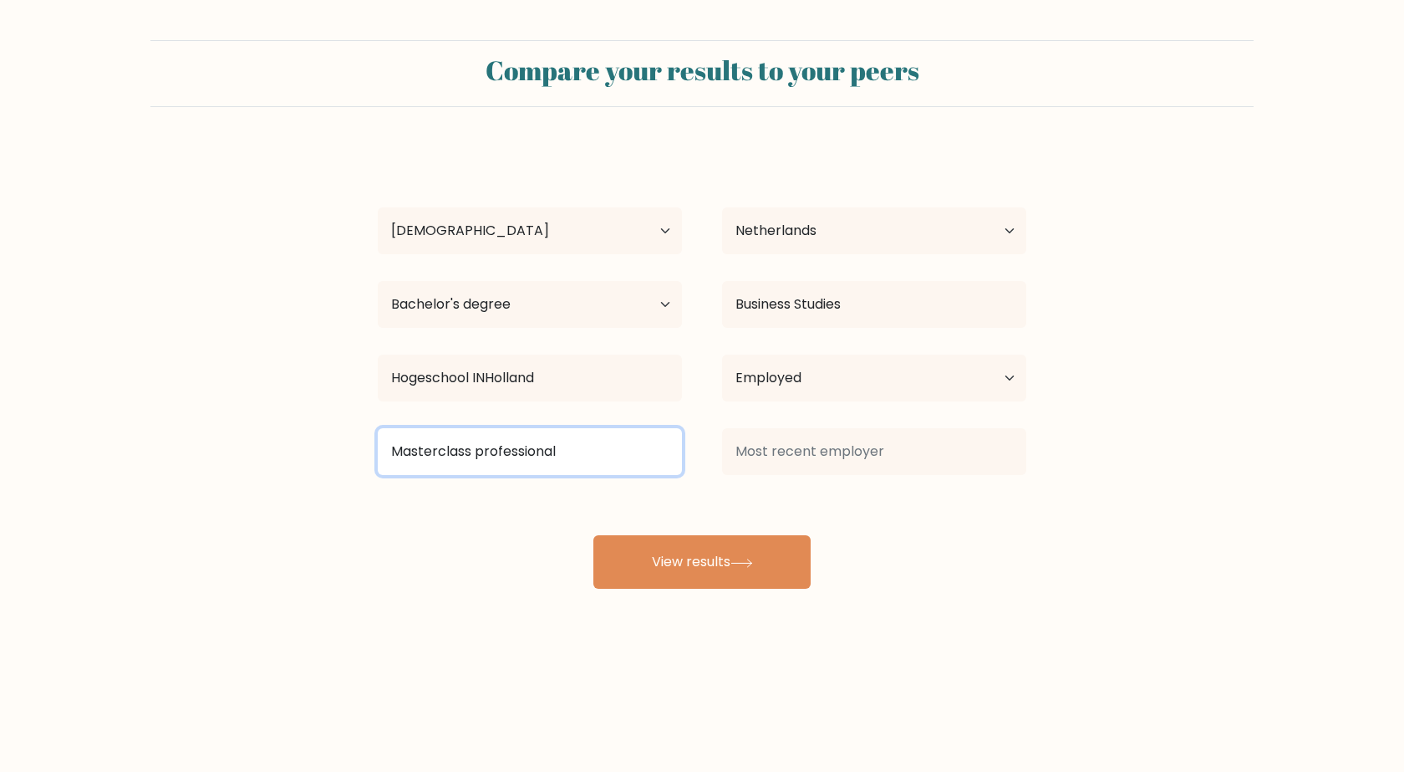
drag, startPoint x: 597, startPoint y: 461, endPoint x: 372, endPoint y: 461, distance: 224.9
click at [372, 461] on div "Masterclass professional Professor of Religion (Education and Training) Nutriti…" at bounding box center [530, 451] width 344 height 60
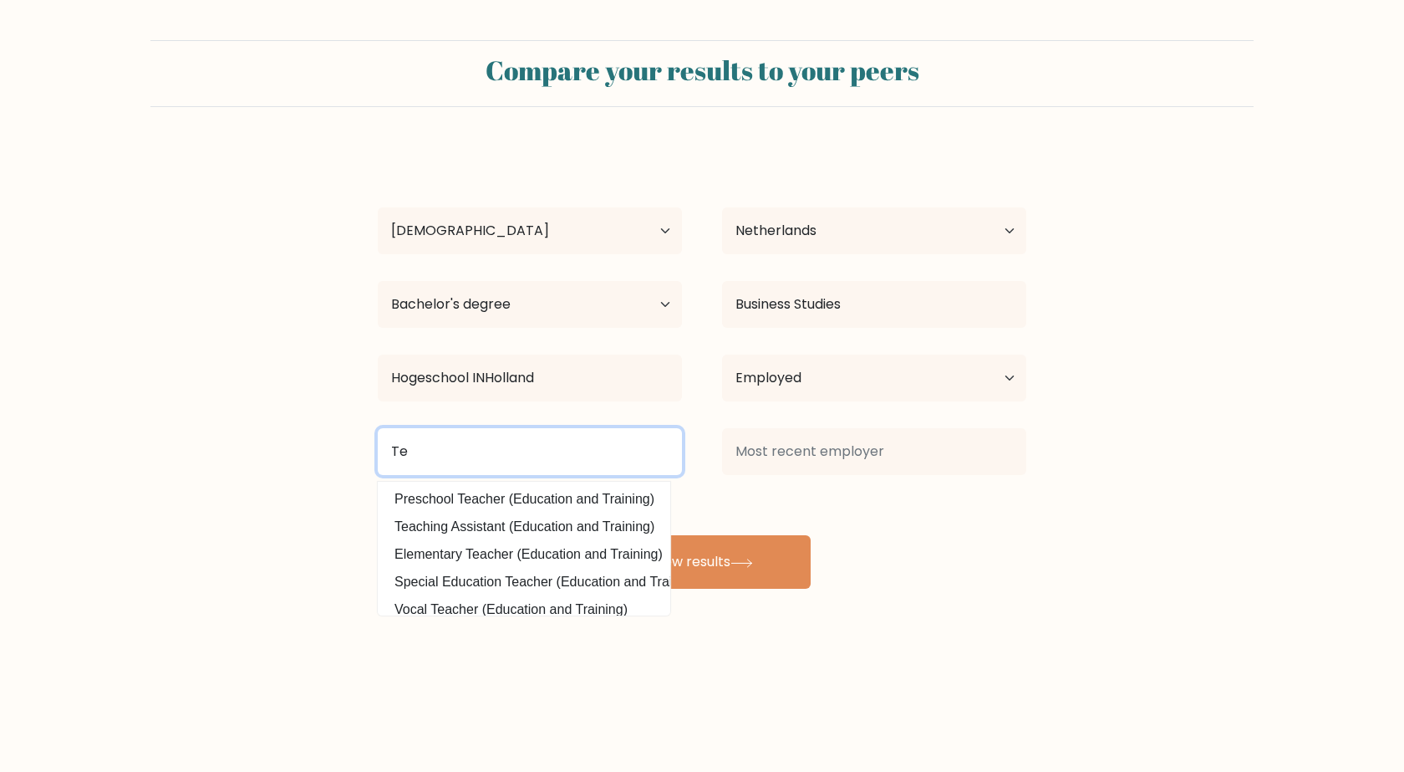
type input "T"
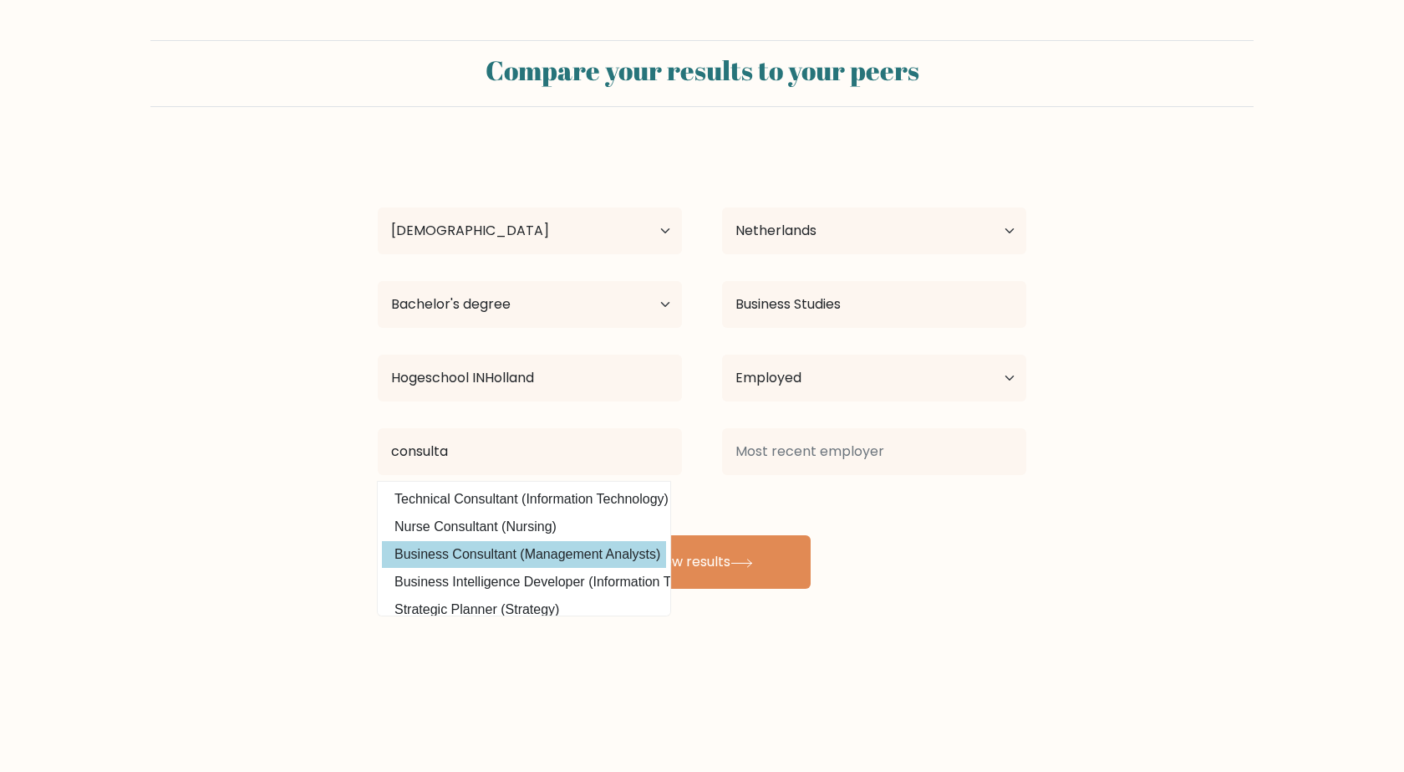
click at [484, 550] on option "Business Consultant (Management Analysts)" at bounding box center [524, 554] width 284 height 27
type input "Business Consultant"
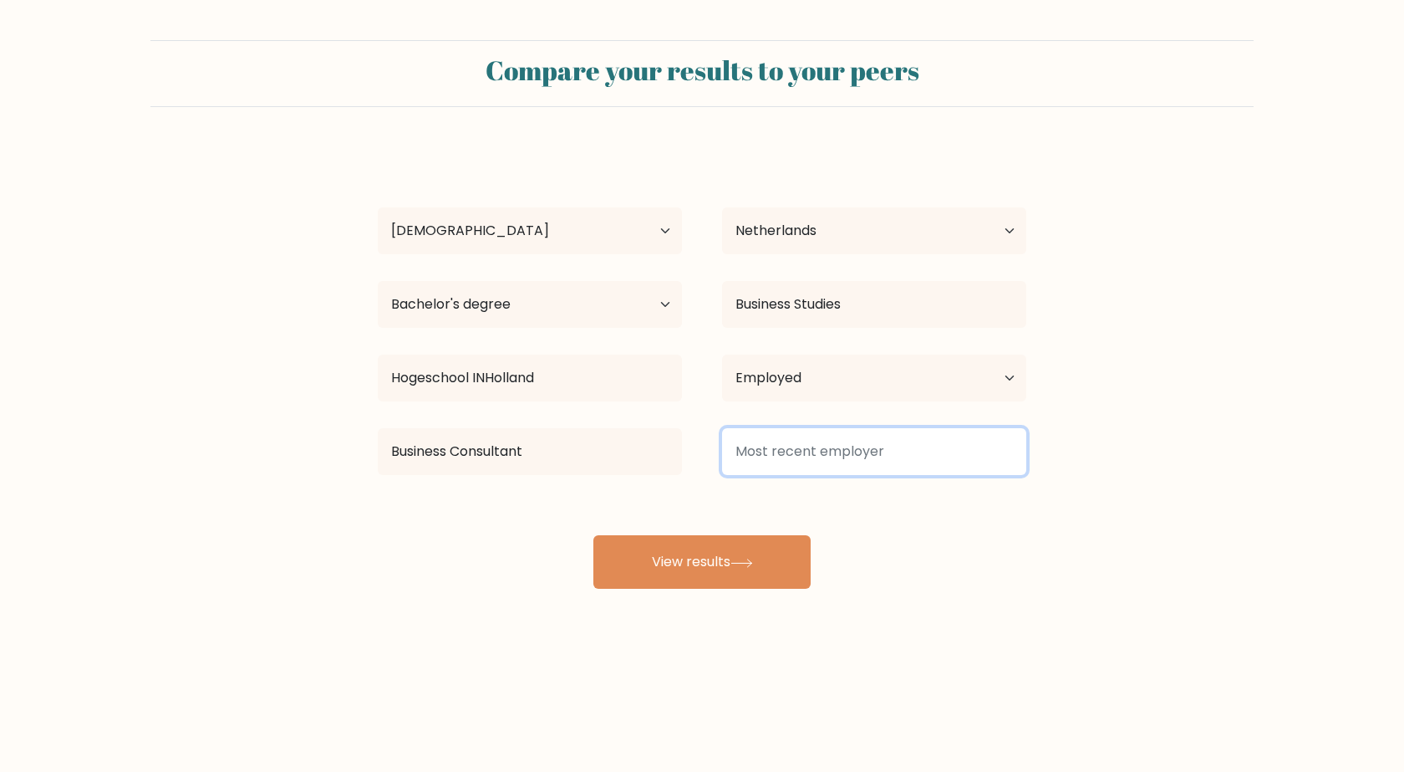
click at [806, 457] on input at bounding box center [874, 451] width 304 height 47
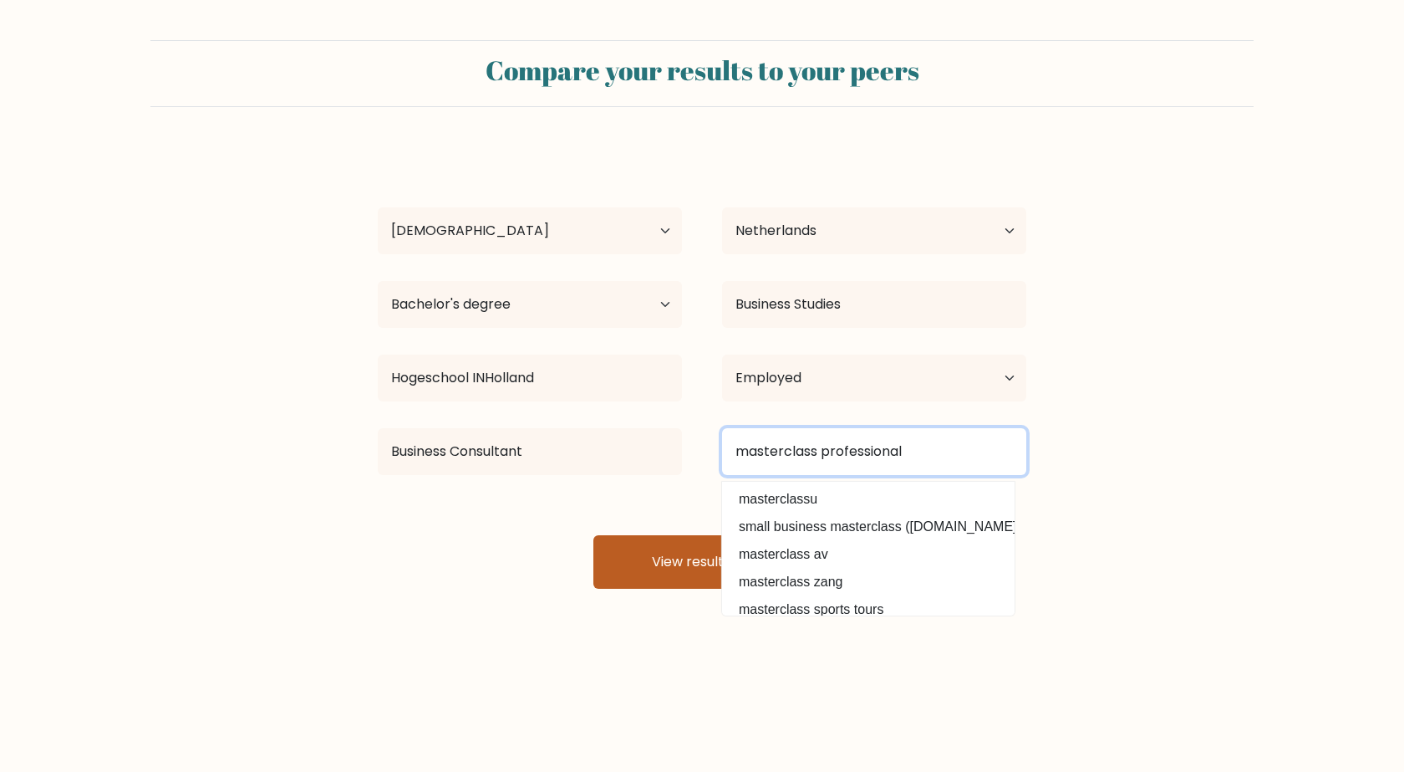
type input "masterclass professional"
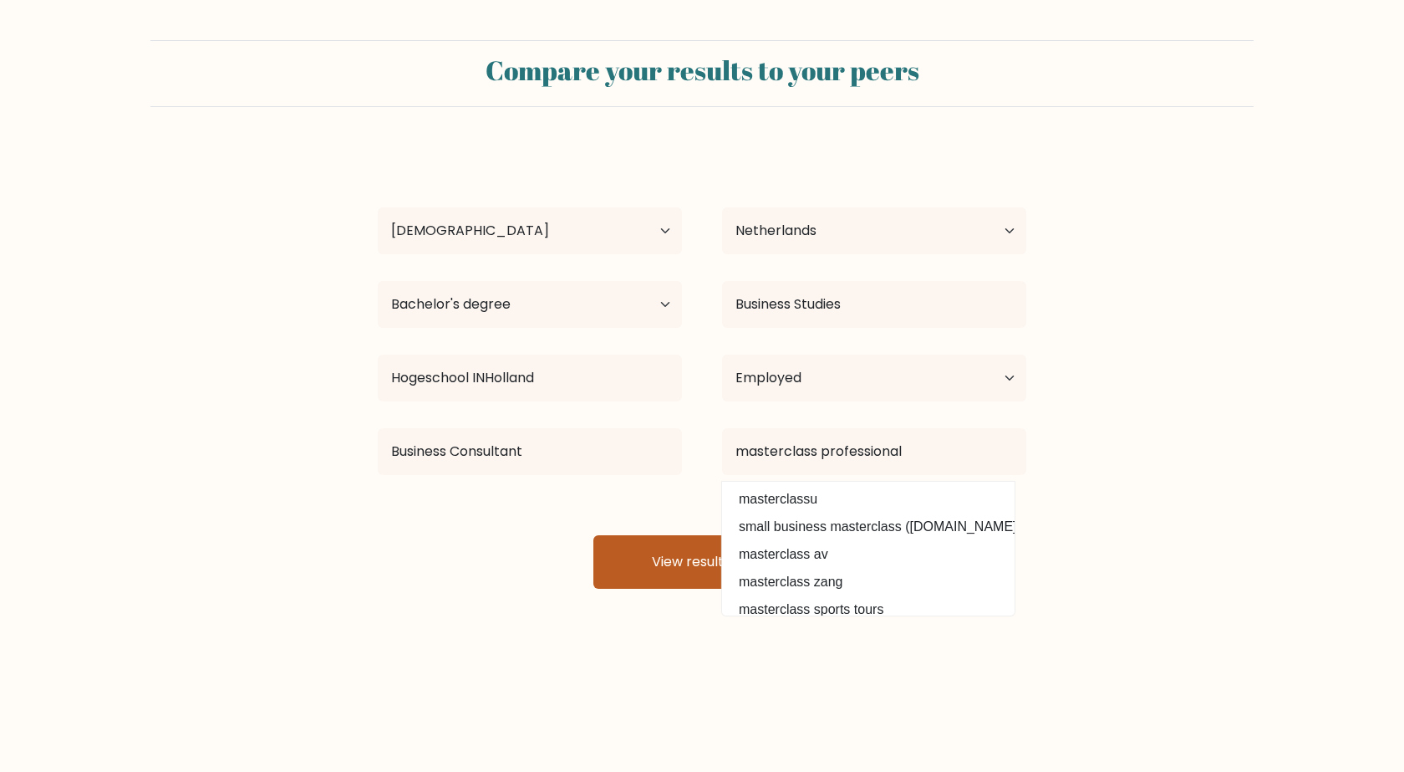
click at [638, 558] on button "View results" at bounding box center [702, 562] width 217 height 54
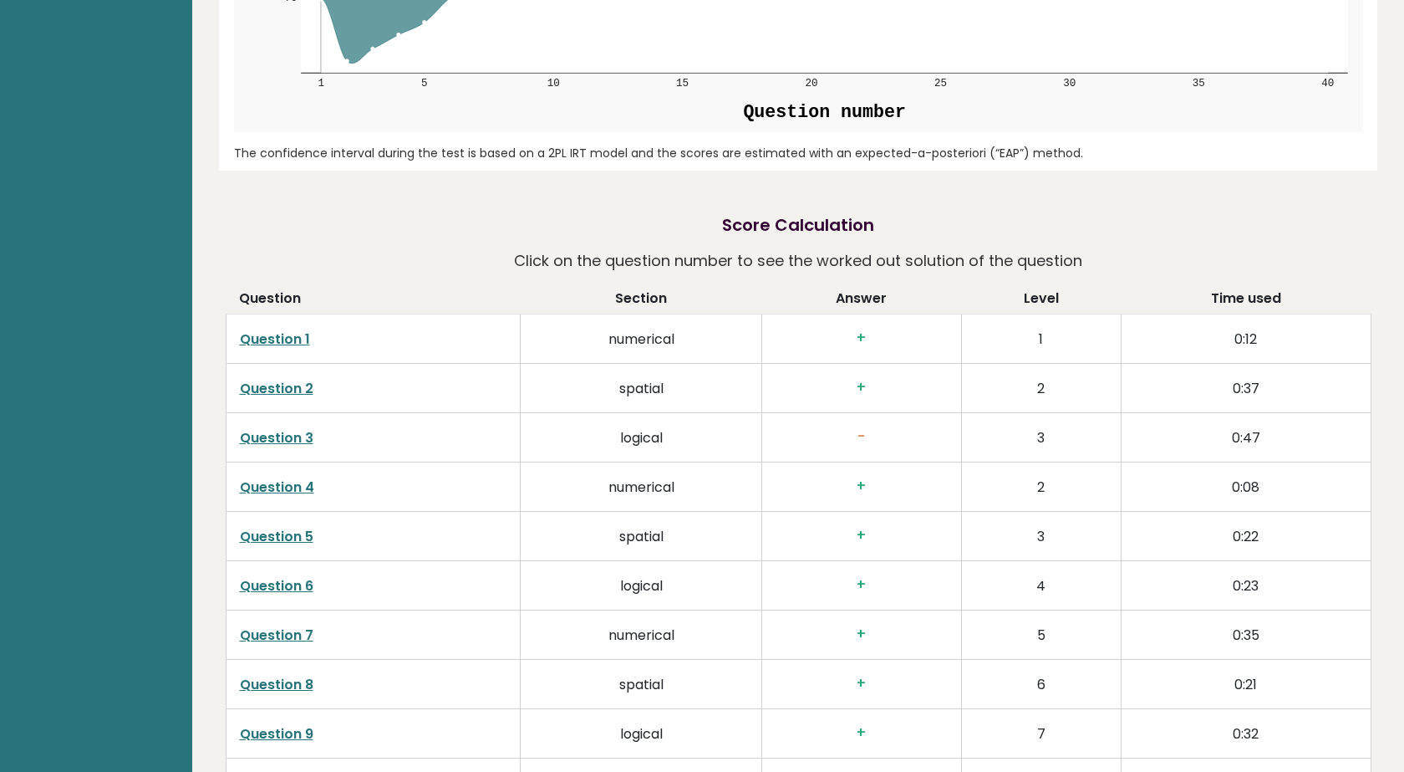
scroll to position [2556, 0]
click at [863, 429] on h3 "-" at bounding box center [862, 438] width 172 height 18
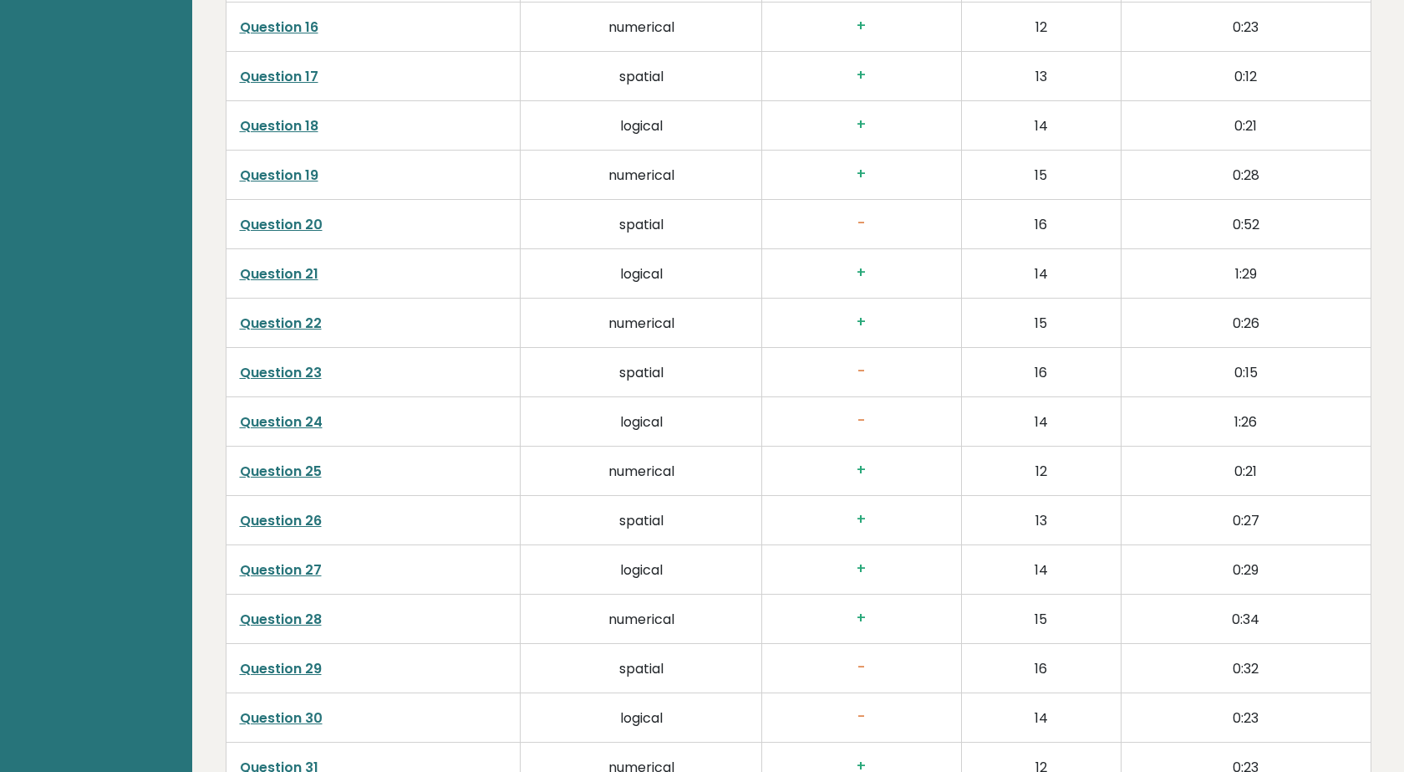
scroll to position [4258, 0]
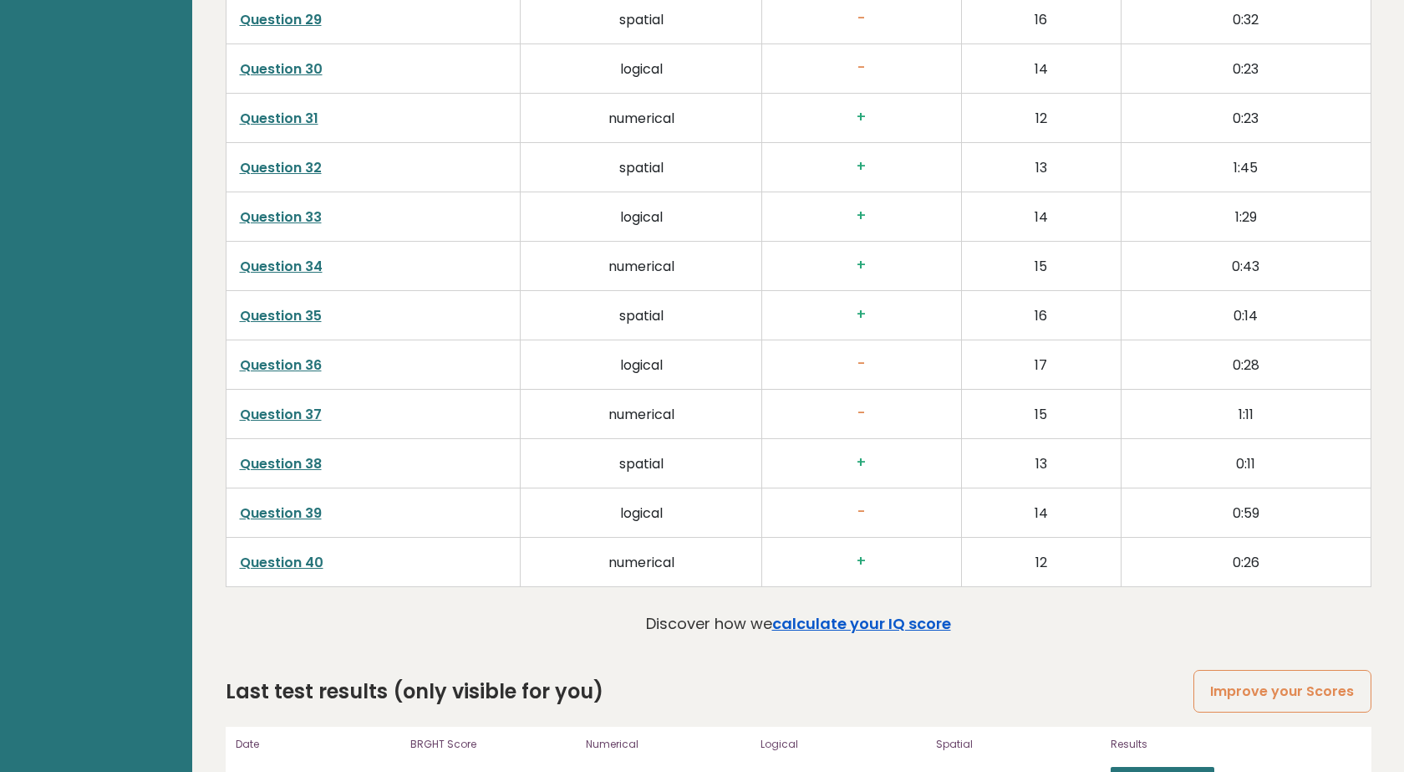
click at [930, 613] on link "calculate your IQ score" at bounding box center [861, 623] width 179 height 21
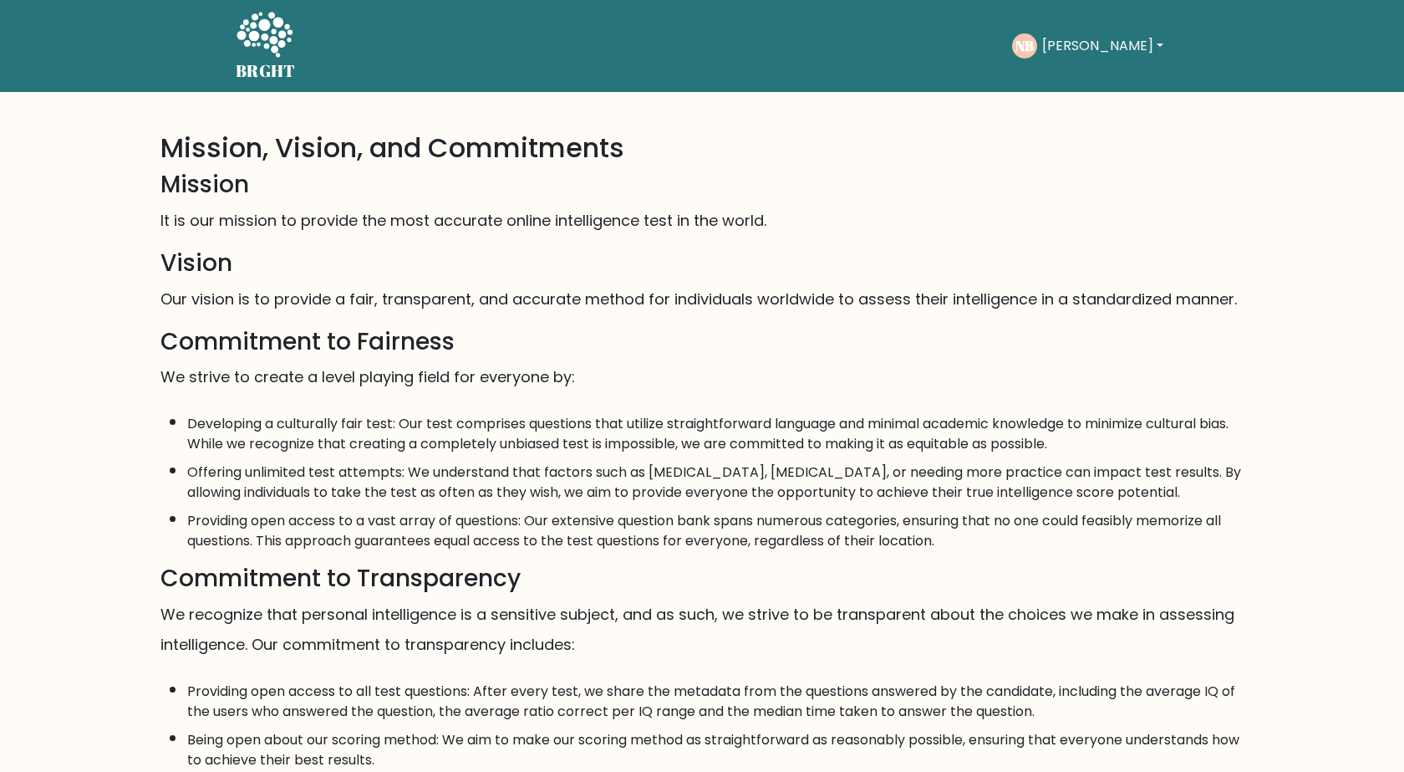
click at [1079, 63] on div "NB Nick Dashboard Profile Settings Logout" at bounding box center [1090, 46] width 156 height 38
click at [1080, 43] on button "[PERSON_NAME]" at bounding box center [1102, 46] width 131 height 22
click at [1083, 84] on link "Dashboard" at bounding box center [1079, 81] width 132 height 27
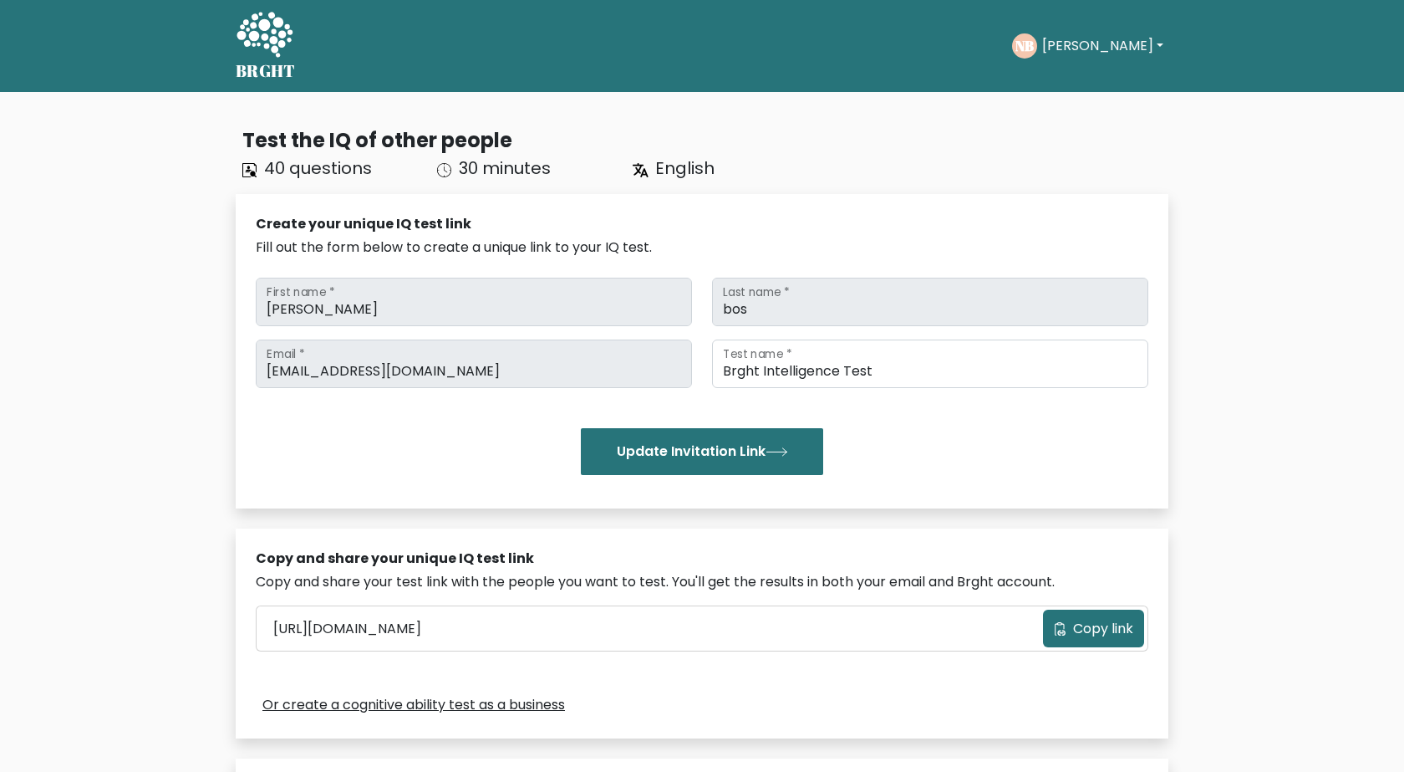
click at [1091, 50] on button "[PERSON_NAME]" at bounding box center [1102, 46] width 131 height 22
click at [1082, 116] on link "Profile" at bounding box center [1079, 107] width 132 height 27
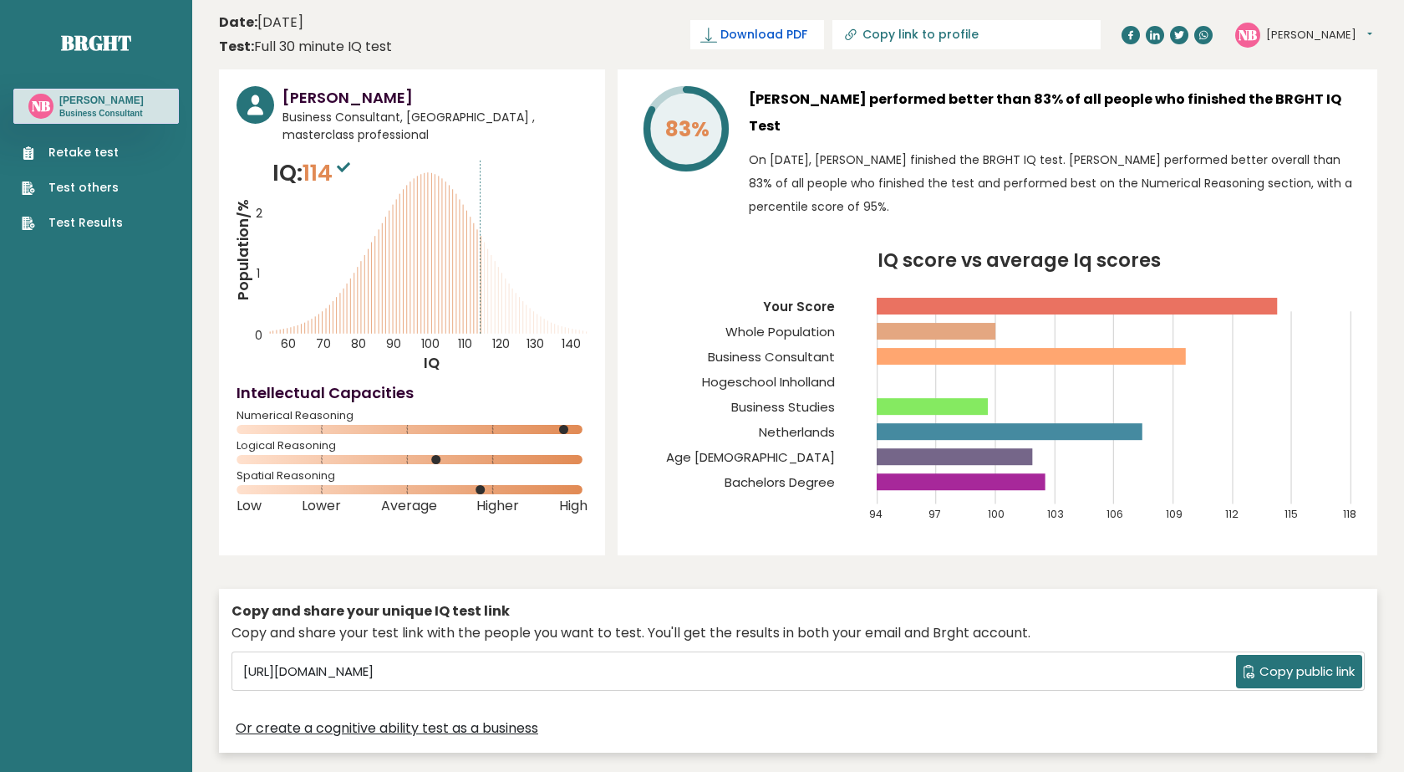
click at [808, 37] on span "Download PDF" at bounding box center [764, 35] width 87 height 18
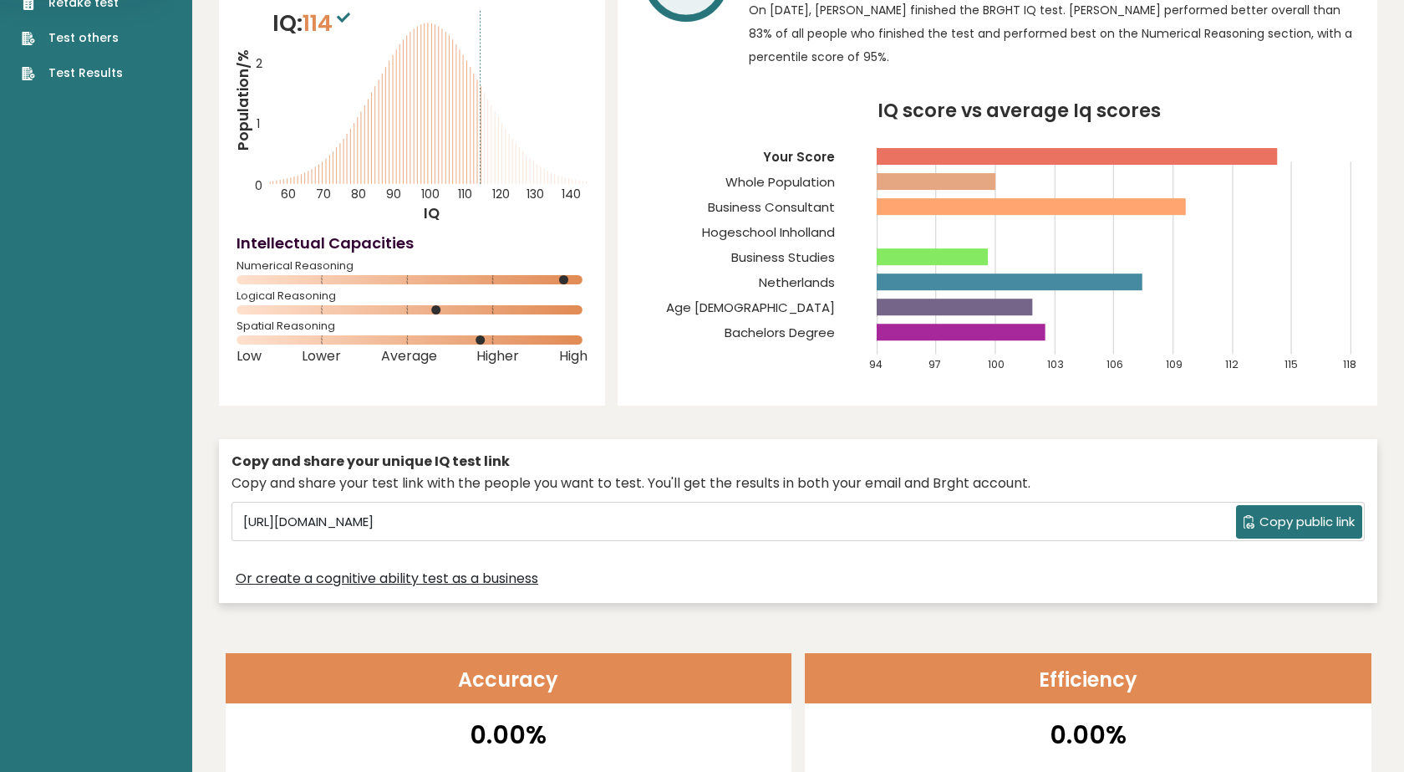
scroll to position [153, 0]
